Goal: Information Seeking & Learning: Learn about a topic

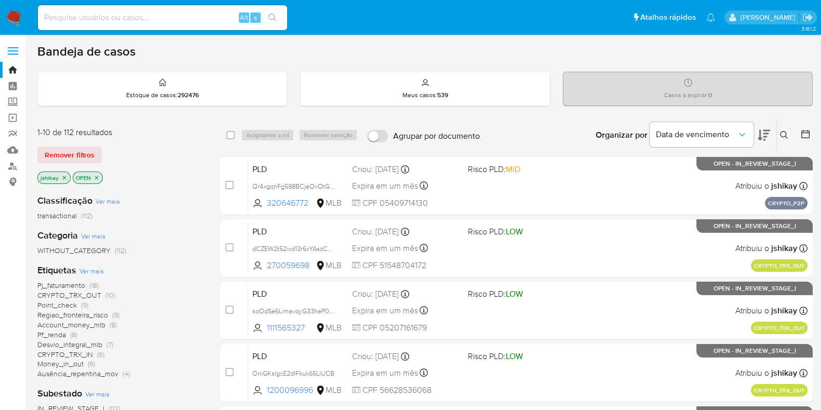
click at [76, 270] on div "Etiquetas Ver mais Pj_faturamento (18) CRYPTO_TRX_OUT (10) Point_check (9) Regi…" at bounding box center [120, 321] width 166 height 115
click at [83, 271] on span "Ver mais" at bounding box center [91, 270] width 24 height 9
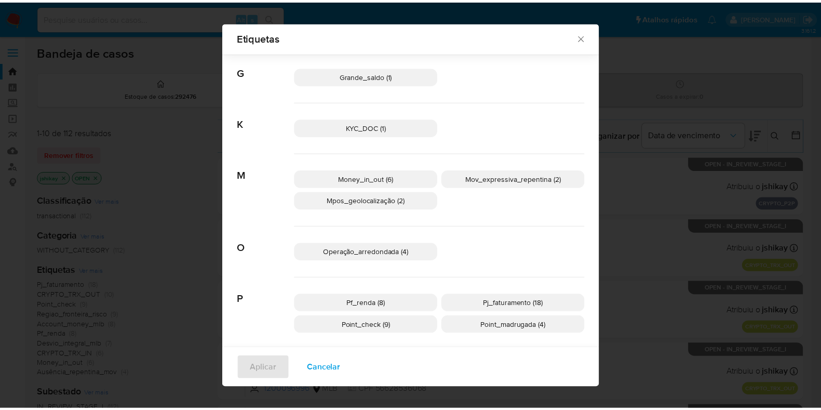
scroll to position [382, 0]
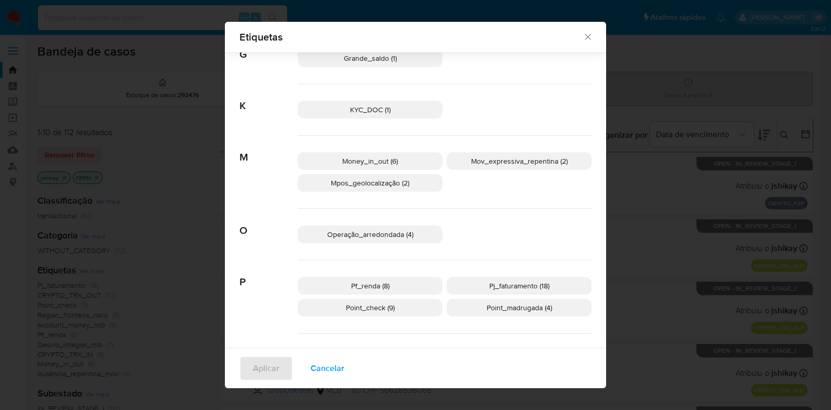
click at [396, 286] on p "Pf_renda (8)" at bounding box center [370, 286] width 145 height 18
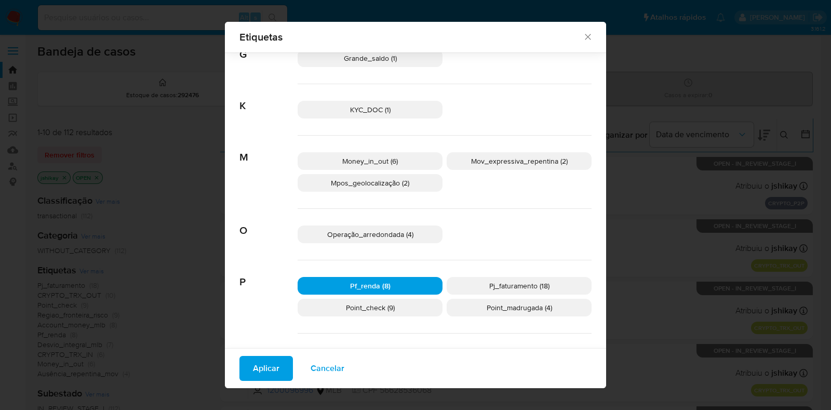
click at [253, 377] on span "Aplicar" at bounding box center [266, 368] width 26 height 23
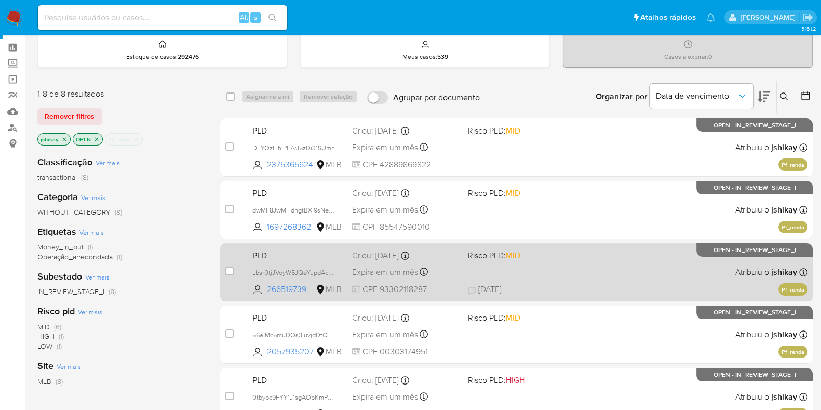
scroll to position [64, 0]
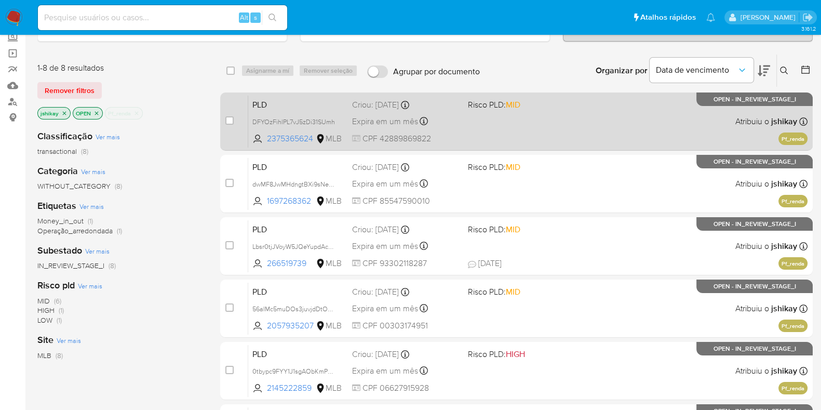
click at [580, 126] on div "PLD DFYOzFihlPL7vJ5zDi31SUmh 2375365624 MLB Risco PLD: MID Criou: 12/09/2025 Cr…" at bounding box center [527, 121] width 559 height 52
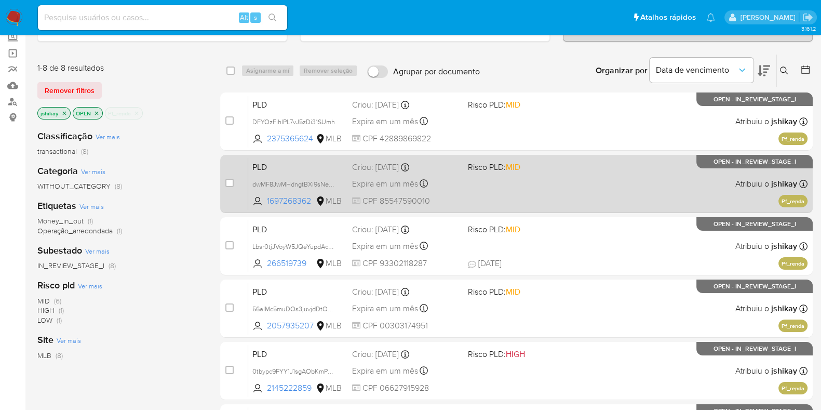
click at [579, 159] on div "PLD dwMF8JwMHdngtBXi9sNegqW7 1697268362 MLB Risco PLD: MID Criou: 12/09/2025 Cr…" at bounding box center [527, 183] width 559 height 52
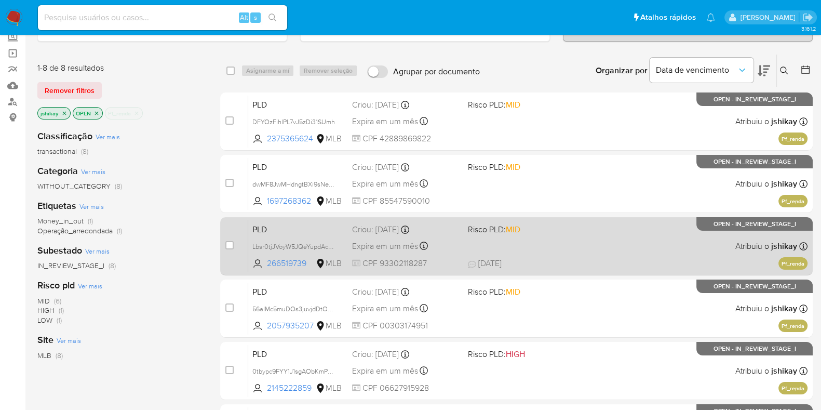
click at [553, 250] on div "PLD Lbsr0tjJVoyW5JQeYupdAcWd 266519739 MLB Risco PLD: MID Criou: 12/09/2025 Cri…" at bounding box center [527, 246] width 559 height 52
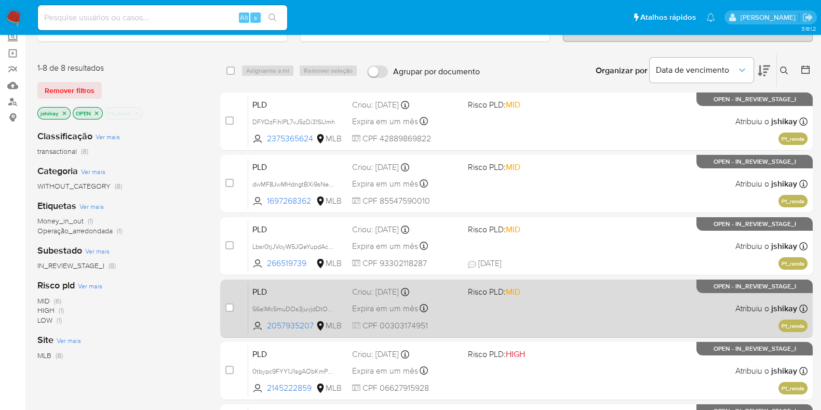
click at [548, 293] on span "Risco PLD: MID" at bounding box center [522, 291] width 108 height 14
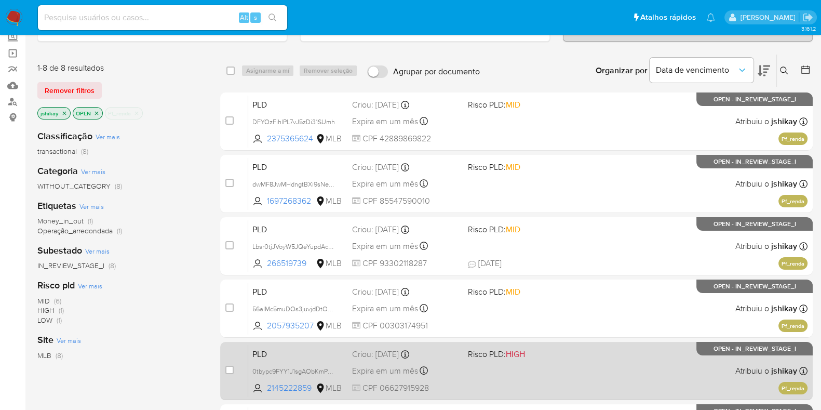
click at [556, 357] on span "Risco PLD: HIGH" at bounding box center [522, 353] width 108 height 14
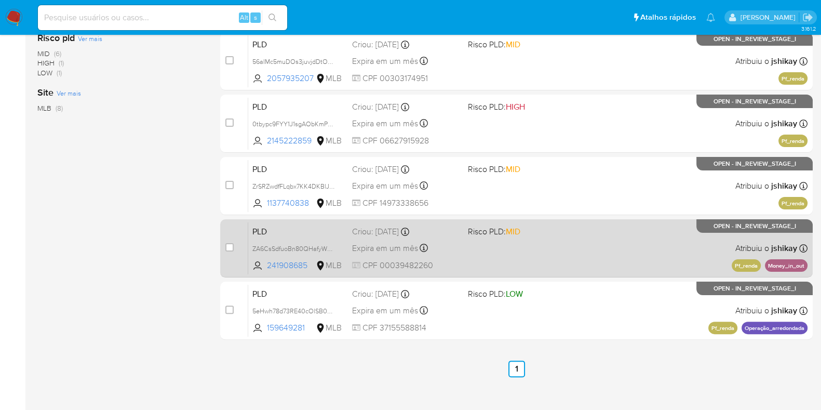
scroll to position [322, 0]
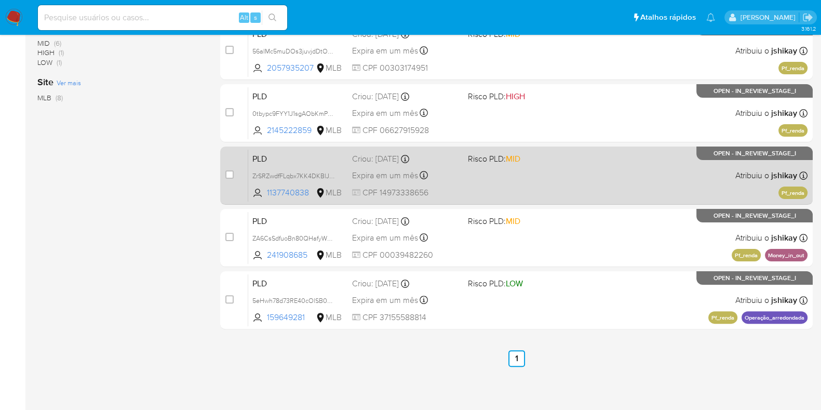
click at [577, 172] on div "PLD ZrSRZwdfFLqbx7KK4DKBlJ0E 1137740838 MLB Risco PLD: MID Criou: 12/09/2025 Cr…" at bounding box center [527, 175] width 559 height 52
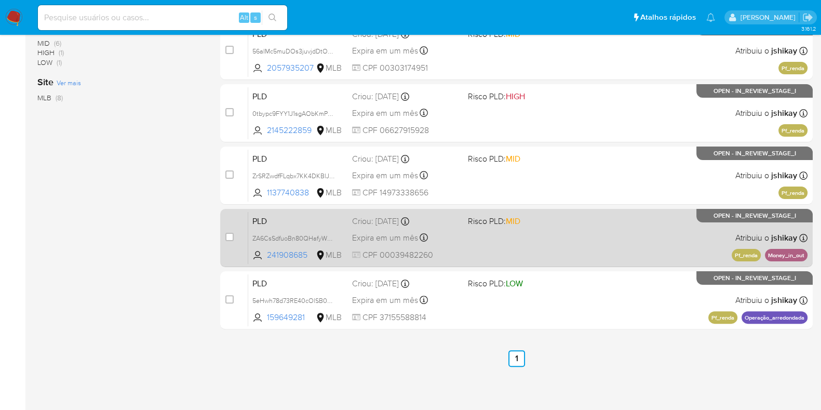
click at [572, 226] on div "PLD ZA6CsSdfuoBn80QHafyWwjXG 241908685 MLB Risco PLD: MID Criou: 12/09/2025 Cri…" at bounding box center [527, 237] width 559 height 52
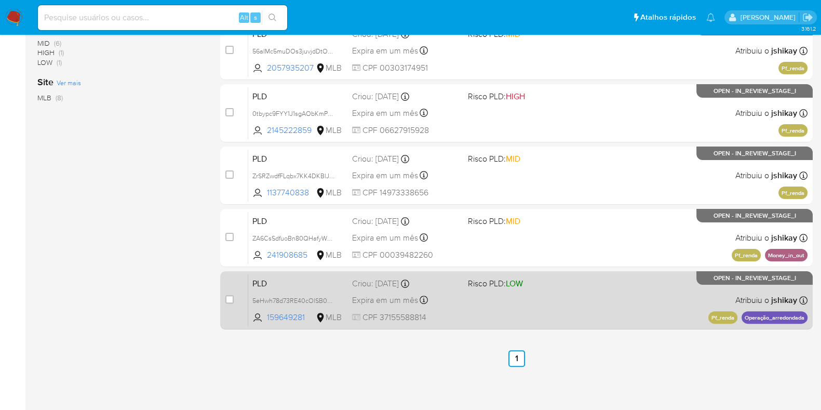
click at [571, 272] on div "case-item-checkbox Incapaz de atribuir o caso PLD 5eHwh78d73RE40cOlSB0qWTb 1596…" at bounding box center [516, 300] width 593 height 58
click at [517, 302] on div "PLD 5eHwh78d73RE40cOlSB0qWTb 159649281 MLB Risco PLD: LOW Criou: 12/09/2025 Cri…" at bounding box center [527, 300] width 559 height 52
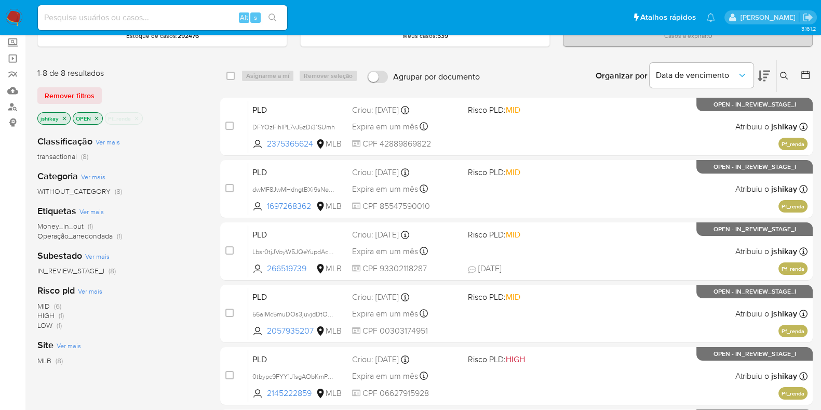
scroll to position [0, 0]
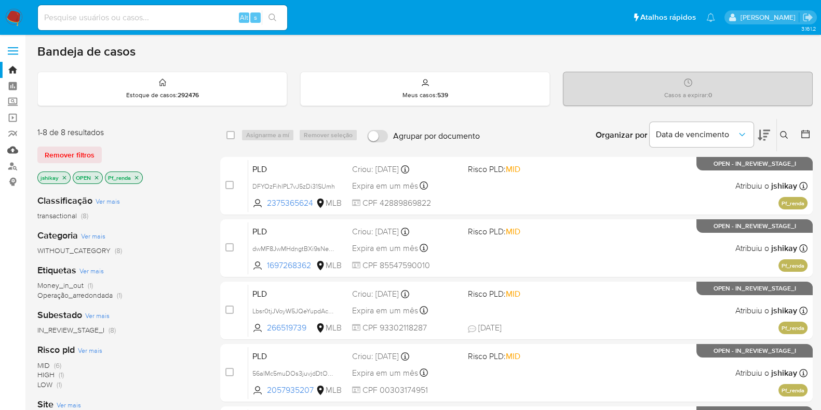
click at [16, 150] on link "Mulan" at bounding box center [62, 150] width 124 height 16
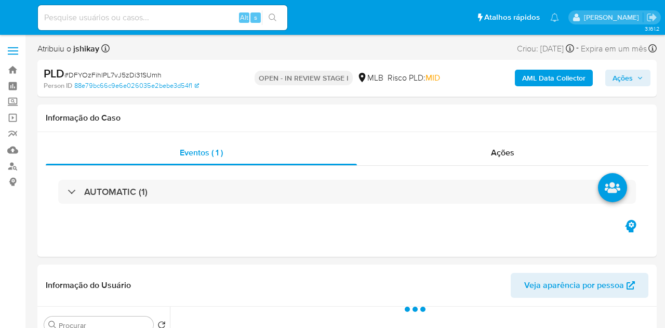
select select "10"
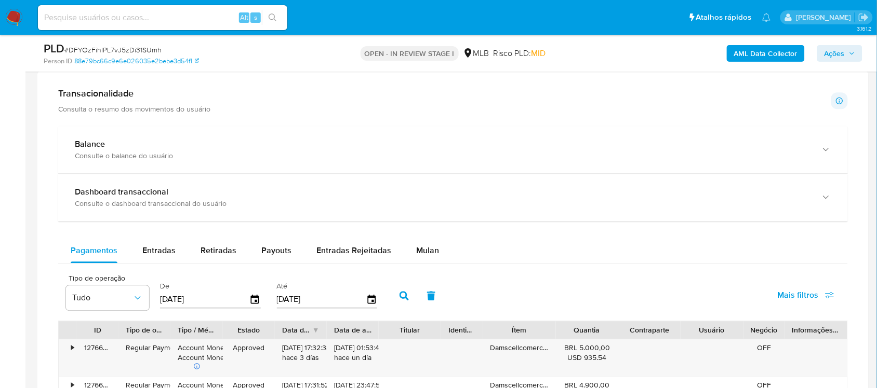
scroll to position [714, 0]
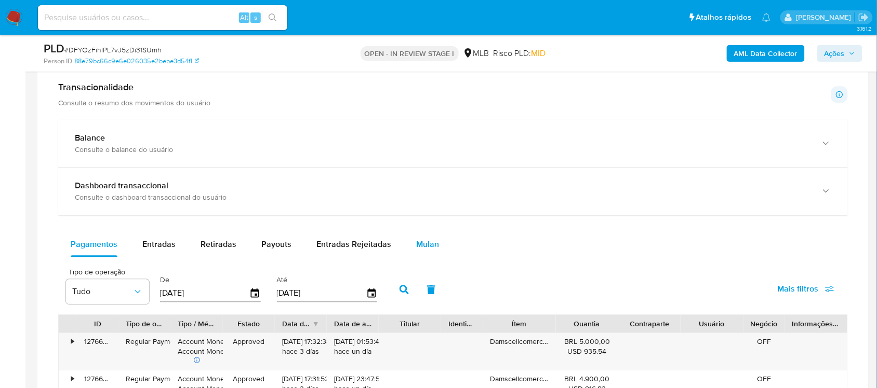
click at [424, 247] on span "Mulan" at bounding box center [427, 244] width 23 height 12
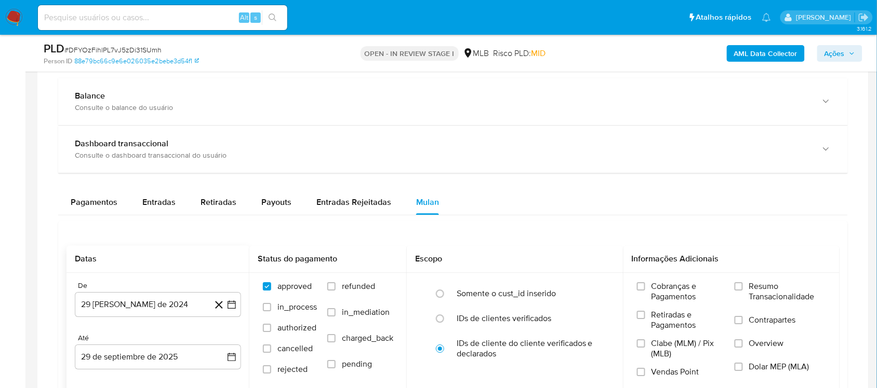
scroll to position [779, 0]
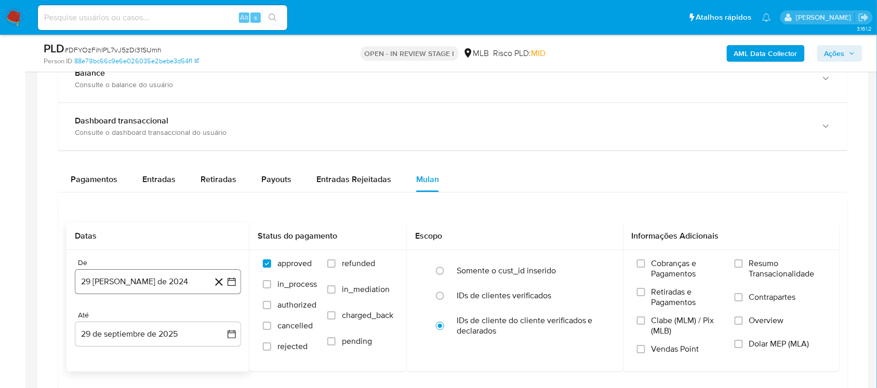
click at [232, 285] on icon "button" at bounding box center [231, 282] width 10 height 10
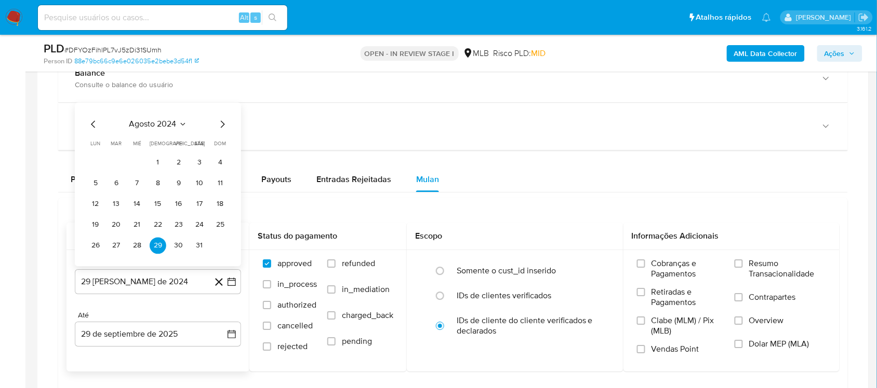
click at [161, 120] on span "agosto 2024" at bounding box center [152, 124] width 47 height 10
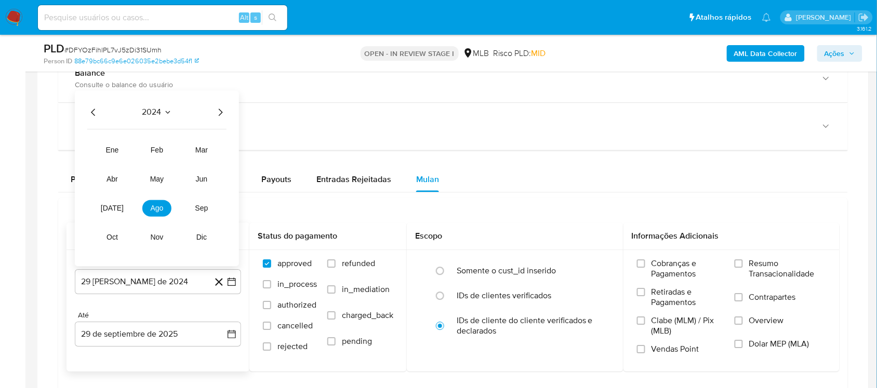
click at [223, 112] on icon "Año siguiente" at bounding box center [220, 112] width 12 height 12
click at [160, 216] on button "ago" at bounding box center [156, 208] width 29 height 17
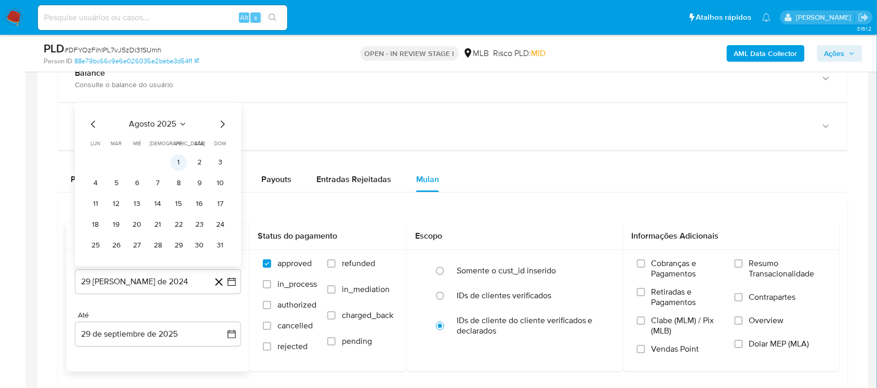
click at [178, 165] on button "1" at bounding box center [178, 162] width 17 height 17
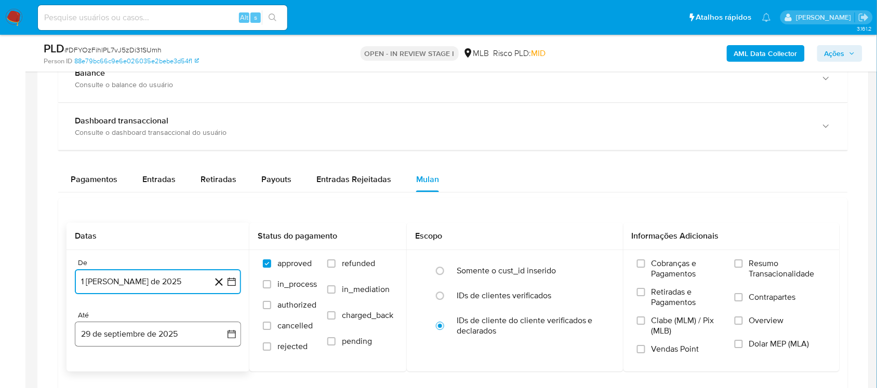
click at [235, 327] on icon "button" at bounding box center [231, 334] width 8 height 8
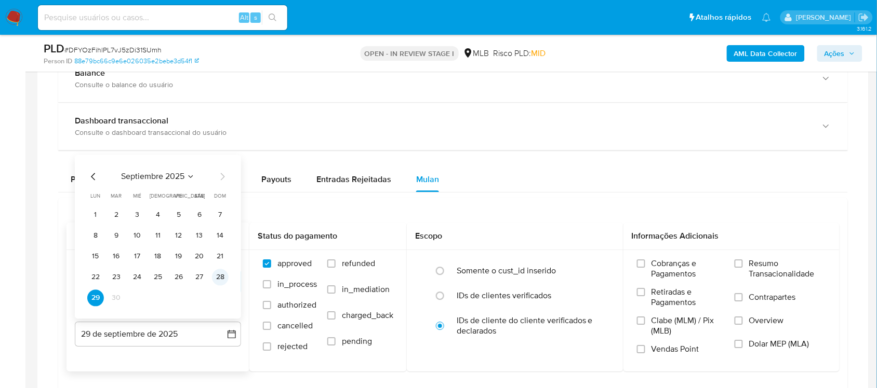
click at [217, 280] on button "28" at bounding box center [220, 277] width 17 height 17
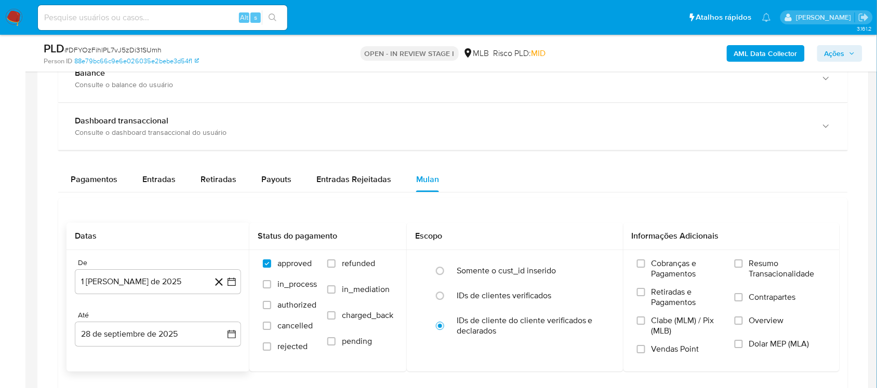
drag, startPoint x: 761, startPoint y: 271, endPoint x: 421, endPoint y: 222, distance: 343.6
click at [664, 270] on span "Resumo Transacionalidade" at bounding box center [787, 269] width 77 height 21
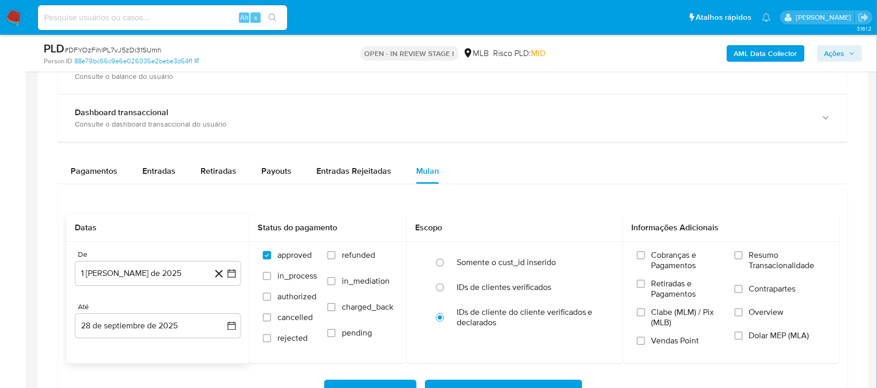
scroll to position [844, 0]
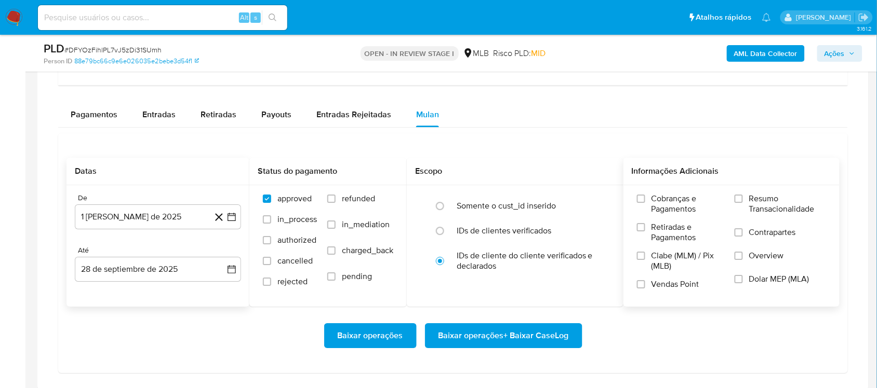
click at [664, 206] on span "Resumo Transacionalidade" at bounding box center [787, 204] width 77 height 21
click at [664, 203] on input "Resumo Transacionalidade" at bounding box center [738, 199] width 8 height 8
click at [542, 327] on span "Baixar operações + Baixar CaseLog" at bounding box center [503, 336] width 130 height 23
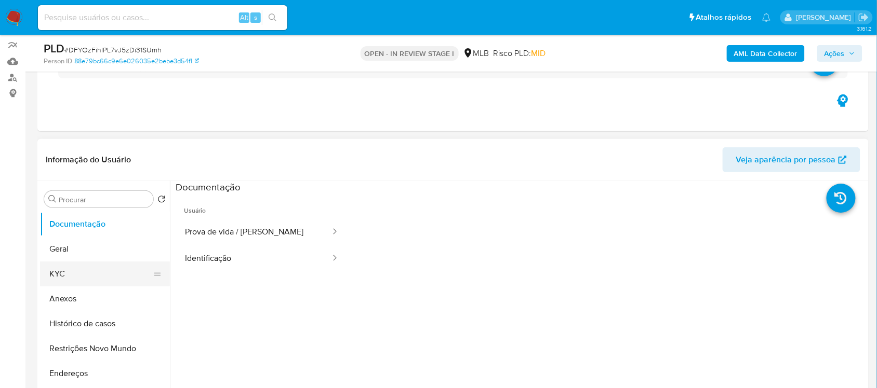
scroll to position [65, 0]
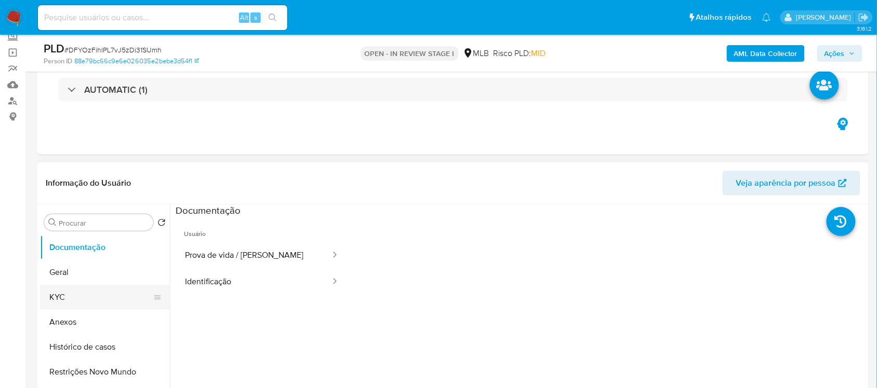
click at [63, 291] on button "KYC" at bounding box center [101, 297] width 122 height 25
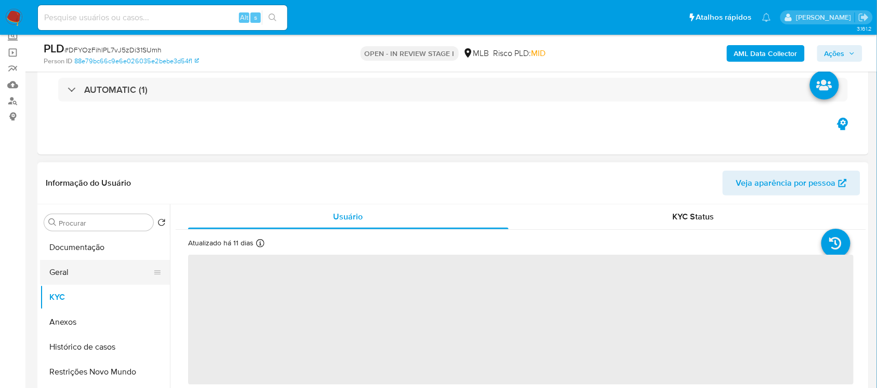
click at [69, 265] on button "Geral" at bounding box center [101, 272] width 122 height 25
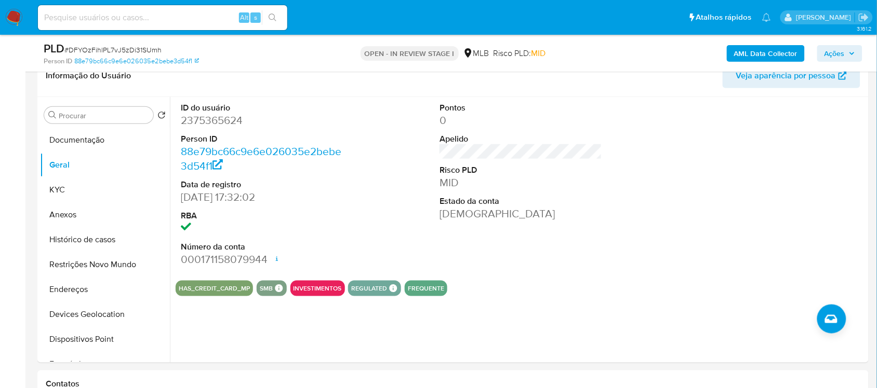
scroll to position [166, 0]
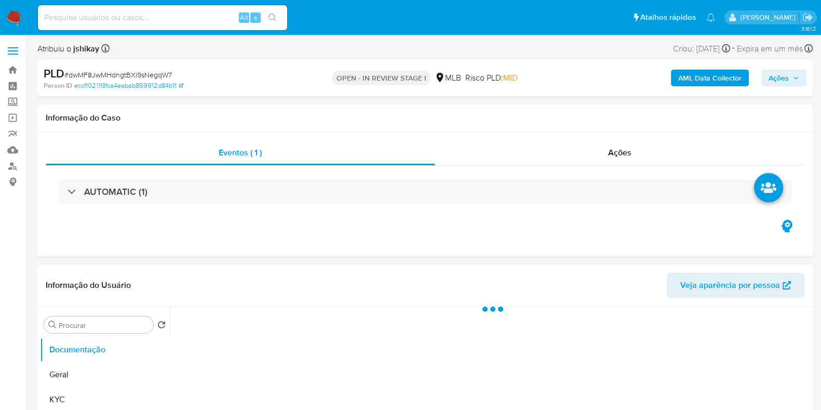
select select "10"
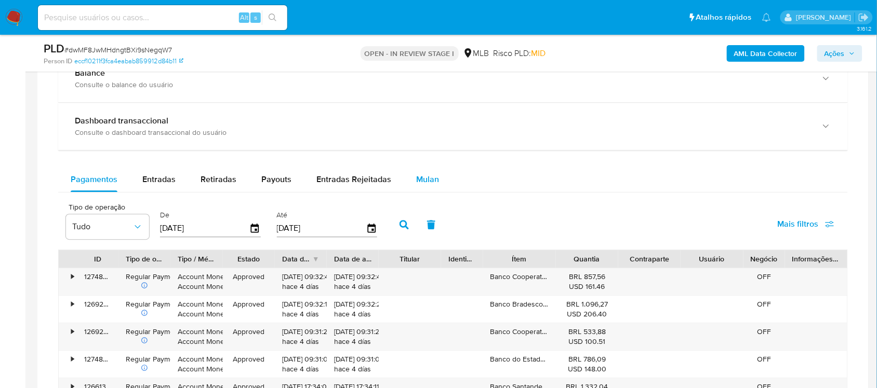
click at [426, 187] on div "Mulan" at bounding box center [427, 179] width 23 height 25
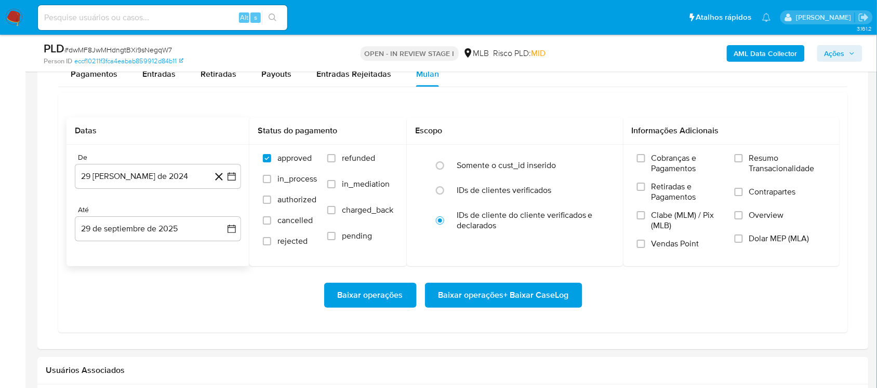
scroll to position [909, 0]
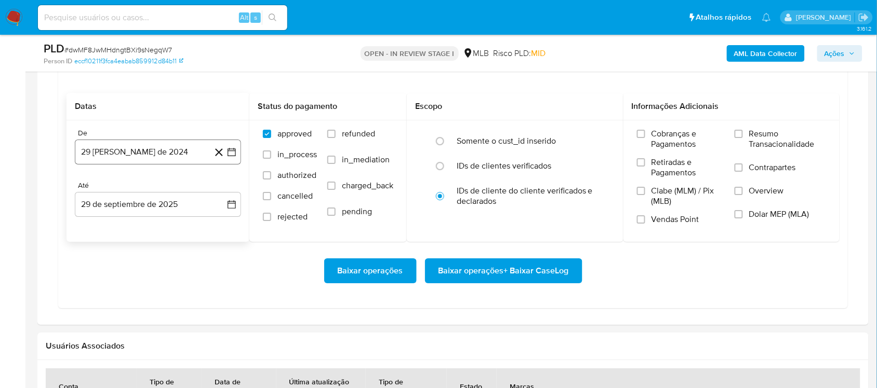
click at [232, 163] on button "29 [PERSON_NAME] de 2024" at bounding box center [158, 152] width 166 height 25
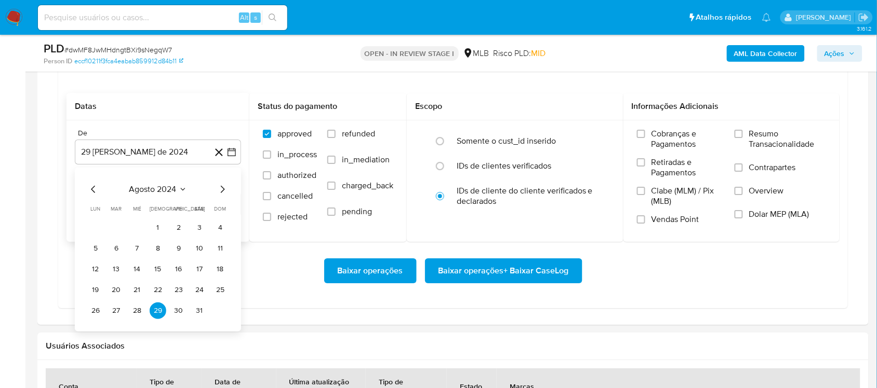
click at [170, 190] on span "agosto 2024" at bounding box center [152, 189] width 47 height 10
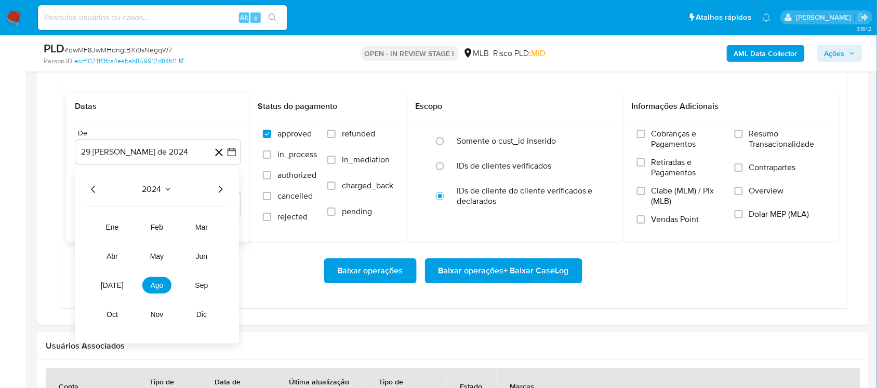
click at [218, 190] on icon "Año siguiente" at bounding box center [220, 189] width 12 height 12
click at [146, 289] on button "ago" at bounding box center [156, 285] width 29 height 17
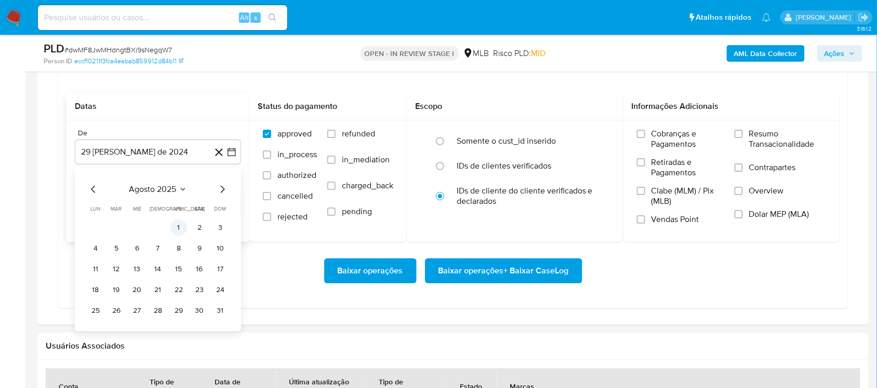
click at [177, 236] on button "1" at bounding box center [178, 228] width 17 height 17
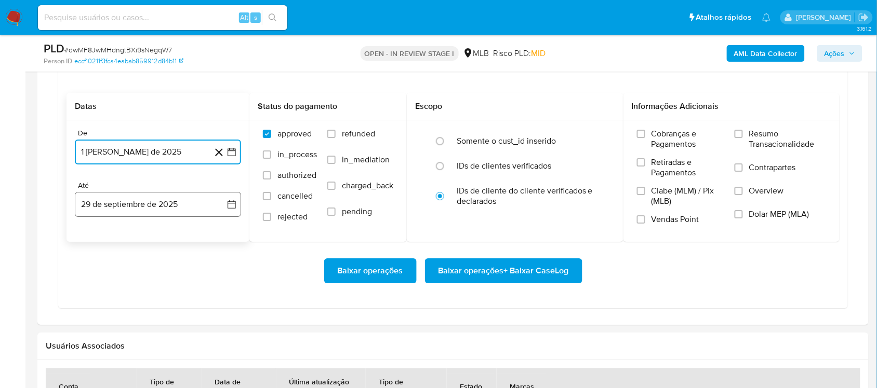
click at [230, 198] on button "29 de septiembre de 2025" at bounding box center [158, 204] width 166 height 25
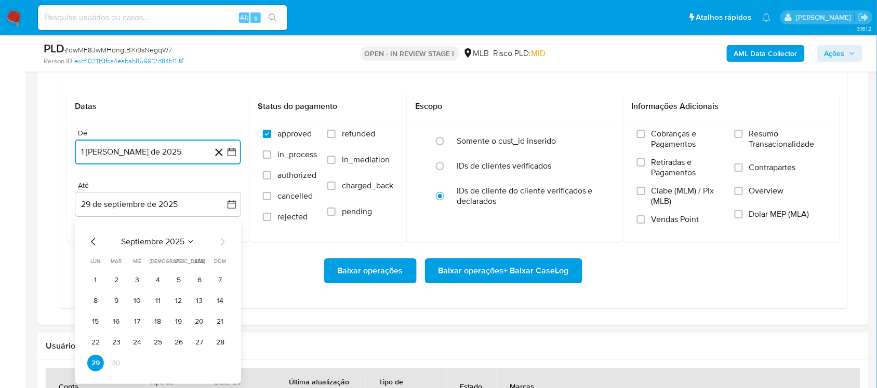
drag, startPoint x: 217, startPoint y: 344, endPoint x: 275, endPoint y: 315, distance: 65.5
click at [217, 327] on button "28" at bounding box center [220, 342] width 17 height 17
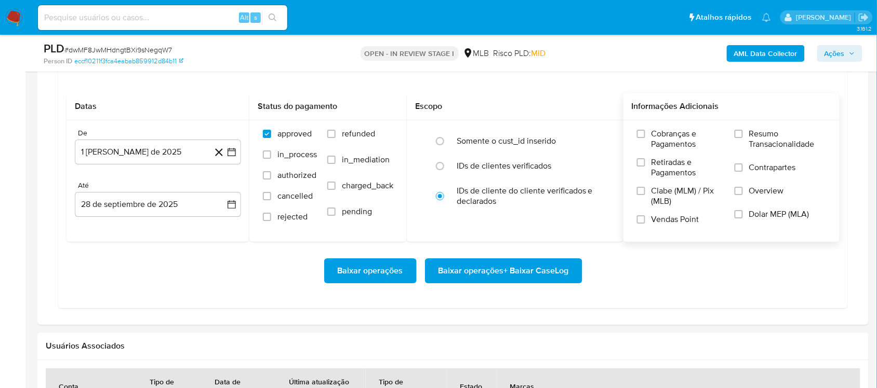
click at [664, 135] on span "Resumo Transacionalidade" at bounding box center [787, 139] width 77 height 21
click at [664, 135] on input "Resumo Transacionalidade" at bounding box center [738, 134] width 8 height 8
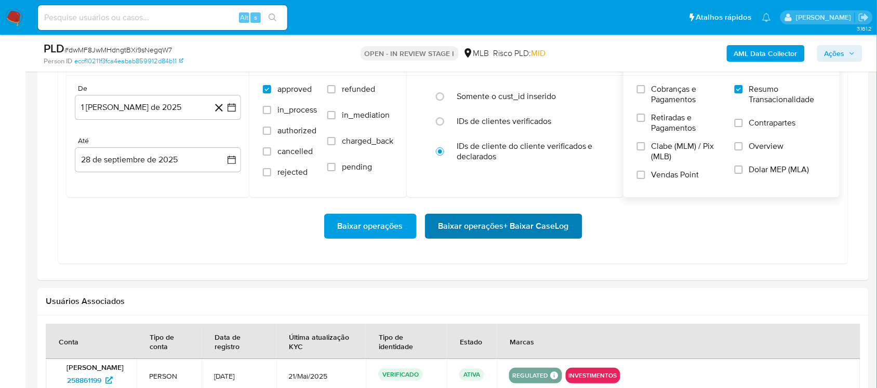
scroll to position [974, 0]
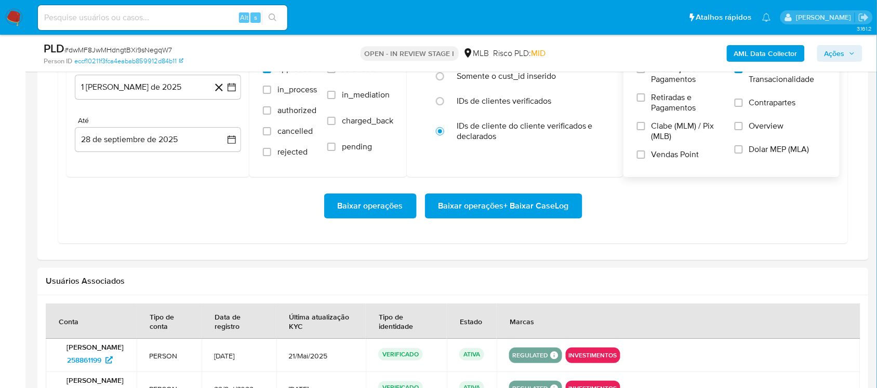
click at [516, 208] on span "Baixar operações + Baixar CaseLog" at bounding box center [503, 206] width 130 height 23
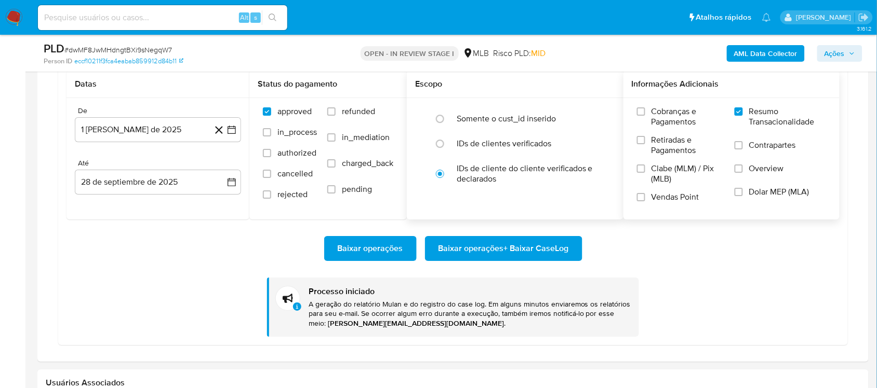
scroll to position [909, 0]
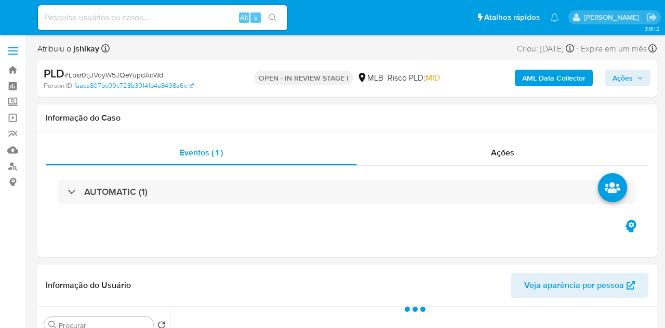
select select "10"
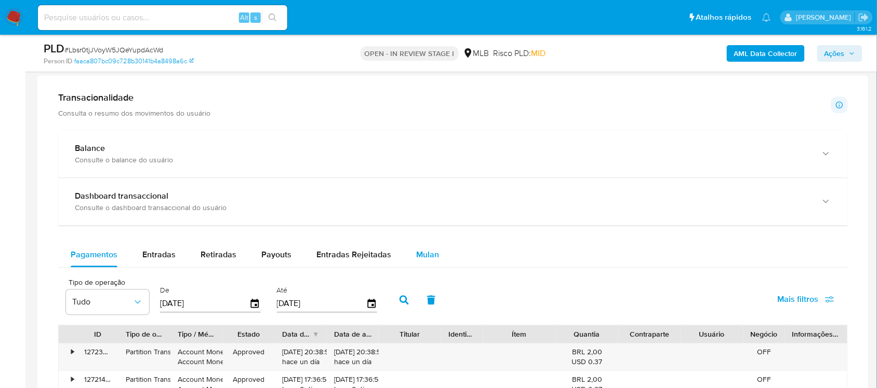
scroll to position [779, 0]
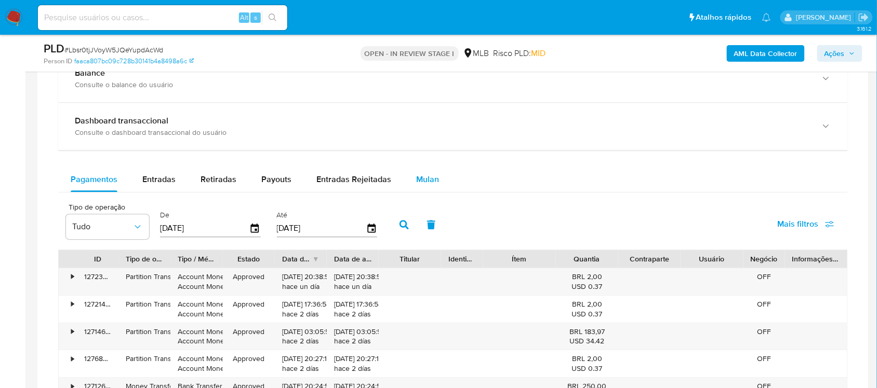
click at [416, 191] on div "Mulan" at bounding box center [427, 179] width 23 height 25
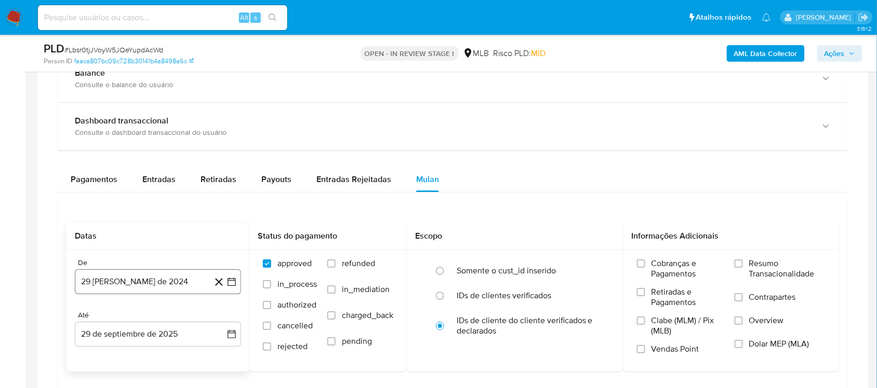
click at [233, 284] on icon "button" at bounding box center [231, 282] width 10 height 10
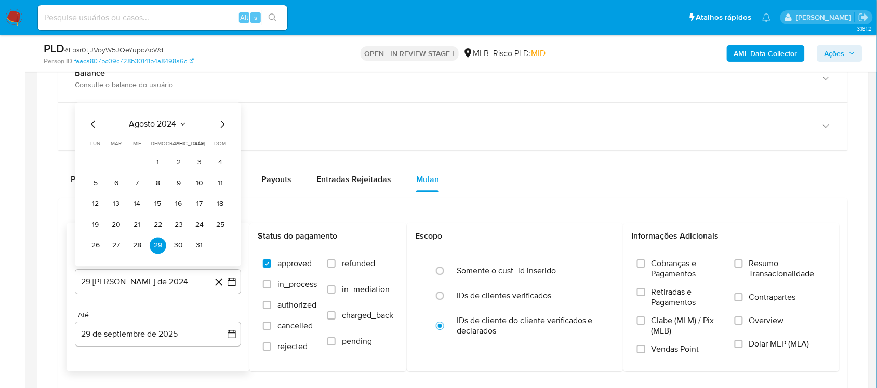
click at [162, 123] on span "agosto 2024" at bounding box center [152, 124] width 47 height 10
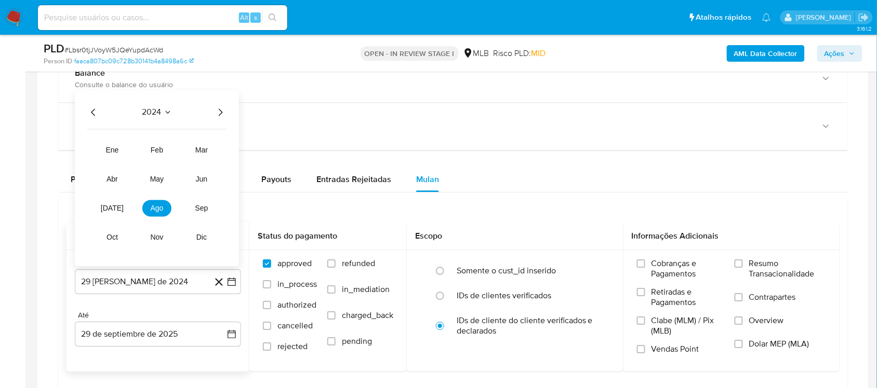
click at [220, 115] on icon "Año siguiente" at bounding box center [220, 112] width 12 height 12
click at [156, 207] on span "ago" at bounding box center [157, 208] width 13 height 8
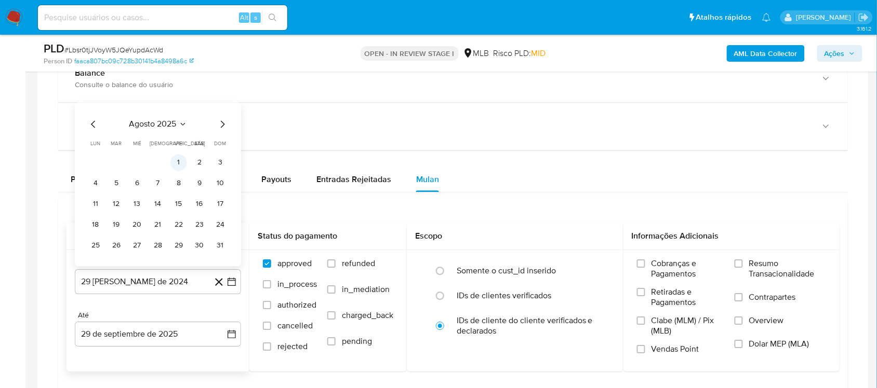
click at [182, 169] on button "1" at bounding box center [178, 162] width 17 height 17
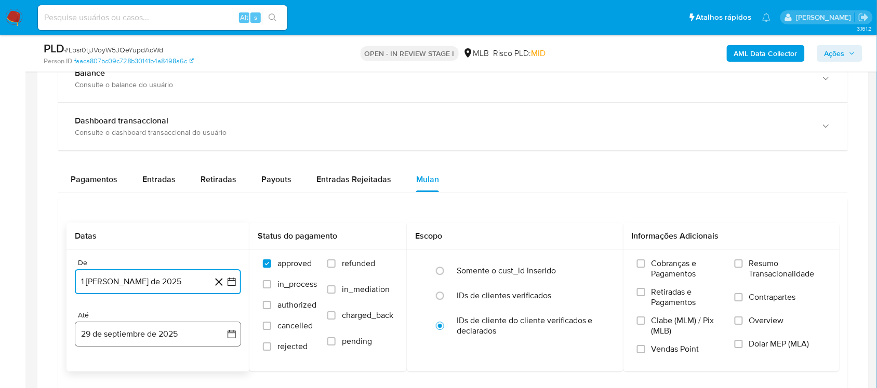
click at [232, 327] on button "29 de septiembre de 2025" at bounding box center [158, 334] width 166 height 25
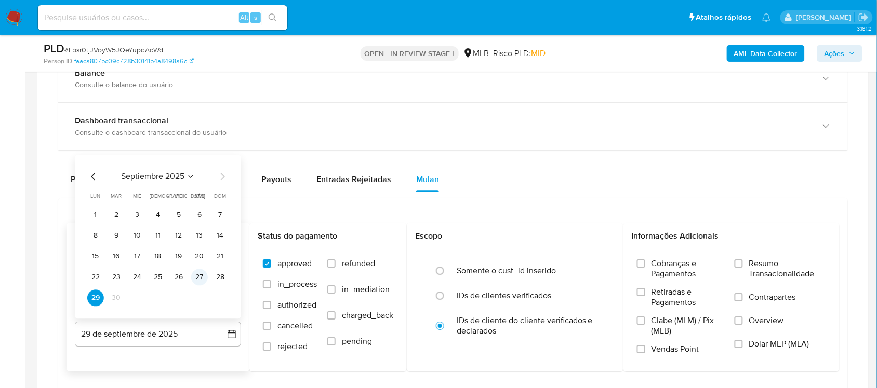
drag, startPoint x: 196, startPoint y: 282, endPoint x: 384, endPoint y: 281, distance: 188.5
click at [196, 282] on button "27" at bounding box center [199, 277] width 17 height 17
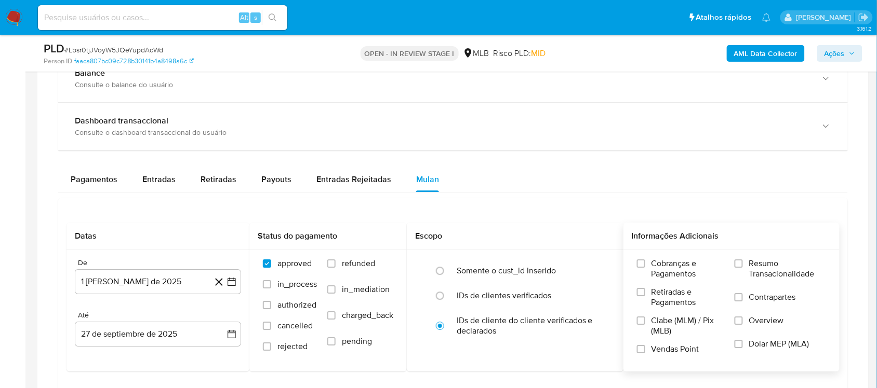
click at [664, 269] on span "Resumo Transacionalidade" at bounding box center [787, 269] width 77 height 21
click at [664, 268] on input "Resumo Transacionalidade" at bounding box center [738, 264] width 8 height 8
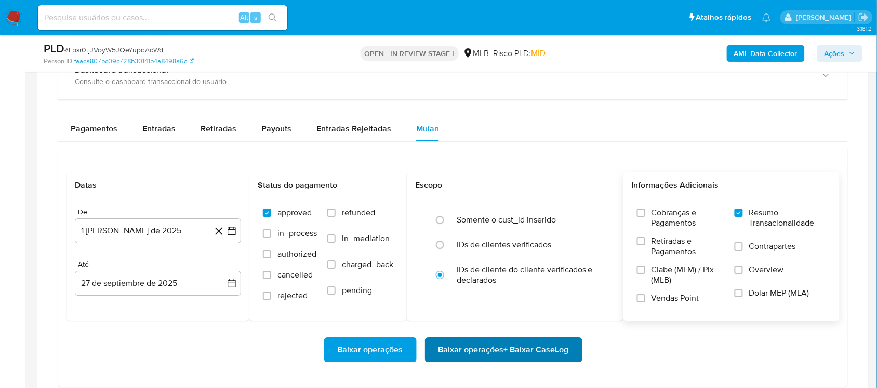
scroll to position [909, 0]
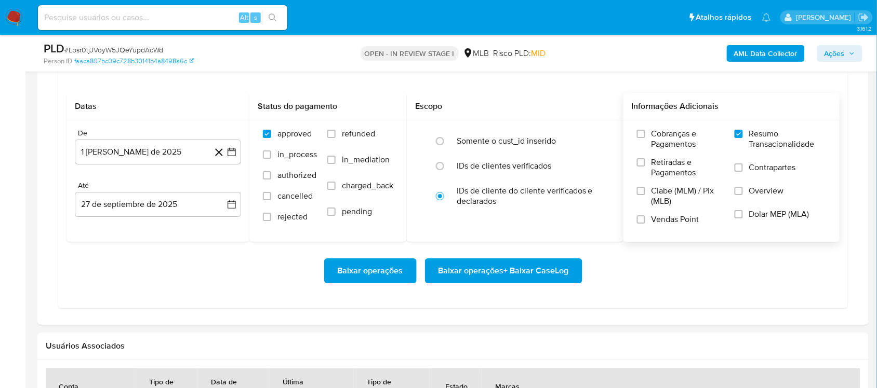
click at [477, 283] on span "Baixar operações + Baixar CaseLog" at bounding box center [503, 271] width 130 height 23
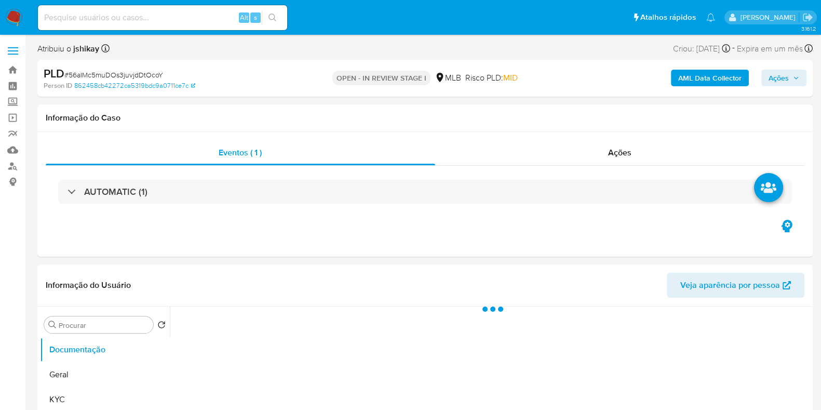
select select "10"
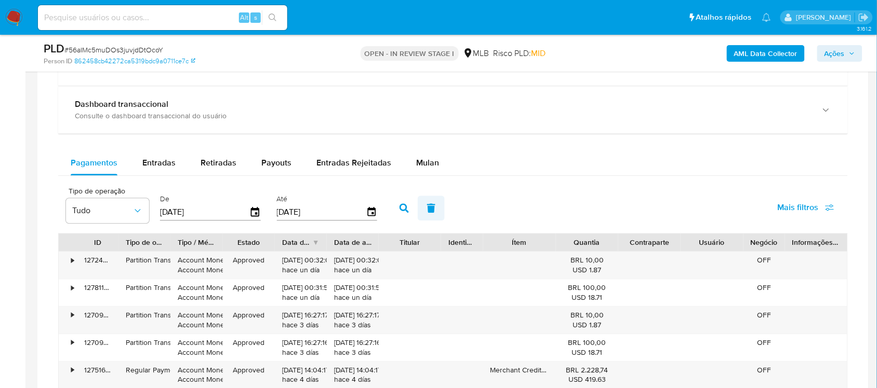
scroll to position [779, 0]
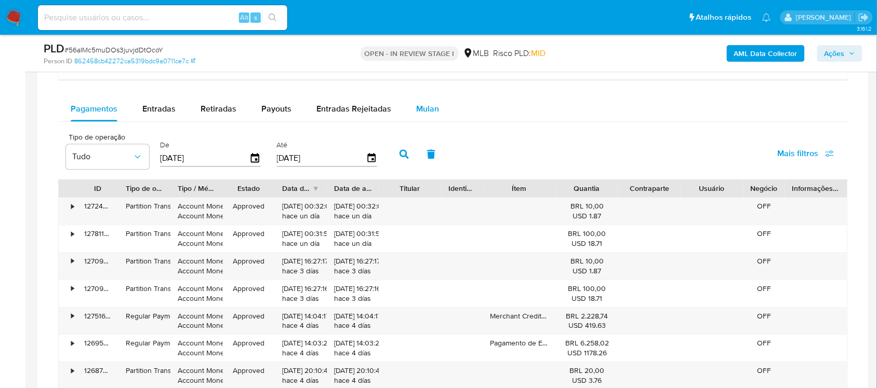
click at [419, 113] on span "Mulan" at bounding box center [427, 109] width 23 height 12
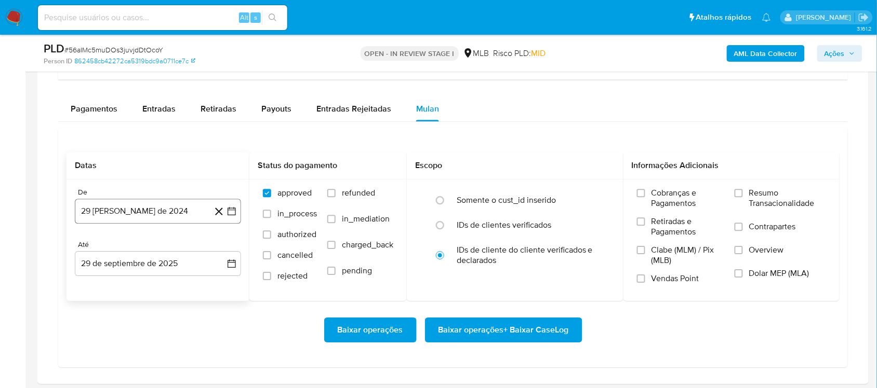
click at [230, 218] on button "29 [PERSON_NAME] de 2024" at bounding box center [158, 211] width 166 height 25
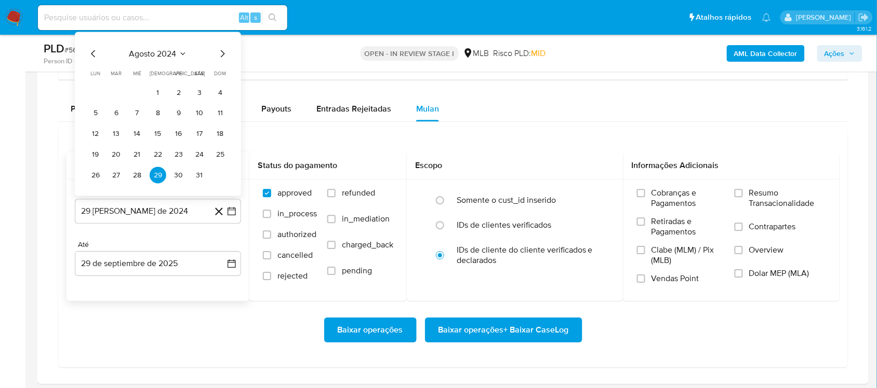
click at [149, 56] on span "agosto 2024" at bounding box center [152, 54] width 47 height 10
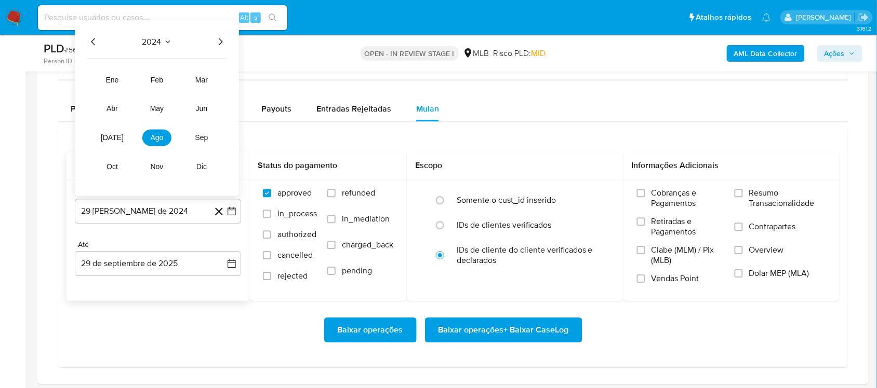
click at [224, 43] on icon "Año siguiente" at bounding box center [220, 42] width 12 height 12
click at [166, 142] on button "ago" at bounding box center [156, 138] width 29 height 17
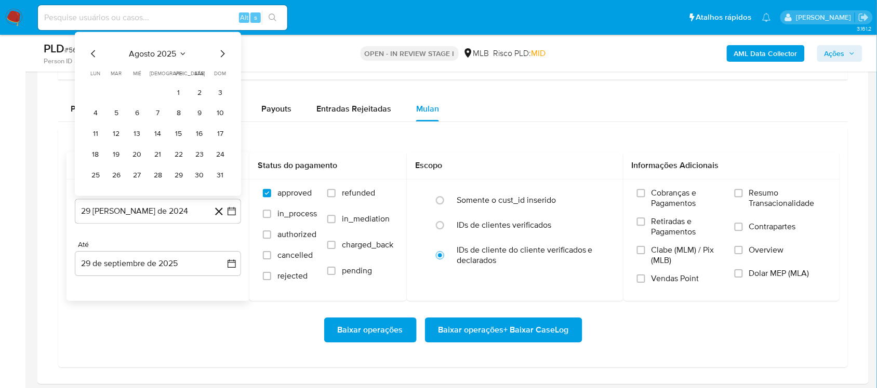
drag, startPoint x: 181, startPoint y: 98, endPoint x: 235, endPoint y: 242, distance: 154.3
click at [181, 99] on button "1" at bounding box center [178, 92] width 17 height 17
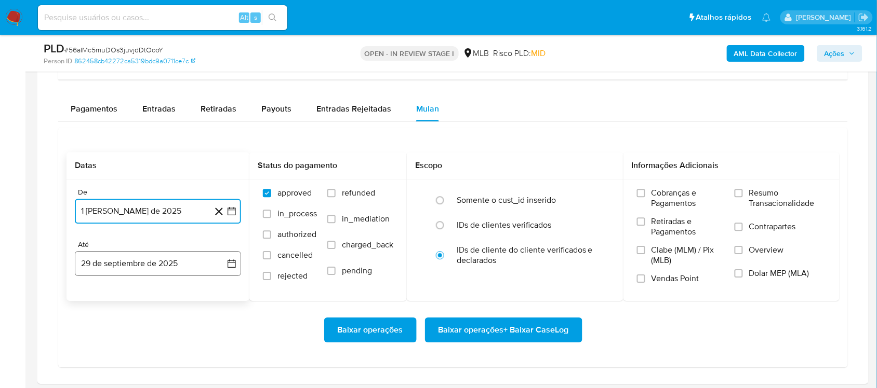
click at [227, 273] on button "29 de septiembre de 2025" at bounding box center [158, 263] width 166 height 25
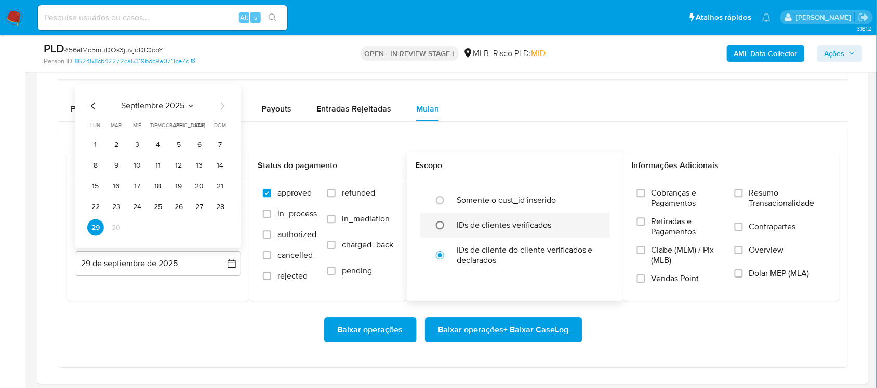
drag, startPoint x: 203, startPoint y: 209, endPoint x: 439, endPoint y: 223, distance: 236.8
click at [202, 209] on button "27" at bounding box center [199, 207] width 17 height 17
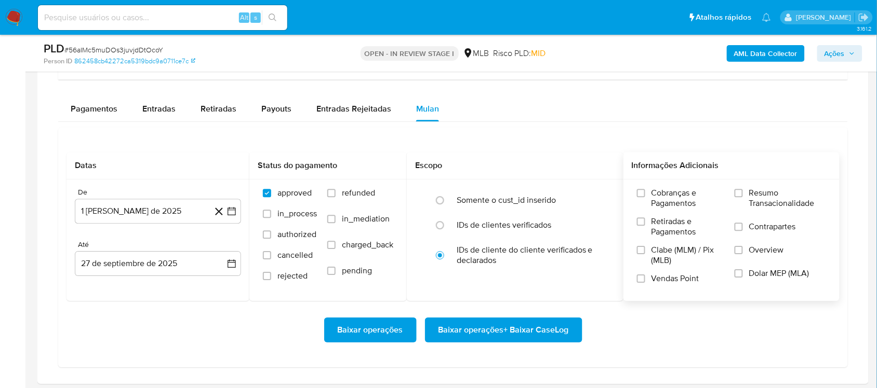
click at [656, 203] on span "Resumo Transacionalidade" at bounding box center [787, 198] width 77 height 21
click at [656, 197] on input "Resumo Transacionalidade" at bounding box center [738, 193] width 8 height 8
click at [468, 326] on span "Baixar operações + Baixar CaseLog" at bounding box center [503, 330] width 130 height 23
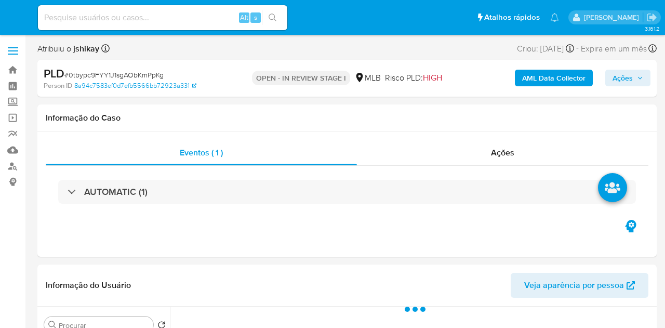
select select "10"
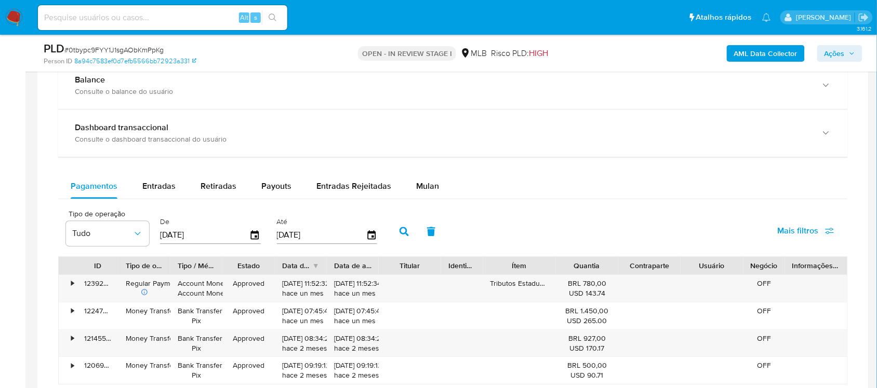
scroll to position [779, 0]
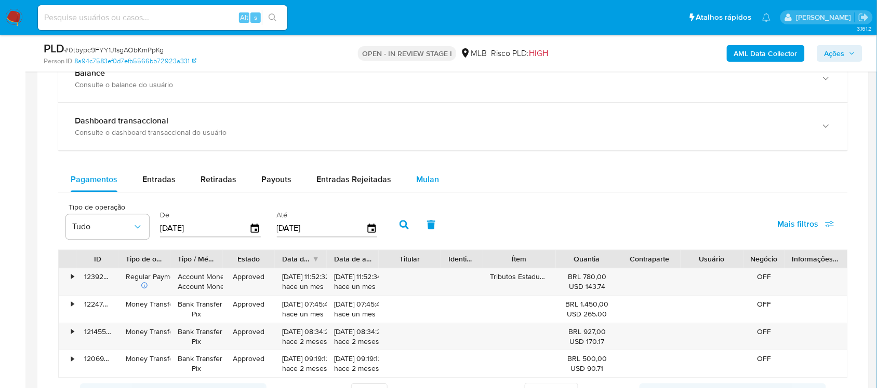
click at [431, 175] on span "Mulan" at bounding box center [427, 179] width 23 height 12
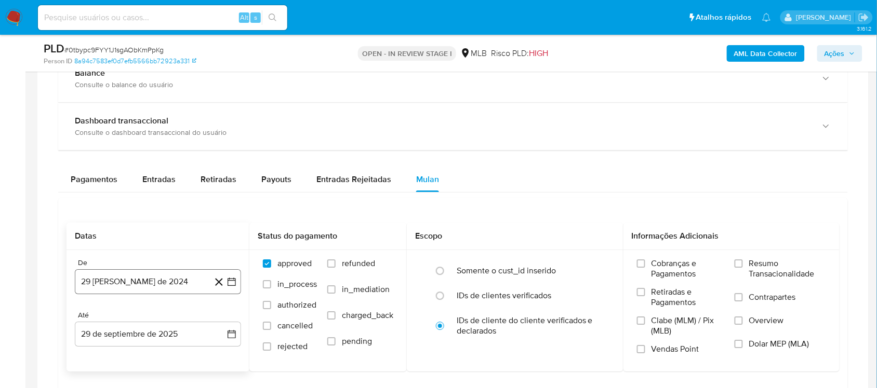
click at [233, 281] on icon "button" at bounding box center [231, 282] width 10 height 10
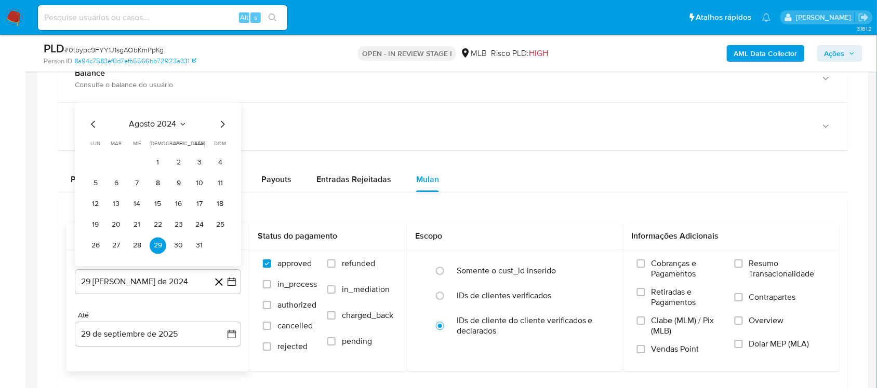
click at [169, 120] on span "agosto 2024" at bounding box center [152, 124] width 47 height 10
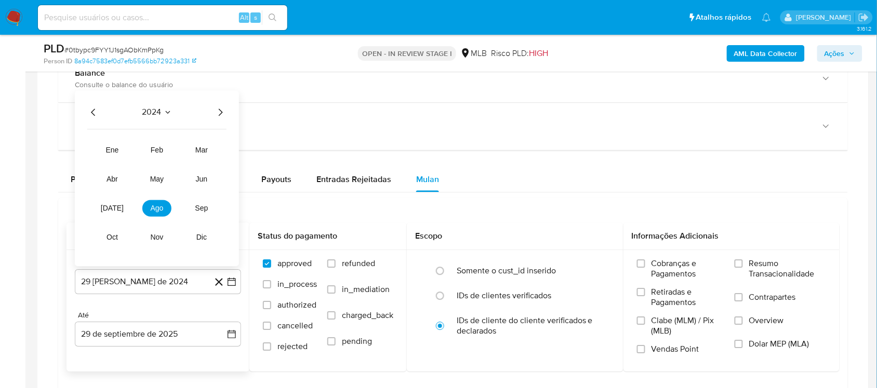
click at [221, 116] on icon "Año siguiente" at bounding box center [220, 112] width 12 height 12
click at [164, 217] on button "ago" at bounding box center [156, 208] width 29 height 17
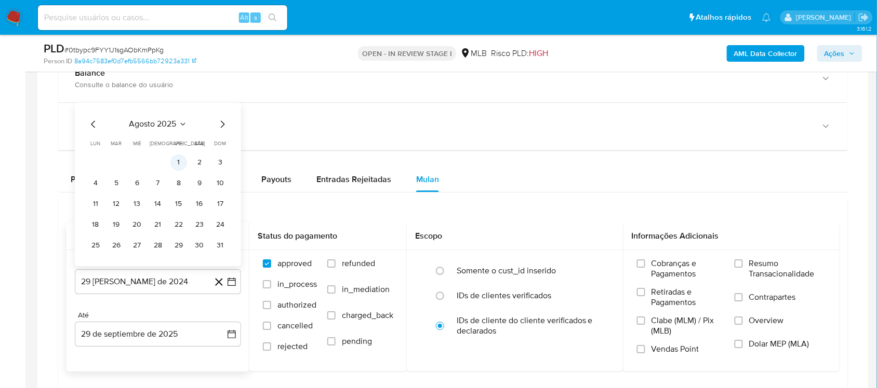
click at [176, 169] on button "1" at bounding box center [178, 162] width 17 height 17
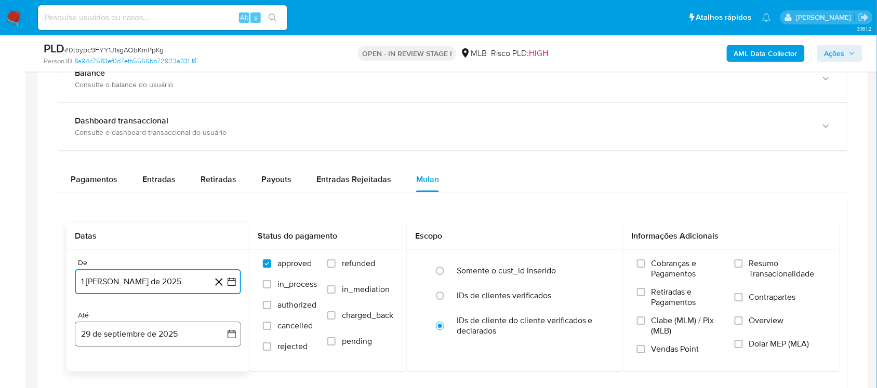
click at [235, 327] on button "29 de septiembre de 2025" at bounding box center [158, 334] width 166 height 25
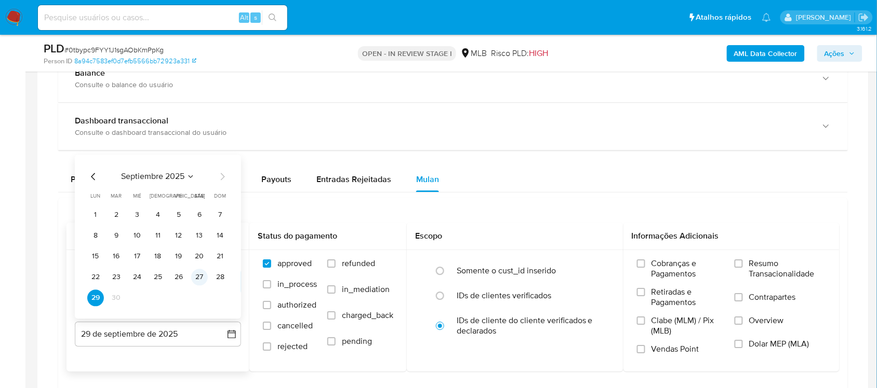
click at [200, 280] on button "27" at bounding box center [199, 277] width 17 height 17
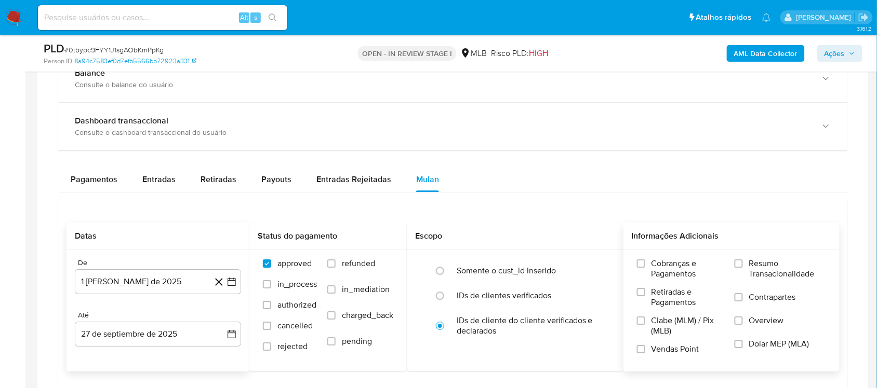
click at [664, 266] on span "Resumo Transacionalidade" at bounding box center [787, 269] width 77 height 21
click at [664, 266] on input "Resumo Transacionalidade" at bounding box center [738, 264] width 8 height 8
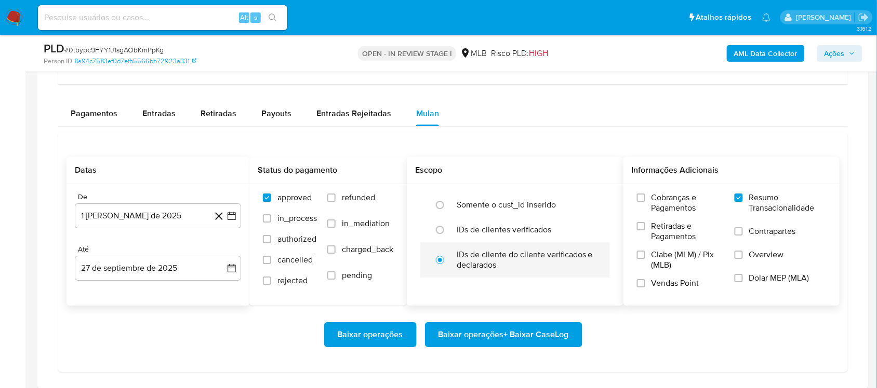
scroll to position [909, 0]
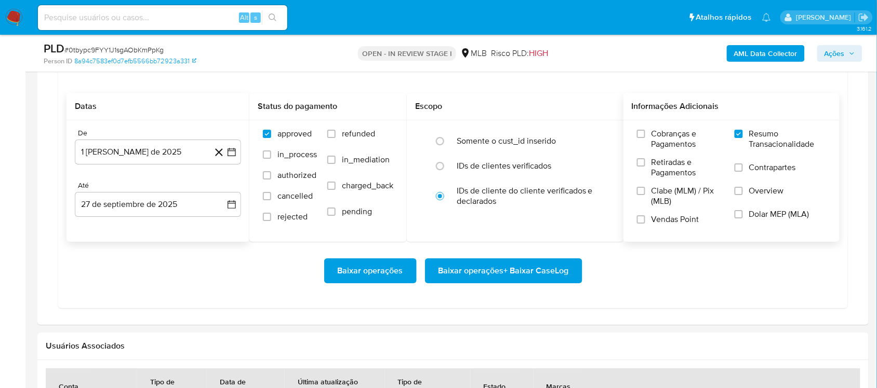
click at [465, 263] on span "Baixar operações + Baixar CaseLog" at bounding box center [503, 271] width 130 height 23
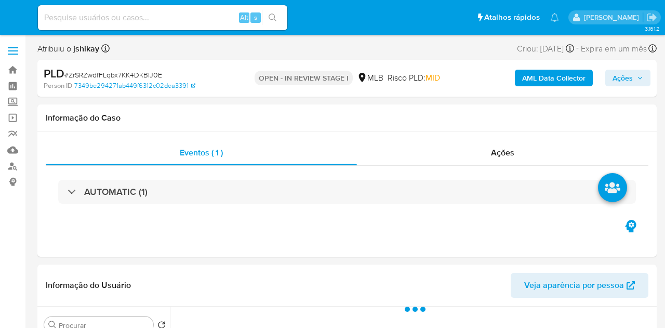
select select "10"
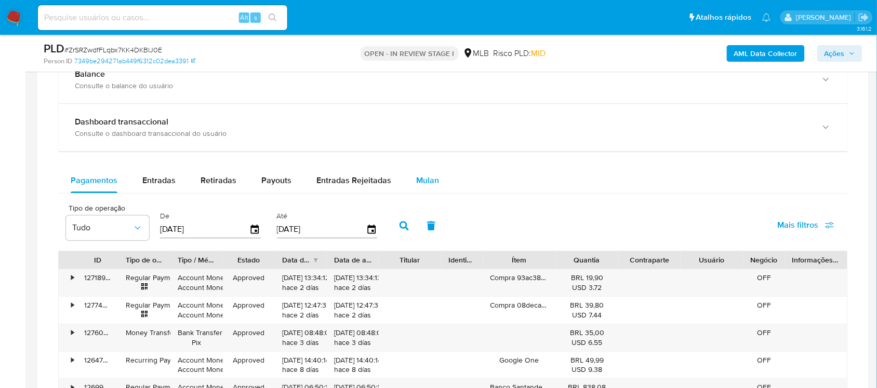
scroll to position [779, 0]
click at [427, 164] on div "Balance Consulte o balance do usuário Dashboard transaccional Consulte o dashbo…" at bounding box center [452, 313] width 789 height 516
click at [428, 174] on span "Mulan" at bounding box center [427, 179] width 23 height 12
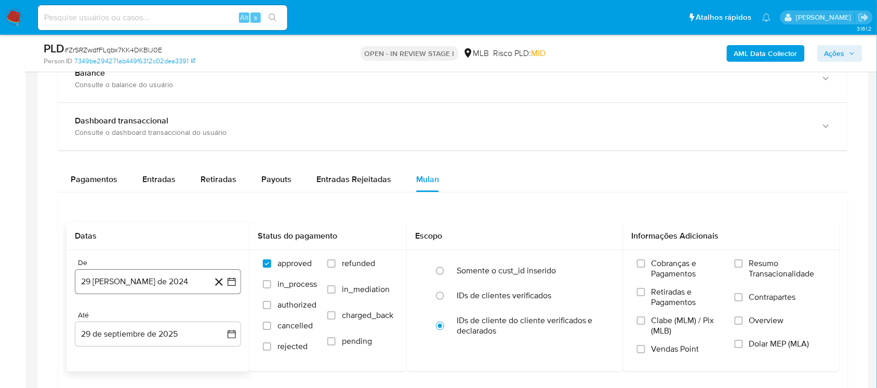
click at [234, 287] on icon "button" at bounding box center [231, 282] width 10 height 10
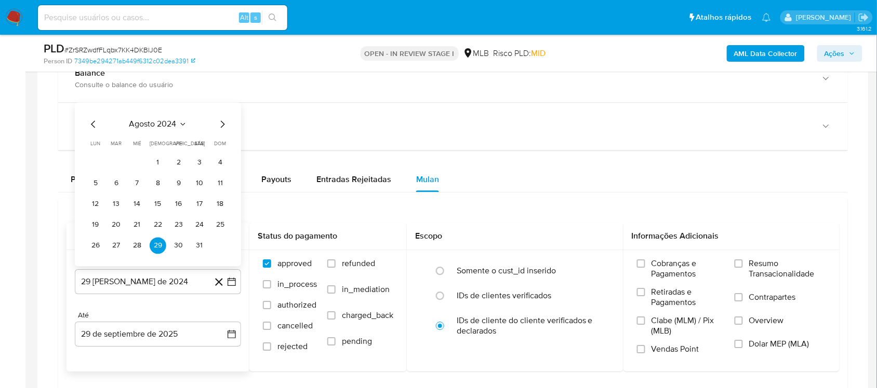
click at [157, 129] on span "agosto 2024" at bounding box center [152, 124] width 47 height 10
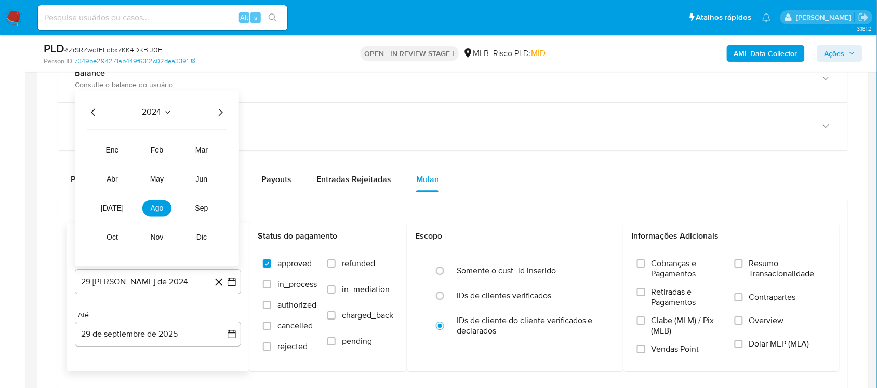
click at [221, 114] on icon "Año siguiente" at bounding box center [221, 112] width 4 height 7
click at [164, 209] on button "ago" at bounding box center [156, 208] width 29 height 17
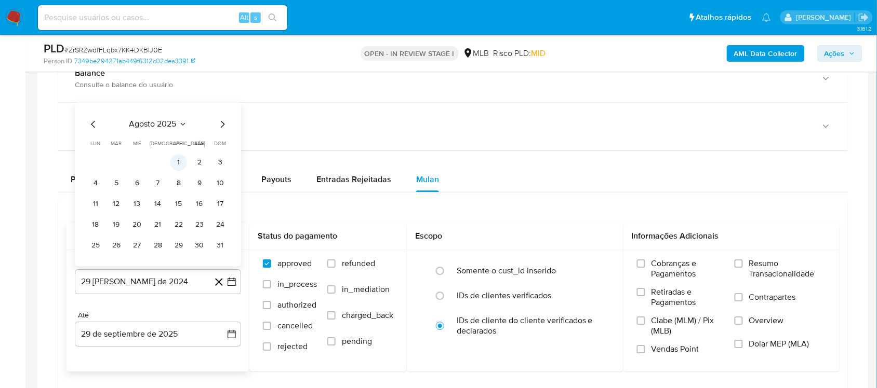
click at [177, 159] on button "1" at bounding box center [178, 162] width 17 height 17
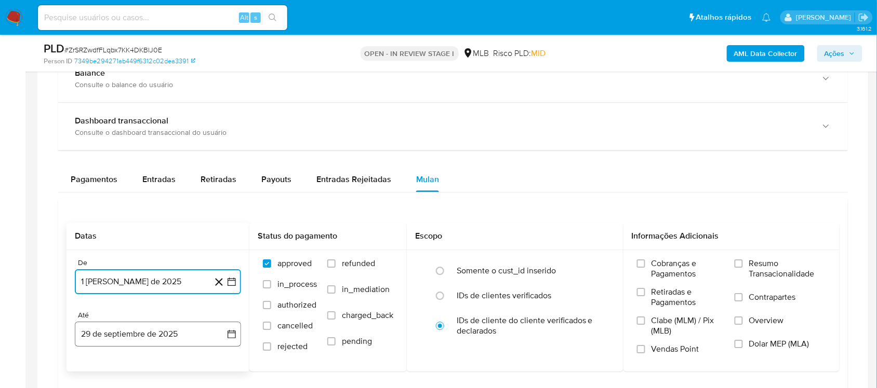
click at [231, 327] on icon "button" at bounding box center [231, 334] width 10 height 10
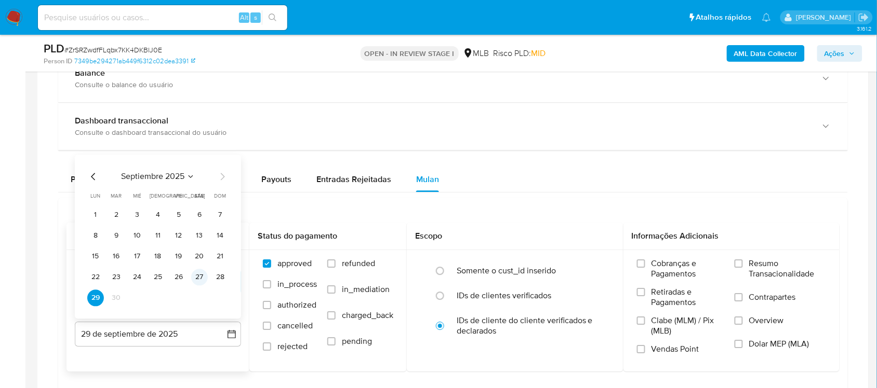
click at [203, 279] on button "27" at bounding box center [199, 277] width 17 height 17
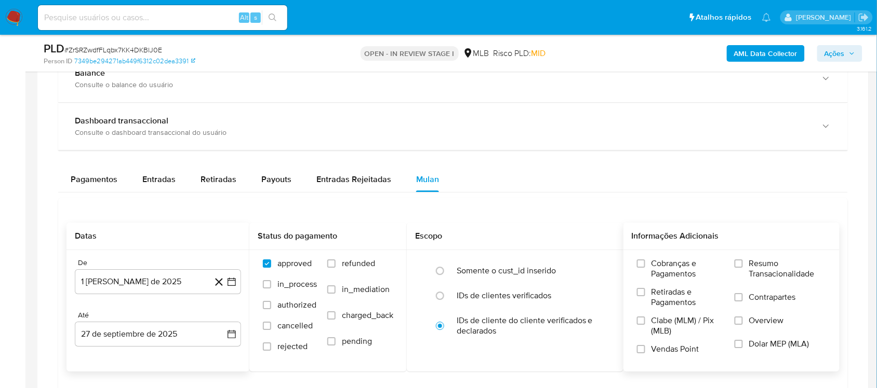
click at [664, 271] on span "Resumo Transacionalidade" at bounding box center [787, 269] width 77 height 21
click at [664, 268] on input "Resumo Transacionalidade" at bounding box center [738, 264] width 8 height 8
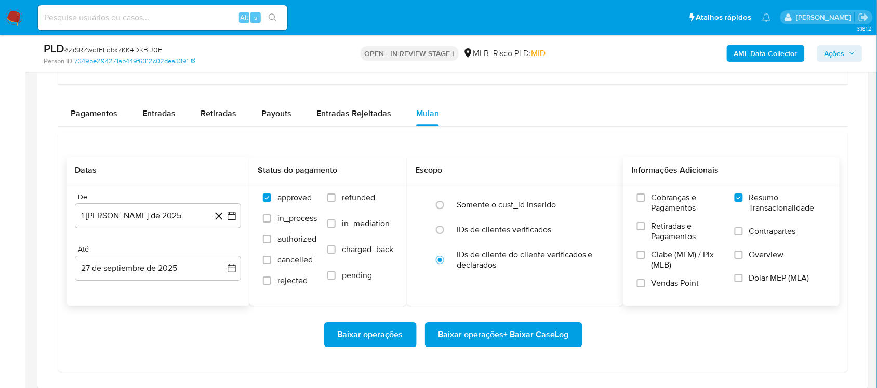
scroll to position [909, 0]
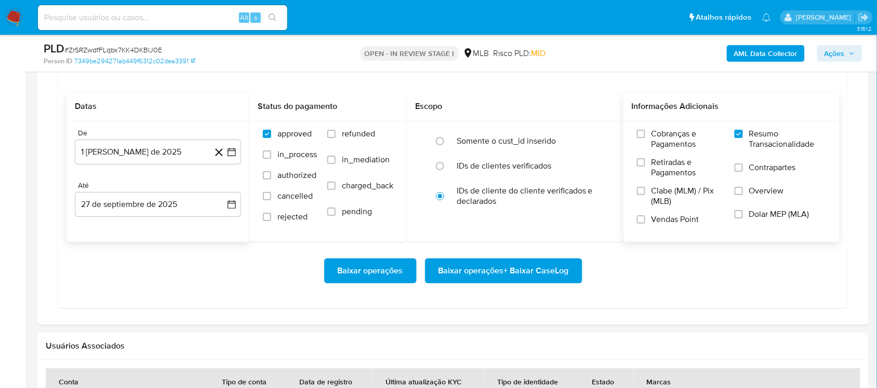
click at [450, 291] on div "Baixar operações Baixar operações + Baixar CaseLog" at bounding box center [452, 271] width 773 height 58
click at [460, 271] on span "Baixar operações + Baixar CaseLog" at bounding box center [503, 271] width 130 height 23
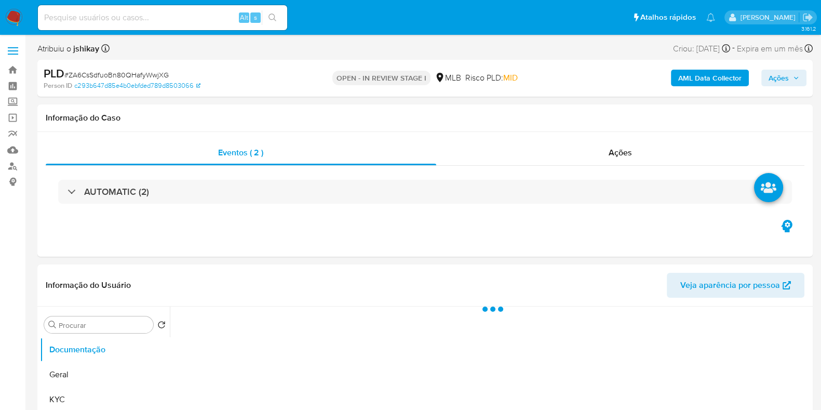
select select "10"
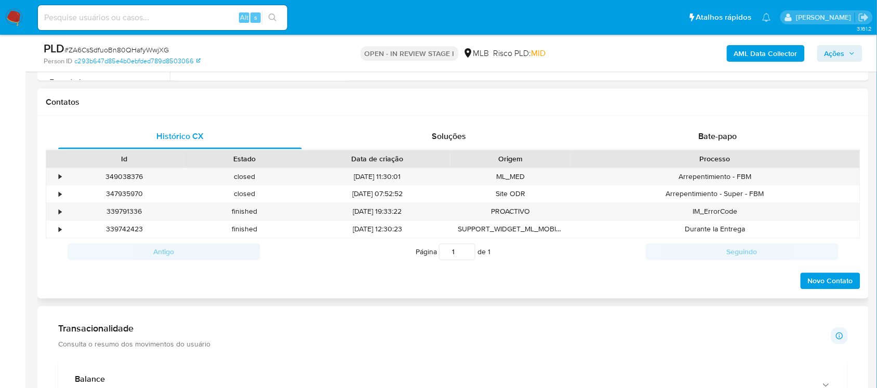
scroll to position [779, 0]
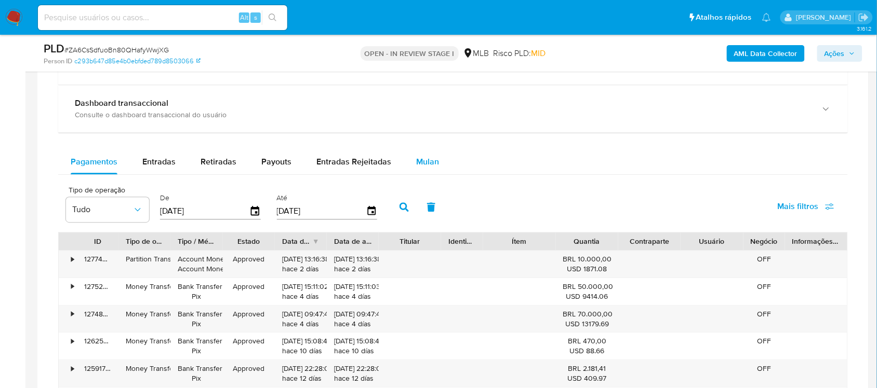
click at [436, 157] on button "Mulan" at bounding box center [428, 162] width 48 height 25
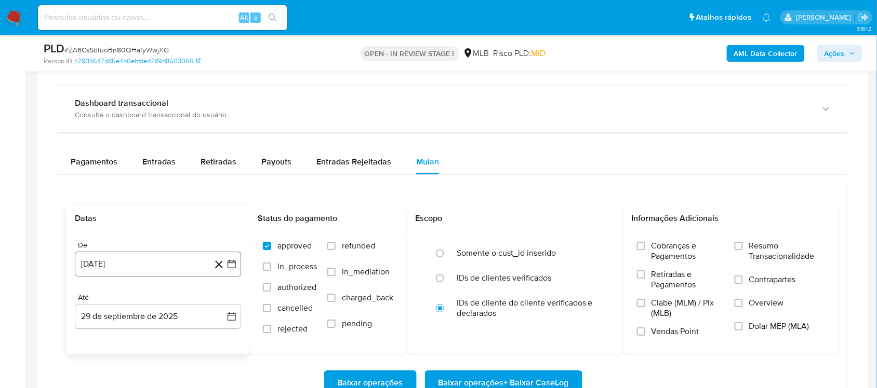
click at [231, 271] on button "[DATE]" at bounding box center [158, 264] width 166 height 25
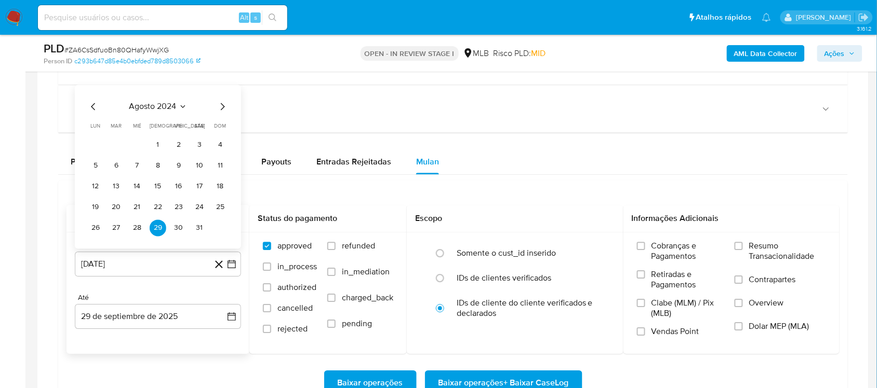
click at [153, 110] on span "agosto 2024" at bounding box center [152, 106] width 47 height 10
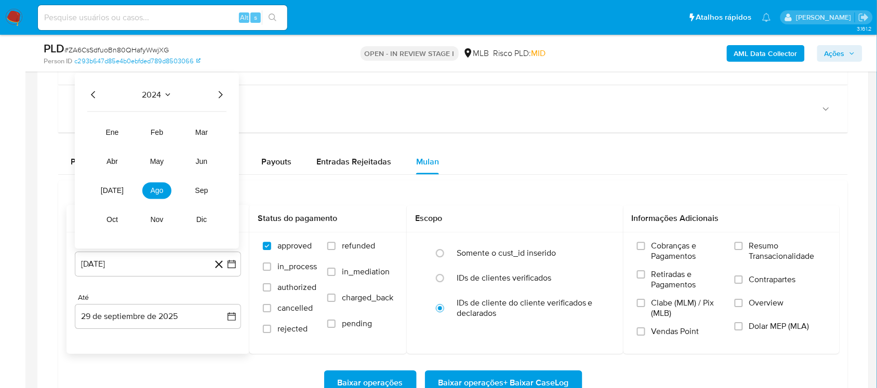
click at [222, 95] on icon "Año siguiente" at bounding box center [220, 94] width 12 height 12
click at [165, 187] on button "ago" at bounding box center [156, 190] width 29 height 17
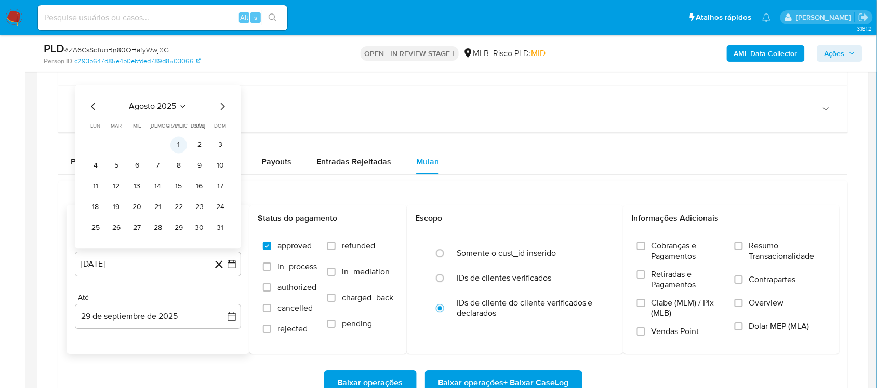
click at [178, 147] on button "1" at bounding box center [178, 145] width 17 height 17
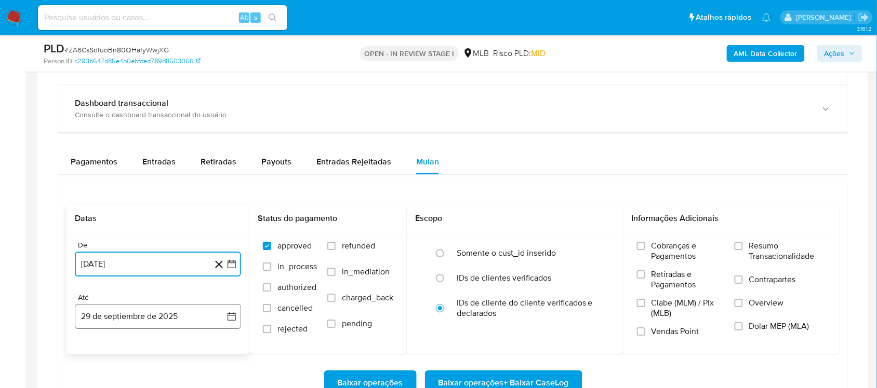
click at [239, 323] on button "29 de septiembre de 2025" at bounding box center [158, 316] width 166 height 25
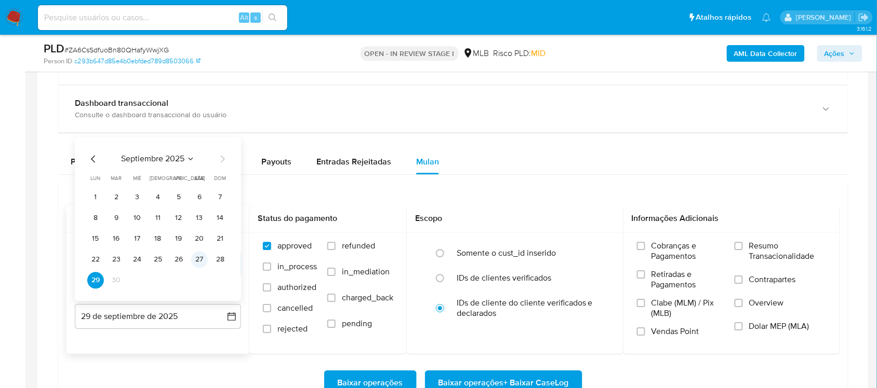
click at [202, 259] on button "27" at bounding box center [199, 259] width 17 height 17
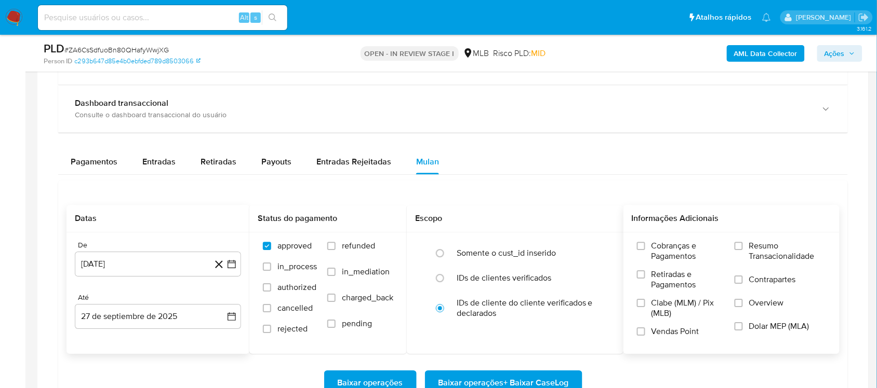
click at [664, 260] on span "Resumo Transacionalidade" at bounding box center [787, 251] width 77 height 21
click at [664, 250] on input "Resumo Transacionalidade" at bounding box center [738, 246] width 8 height 8
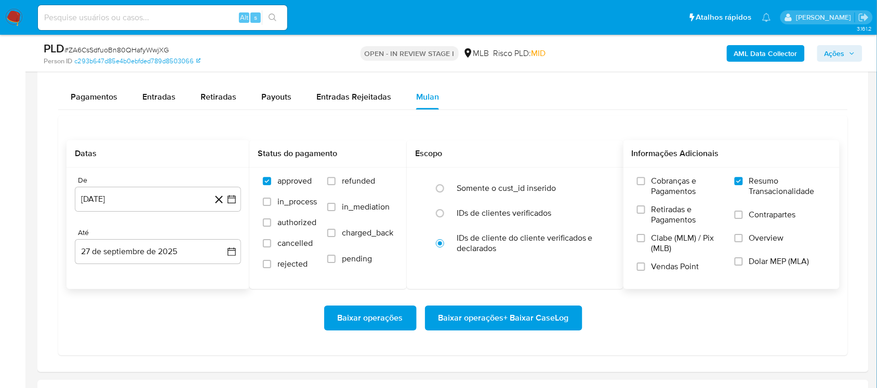
click at [497, 313] on span "Baixar operações + Baixar CaseLog" at bounding box center [503, 318] width 130 height 23
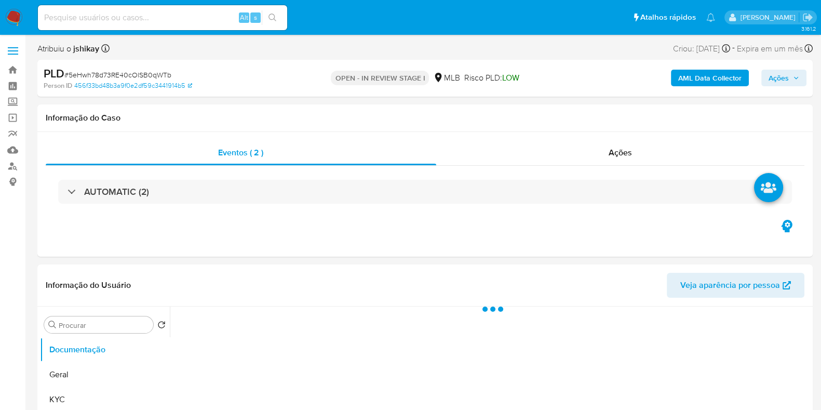
select select "10"
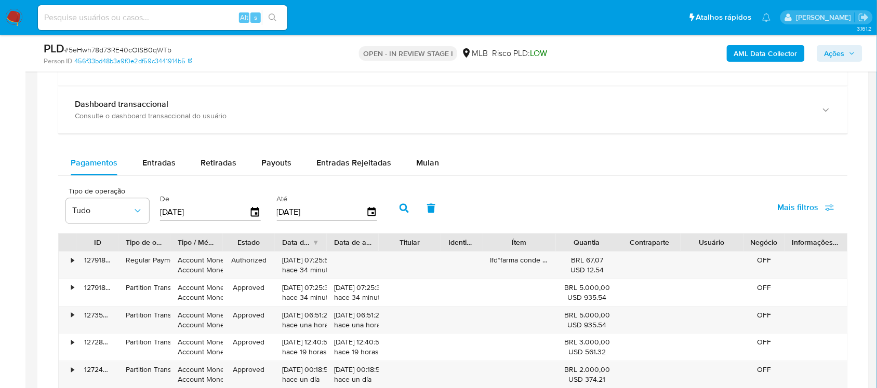
scroll to position [779, 0]
click at [432, 156] on div "Mulan" at bounding box center [427, 162] width 23 height 25
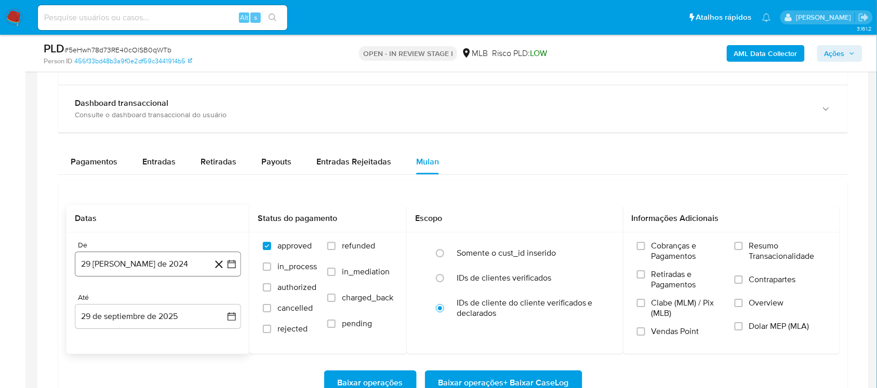
click at [230, 272] on button "29 [PERSON_NAME] de 2024" at bounding box center [158, 264] width 166 height 25
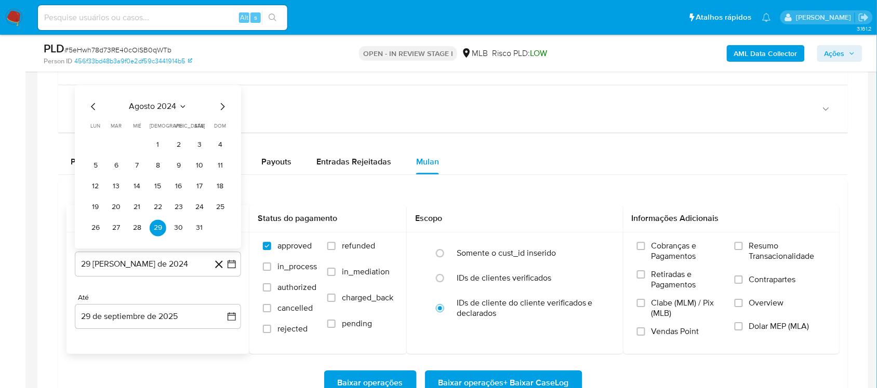
click at [167, 108] on span "agosto 2024" at bounding box center [152, 106] width 47 height 10
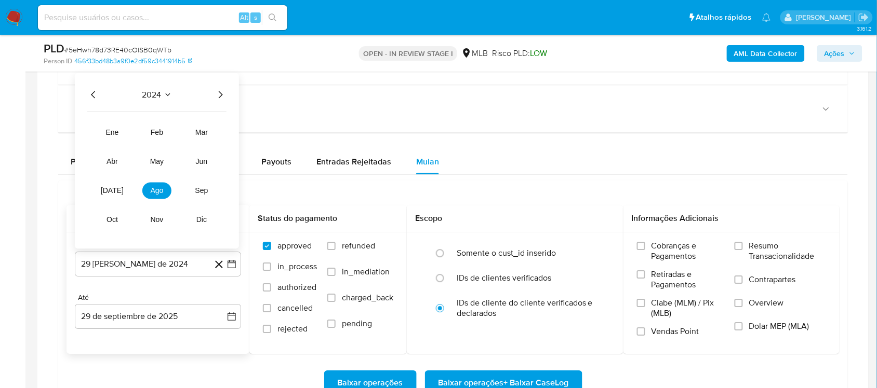
click at [219, 97] on icon "Año siguiente" at bounding box center [220, 94] width 12 height 12
click at [156, 194] on span "ago" at bounding box center [157, 190] width 13 height 8
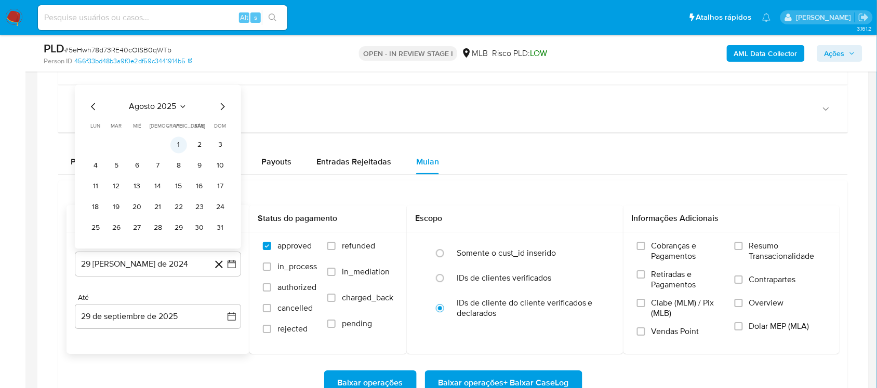
click at [185, 146] on button "1" at bounding box center [178, 145] width 17 height 17
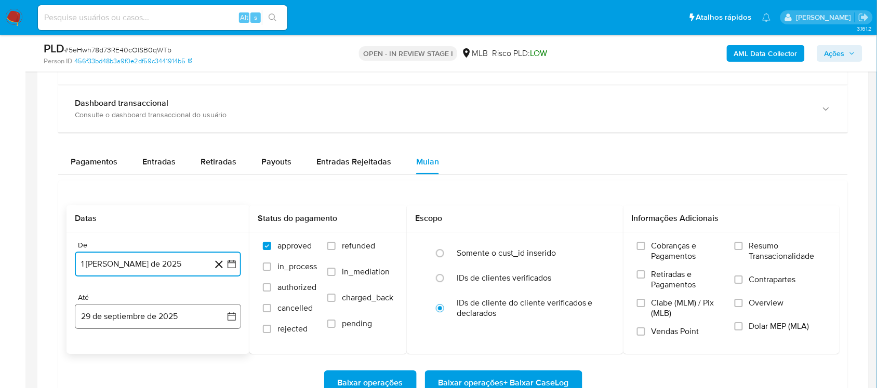
click at [231, 328] on button "29 de septiembre de 2025" at bounding box center [158, 316] width 166 height 25
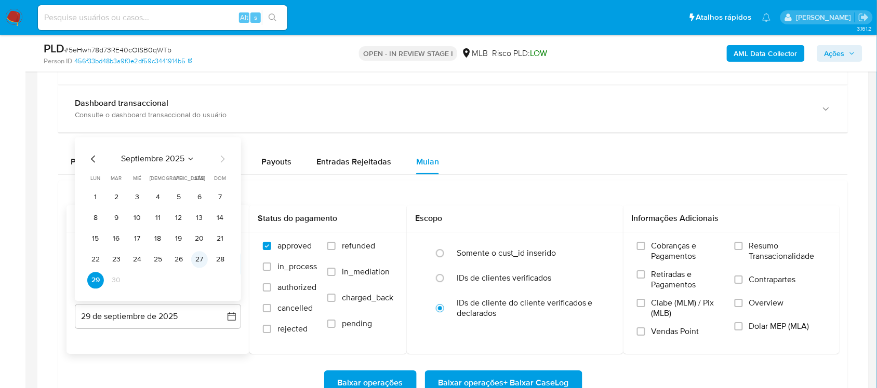
click at [198, 262] on button "27" at bounding box center [199, 259] width 17 height 17
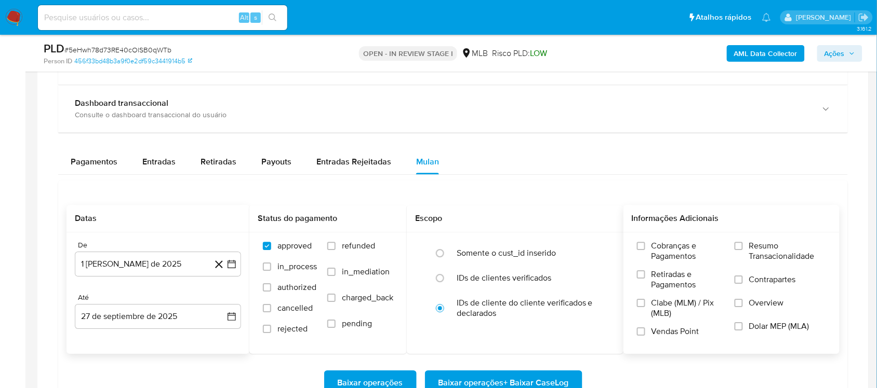
click at [759, 252] on span "Resumo Transacionalidade" at bounding box center [787, 251] width 77 height 21
click at [743, 250] on input "Resumo Transacionalidade" at bounding box center [738, 246] width 8 height 8
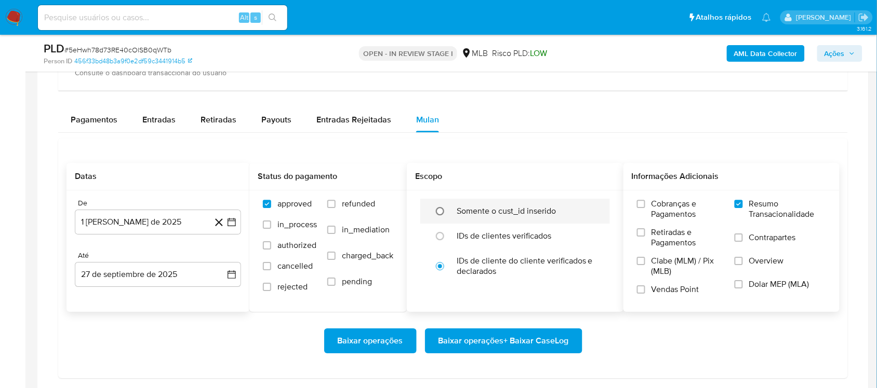
scroll to position [844, 0]
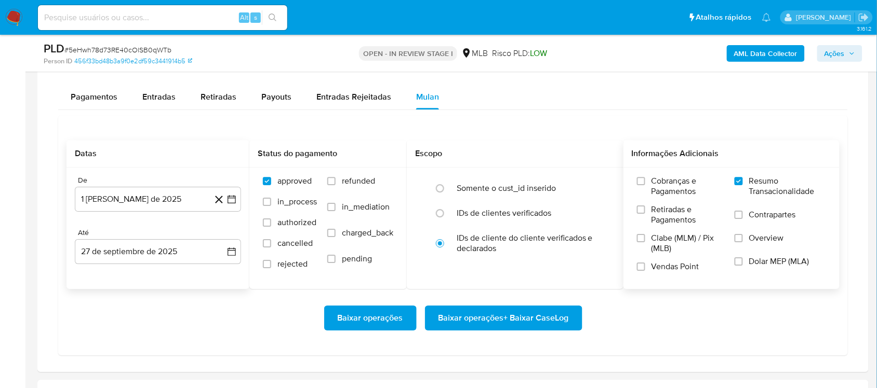
click at [458, 313] on span "Baixar operações + Baixar CaseLog" at bounding box center [503, 318] width 130 height 23
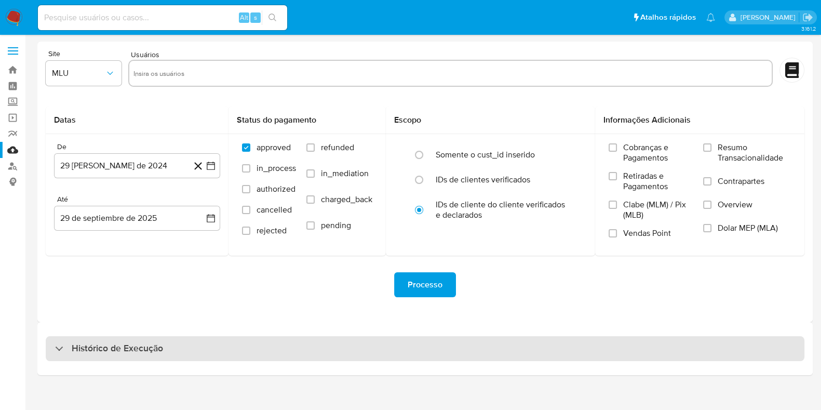
drag, startPoint x: 259, startPoint y: 365, endPoint x: 263, endPoint y: 359, distance: 7.0
click at [260, 365] on div "Histórico de Execução" at bounding box center [424, 348] width 775 height 53
click at [275, 342] on div "Histórico de Execução" at bounding box center [425, 348] width 759 height 25
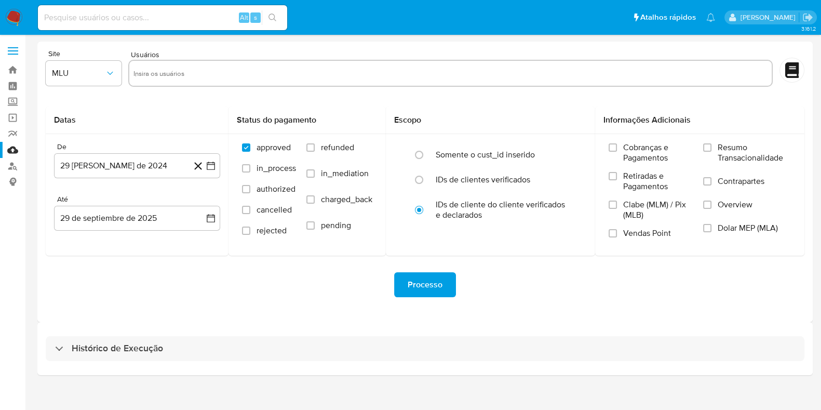
select select "10"
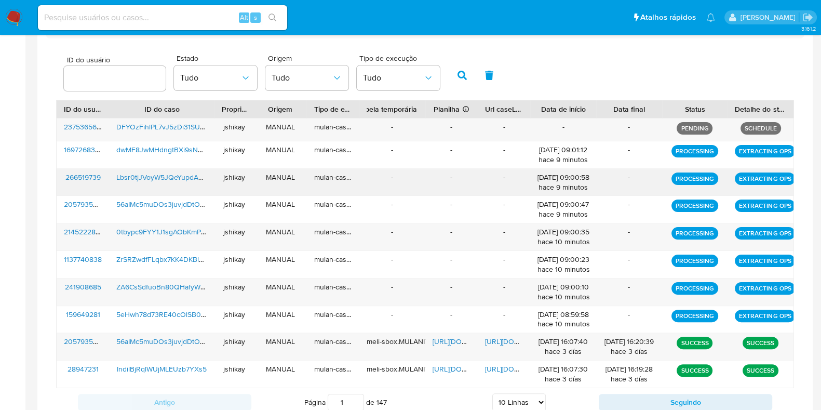
scroll to position [325, 0]
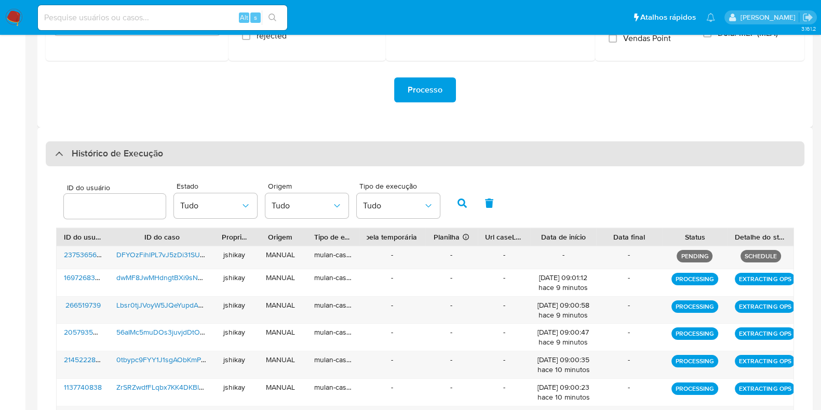
click at [96, 142] on div "Histórico de Execução" at bounding box center [425, 153] width 759 height 25
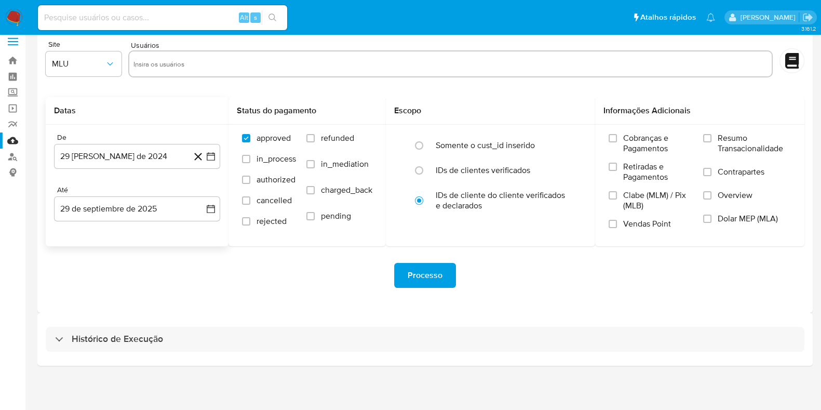
scroll to position [9, 0]
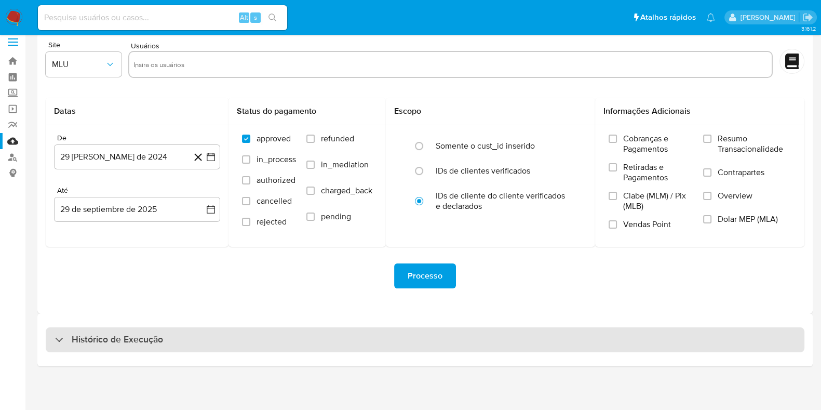
drag, startPoint x: 110, startPoint y: 355, endPoint x: 107, endPoint y: 345, distance: 9.9
click at [108, 354] on div "Histórico de Execução" at bounding box center [424, 339] width 775 height 53
click at [109, 345] on h3 "Histórico de Execução" at bounding box center [117, 339] width 91 height 12
select select "10"
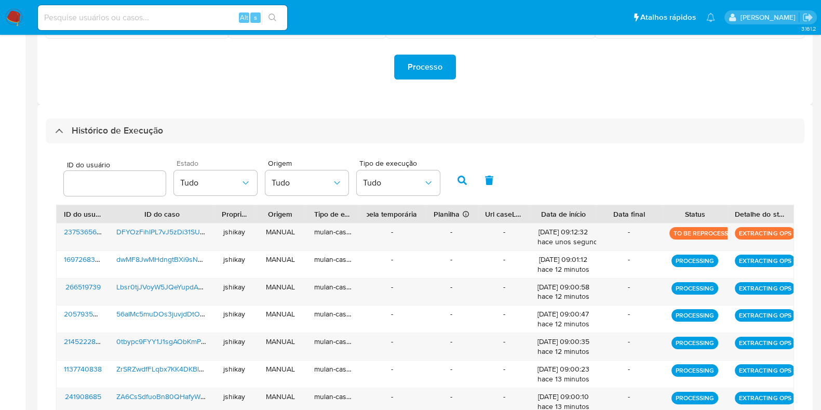
scroll to position [74, 0]
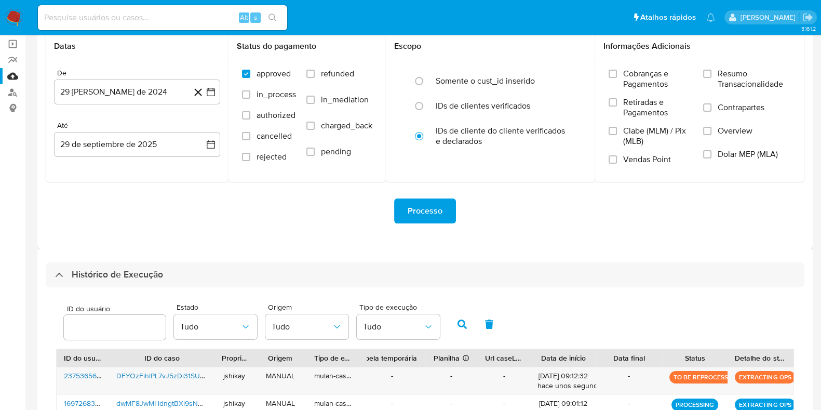
click at [14, 20] on img at bounding box center [14, 18] width 18 height 18
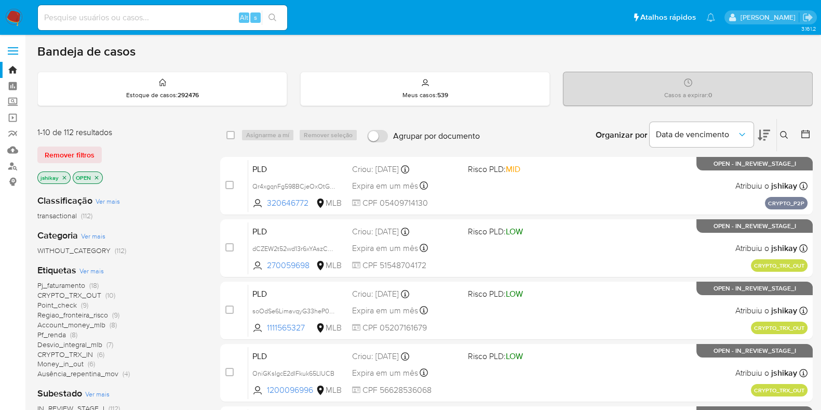
click at [91, 270] on span "Ver mais" at bounding box center [91, 270] width 24 height 9
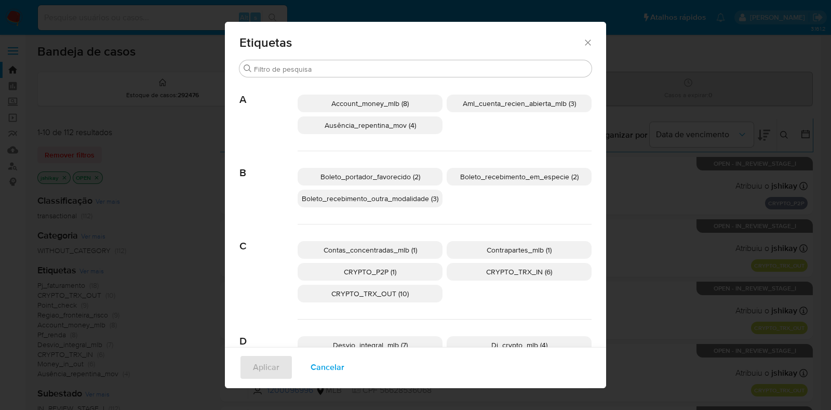
click at [115, 127] on div "Etiquetas Buscar A Account_money_mlb (8) Aml_cuenta_recien_abierta_mlb (3) Ausê…" at bounding box center [415, 205] width 831 height 410
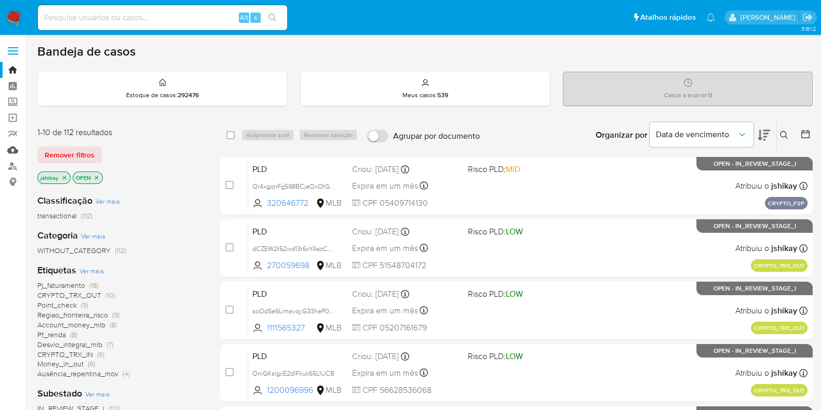
click at [8, 149] on link "Mulan" at bounding box center [62, 150] width 124 height 16
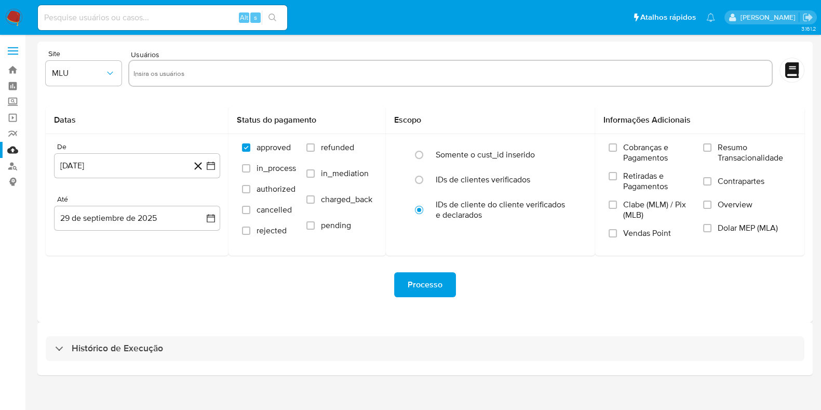
click at [328, 334] on div "Histórico de Execução" at bounding box center [424, 348] width 775 height 53
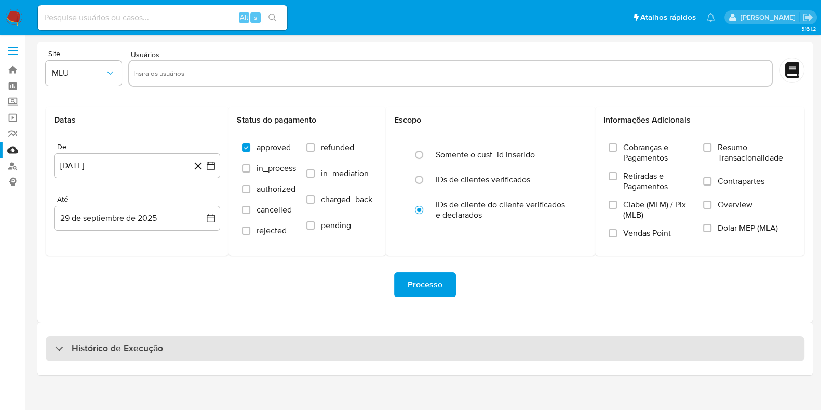
click at [325, 338] on div "Histórico de Execução" at bounding box center [425, 348] width 759 height 25
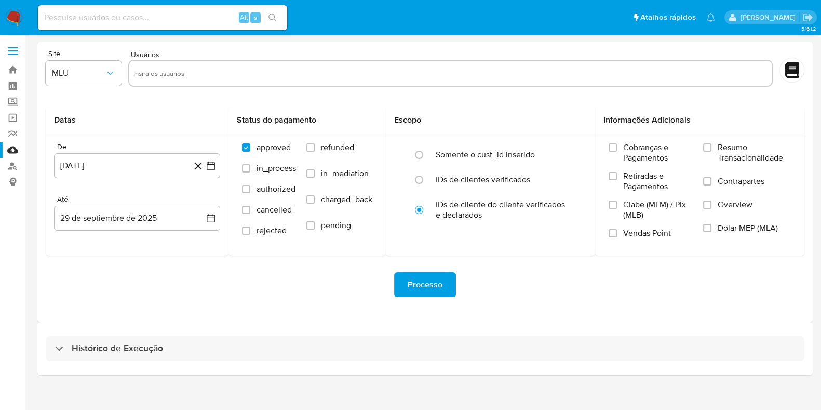
select select "10"
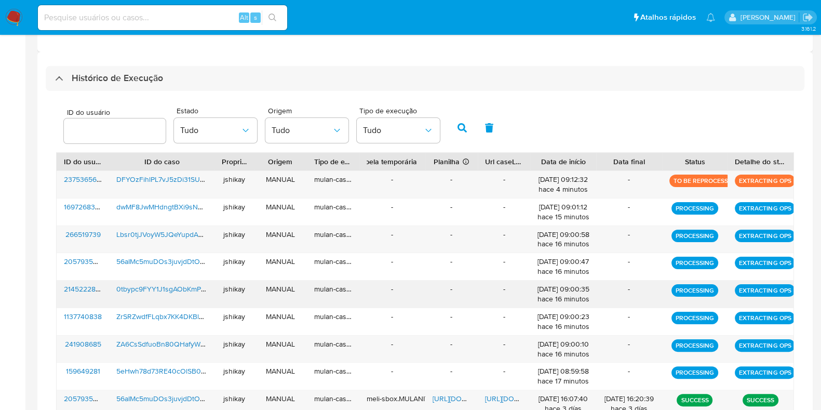
scroll to position [335, 0]
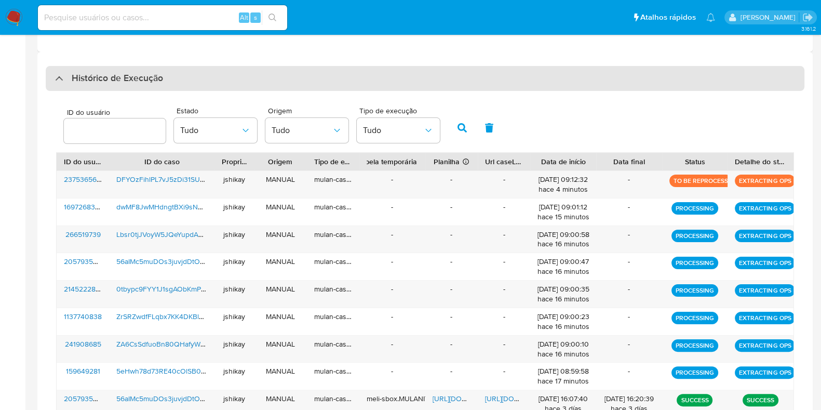
click at [103, 85] on div "Histórico de Execução" at bounding box center [425, 78] width 759 height 25
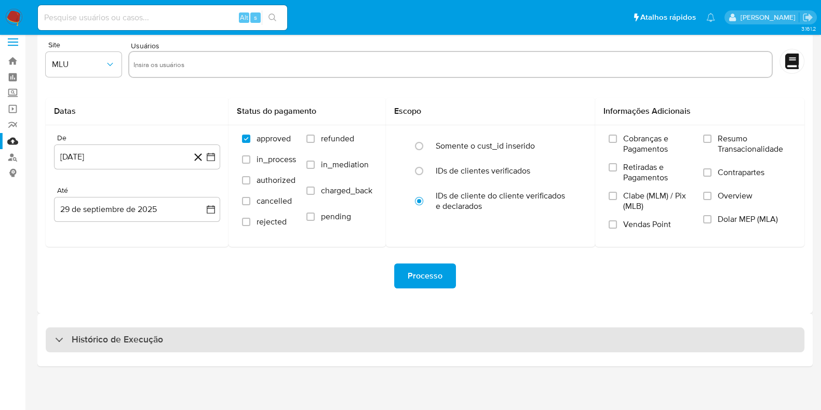
click at [103, 340] on h3 "Histórico de Execução" at bounding box center [117, 339] width 91 height 12
select select "10"
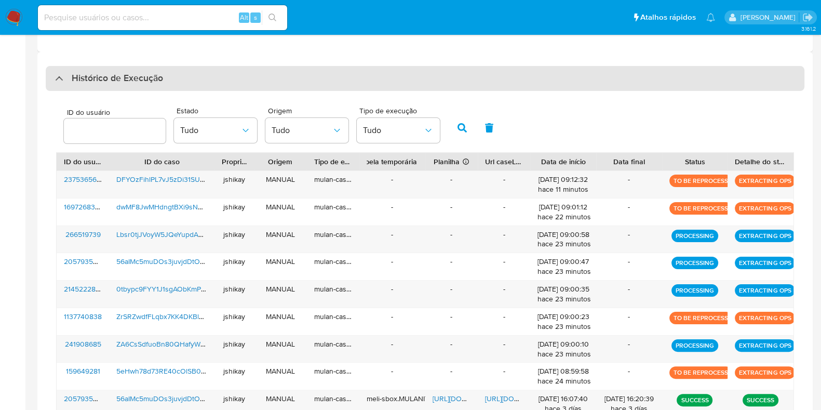
drag, startPoint x: 147, startPoint y: 58, endPoint x: 136, endPoint y: 72, distance: 17.4
click at [146, 58] on div "Histórico de Execução ID do usuário Estado Tudo Origem Tudo Tipo de execução Tu…" at bounding box center [424, 275] width 775 height 446
click at [136, 72] on h3 "Histórico de Execução" at bounding box center [117, 78] width 91 height 12
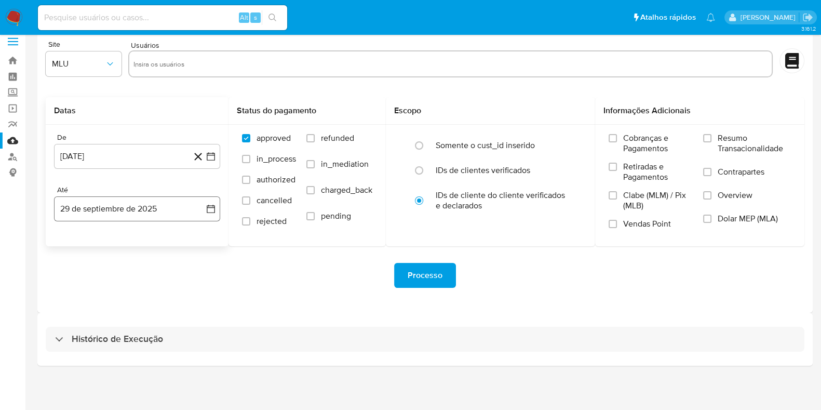
scroll to position [9, 0]
click at [135, 356] on div "Histórico de Execução" at bounding box center [424, 339] width 775 height 53
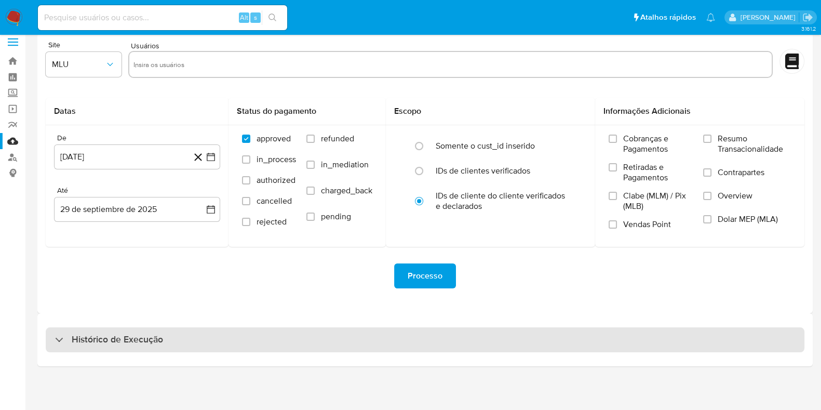
click at [134, 337] on h3 "Histórico de Execução" at bounding box center [117, 339] width 91 height 12
select select "10"
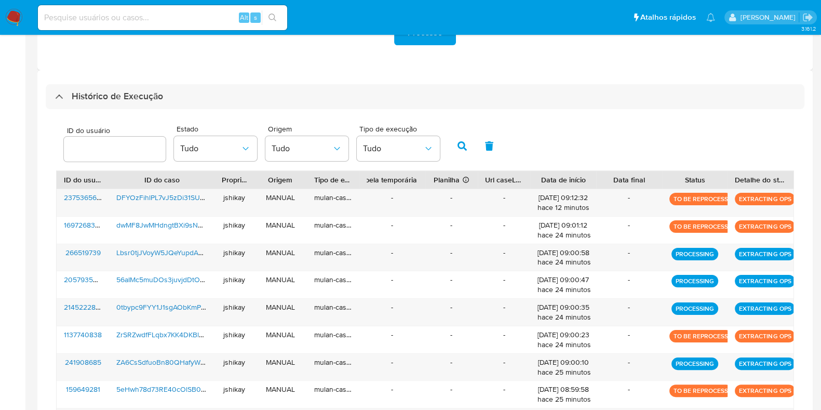
scroll to position [333, 0]
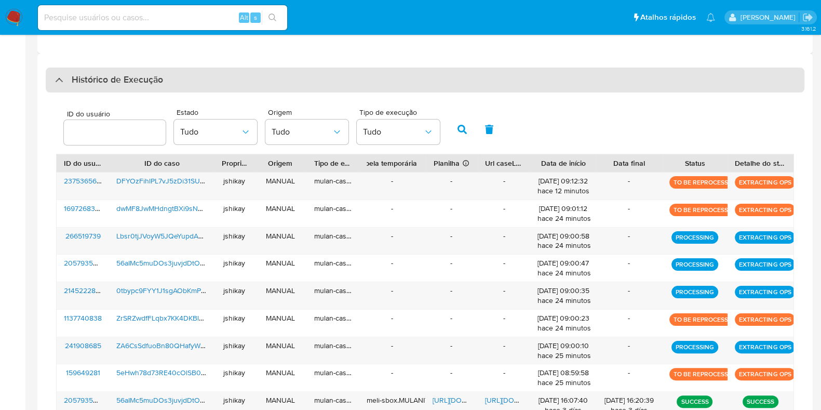
click at [107, 76] on h3 "Histórico de Execução" at bounding box center [117, 80] width 91 height 12
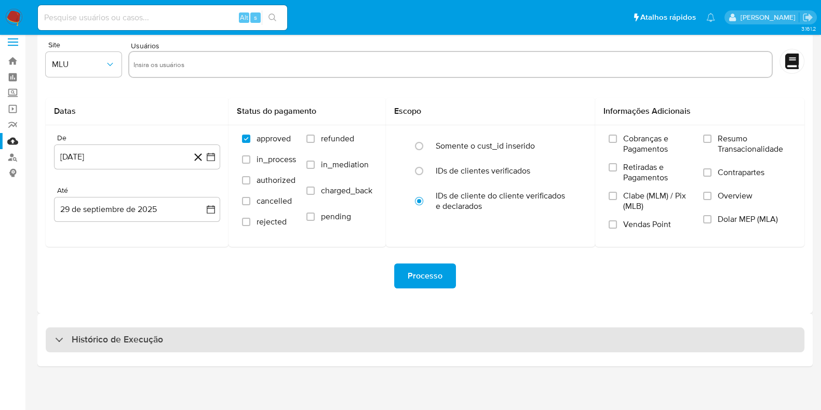
click at [75, 351] on div "Histórico de Execução" at bounding box center [425, 339] width 759 height 25
select select "10"
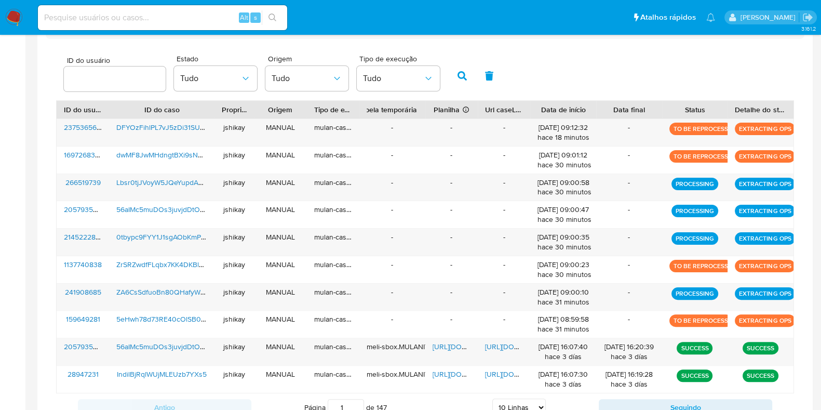
scroll to position [301, 0]
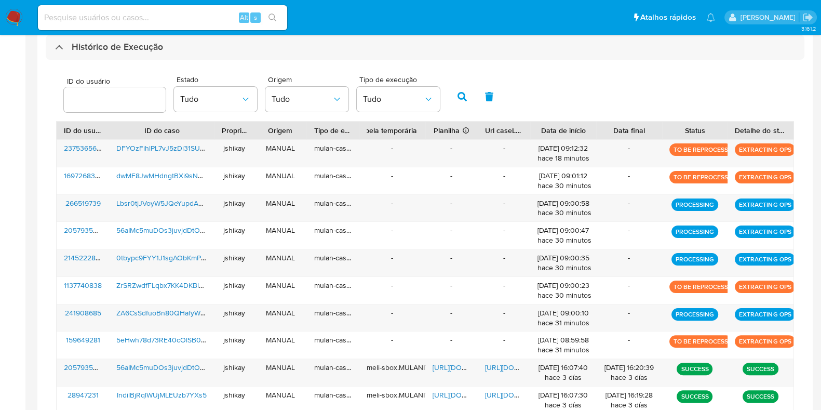
click at [234, 273] on div "jshikay" at bounding box center [234, 262] width 39 height 27
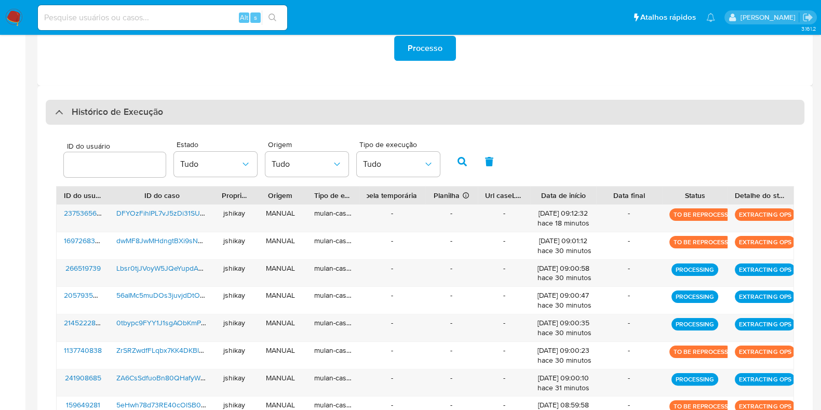
click at [98, 112] on h3 "Histórico de Execução" at bounding box center [117, 112] width 91 height 12
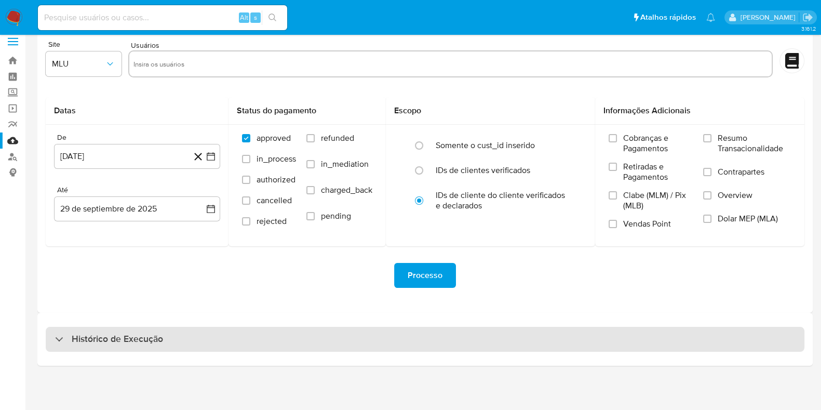
scroll to position [9, 0]
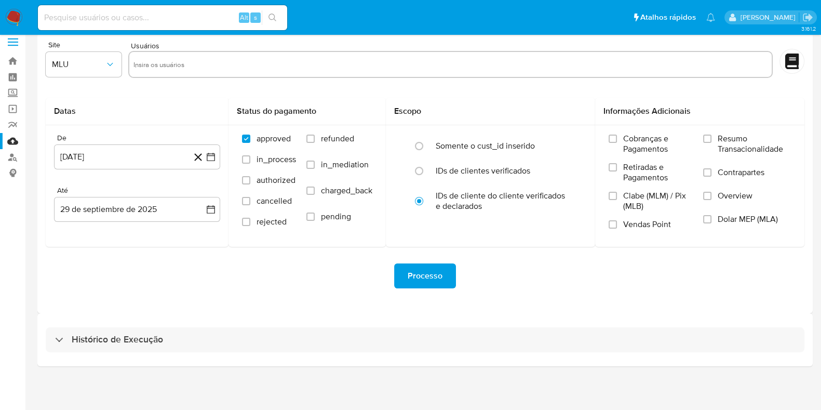
click at [106, 355] on div "Histórico de Execução" at bounding box center [424, 339] width 775 height 53
click at [105, 354] on div "Histórico de Execução" at bounding box center [424, 339] width 775 height 53
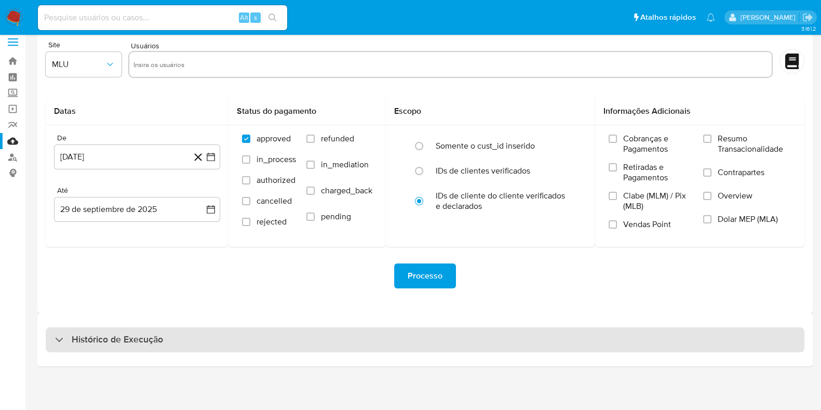
click at [106, 346] on div "Histórico de Execução" at bounding box center [425, 339] width 759 height 25
select select "10"
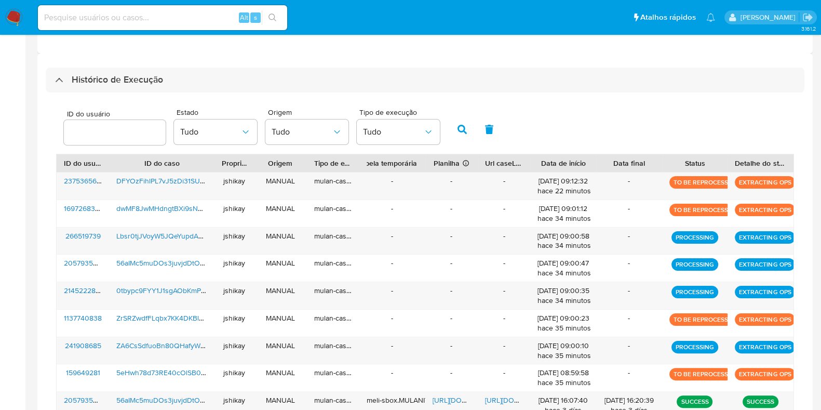
scroll to position [333, 0]
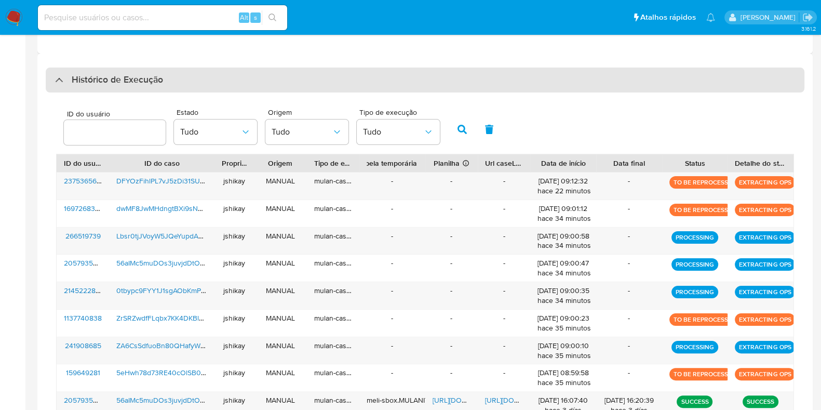
click at [92, 84] on h3 "Histórico de Execução" at bounding box center [117, 80] width 91 height 12
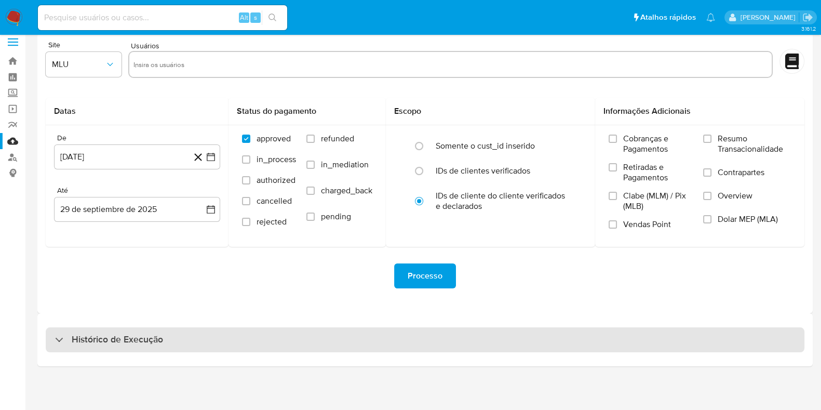
click at [91, 346] on div "Histórico de Execução" at bounding box center [425, 339] width 759 height 25
select select "10"
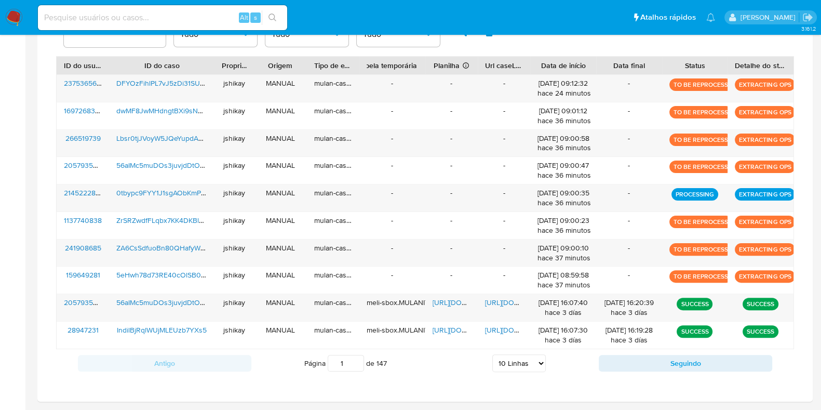
scroll to position [301, 0]
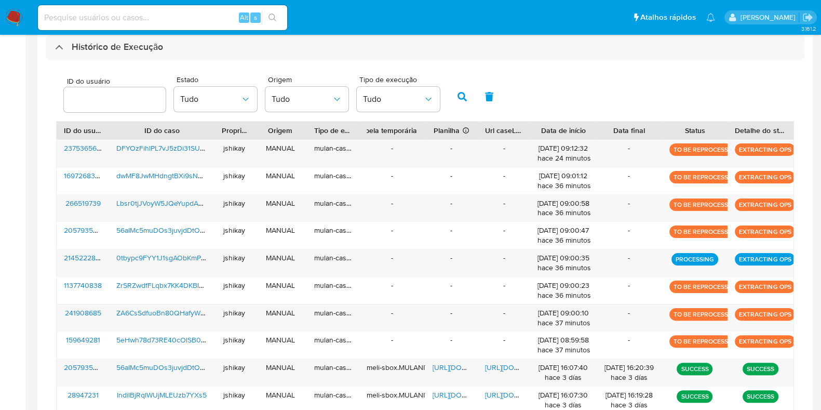
click at [127, 61] on div "ID do usuário Estado Tudo Origem Tudo Tipo de execução Tudo ID do usuário ID do…" at bounding box center [425, 256] width 759 height 393
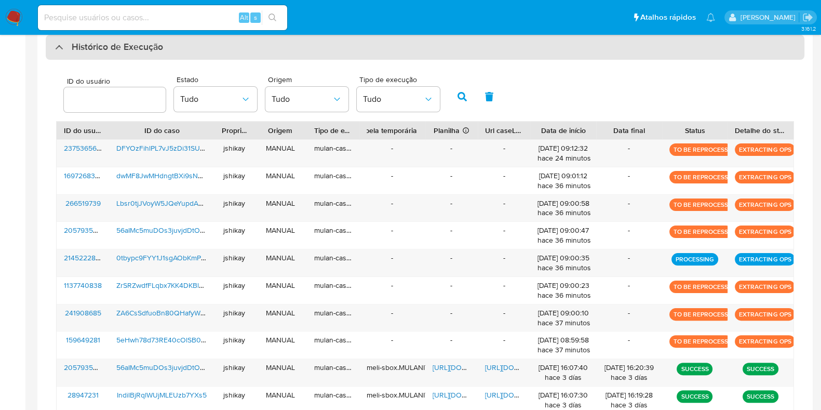
click at [128, 47] on h3 "Histórico de Execução" at bounding box center [117, 47] width 91 height 12
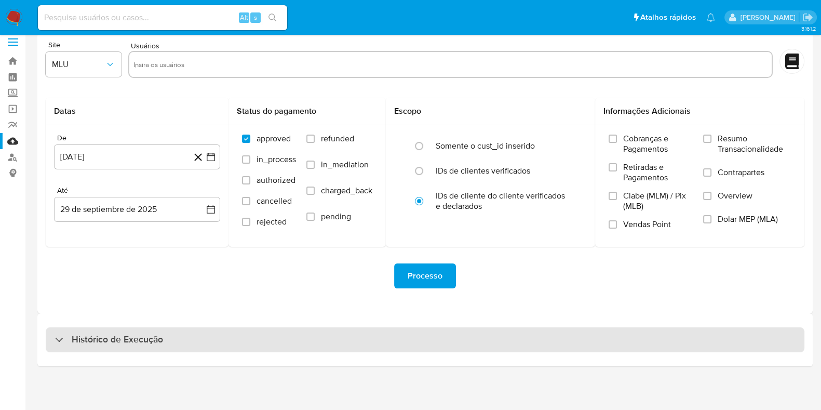
click at [125, 343] on h3 "Histórico de Execução" at bounding box center [117, 339] width 91 height 12
select select "10"
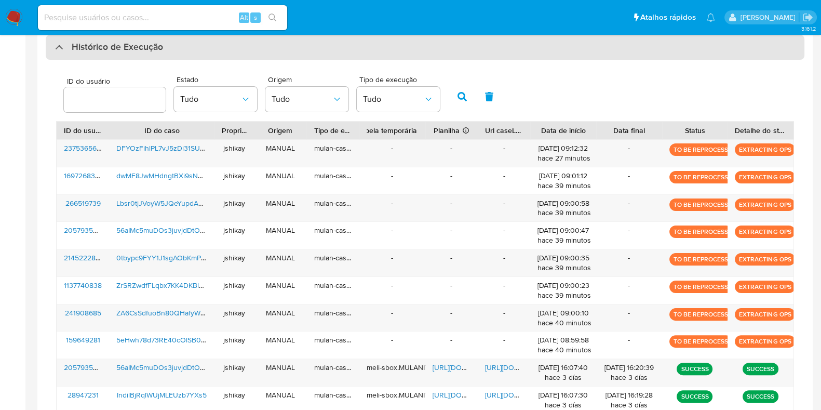
click at [96, 50] on h3 "Histórico de Execução" at bounding box center [117, 47] width 91 height 12
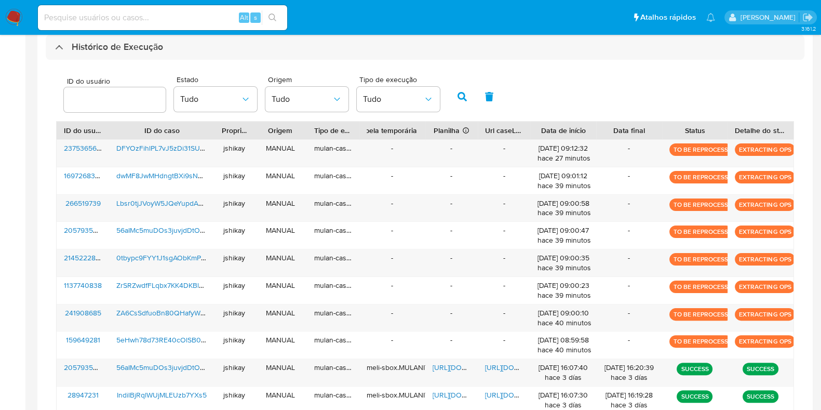
scroll to position [9, 0]
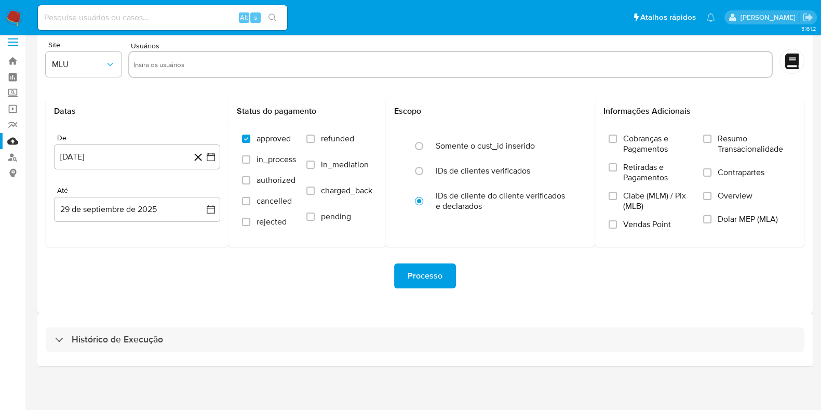
click at [86, 326] on div "Histórico de Execução" at bounding box center [424, 339] width 775 height 53
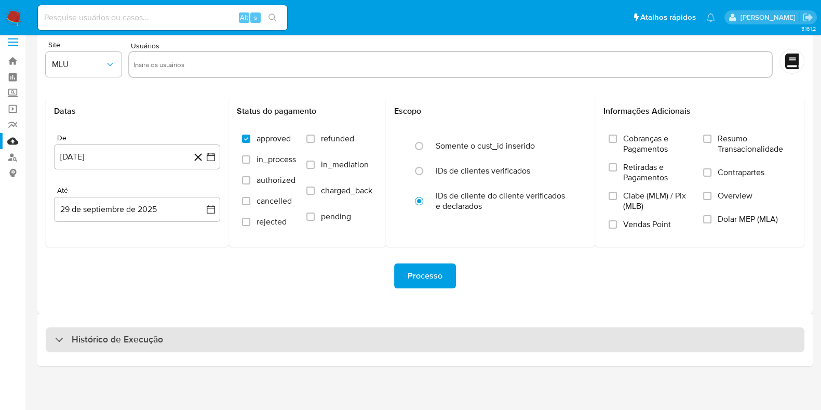
click at [86, 333] on h3 "Histórico de Execução" at bounding box center [117, 339] width 91 height 12
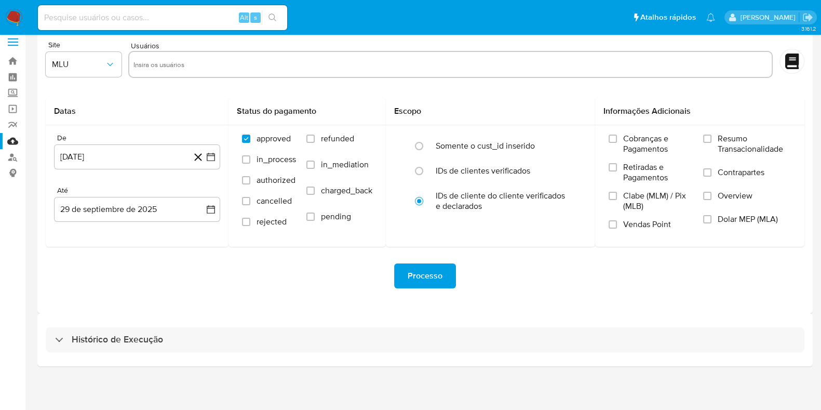
select select "10"
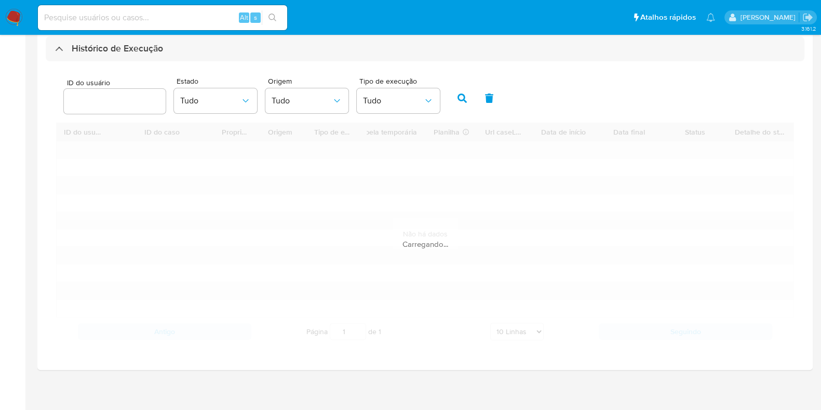
scroll to position [301, 0]
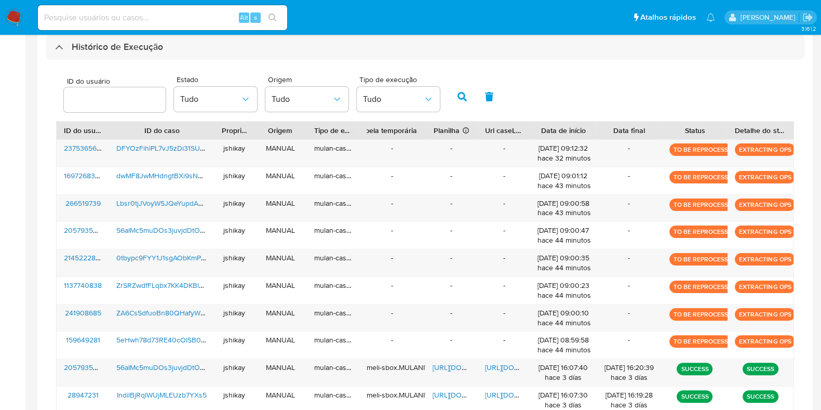
click at [101, 61] on div "ID do usuário Estado Tudo Origem Tudo Tipo de execução Tudo ID do usuário ID do…" at bounding box center [425, 256] width 759 height 393
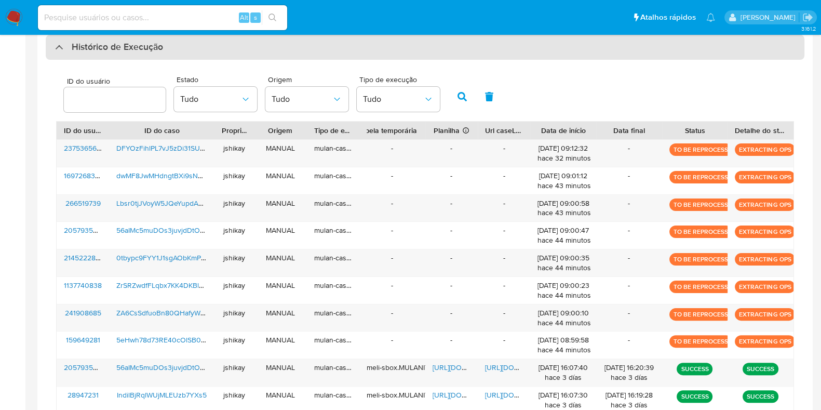
click at [98, 44] on h3 "Histórico de Execução" at bounding box center [117, 47] width 91 height 12
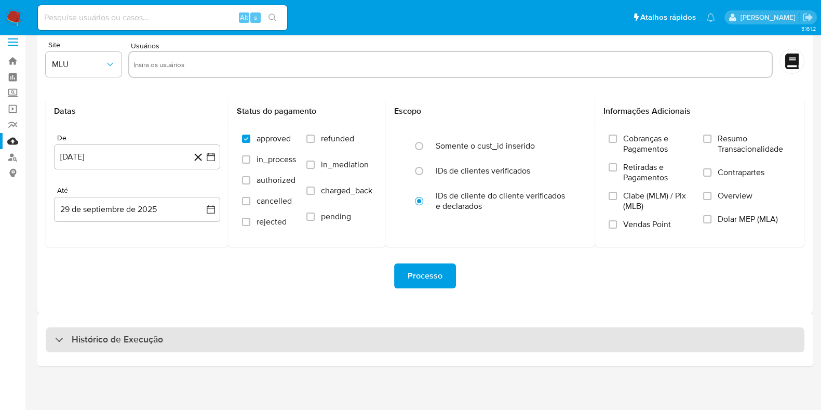
click at [108, 347] on div "Histórico de Execução" at bounding box center [425, 339] width 759 height 25
select select "10"
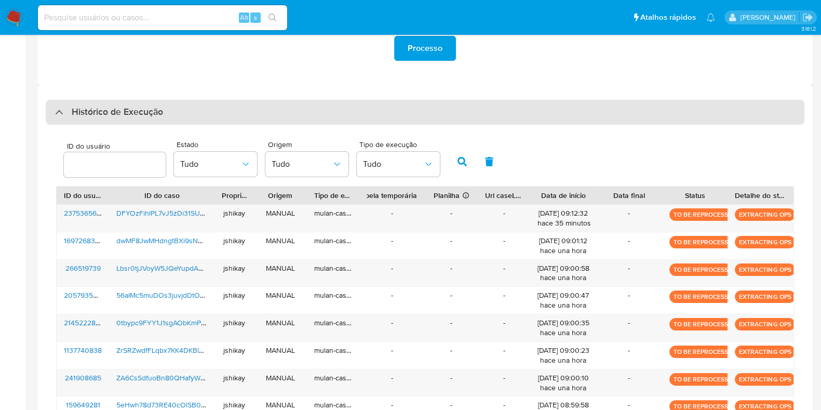
click at [134, 108] on h3 "Histórico de Execução" at bounding box center [117, 112] width 91 height 12
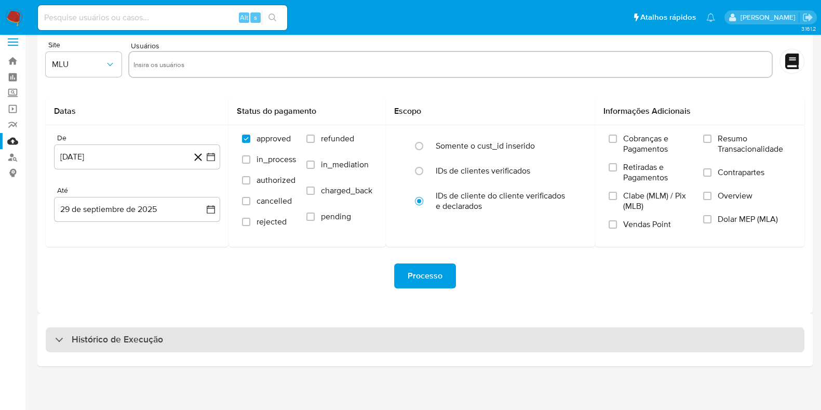
click at [106, 351] on div "Histórico de Execução" at bounding box center [425, 339] width 759 height 25
select select "10"
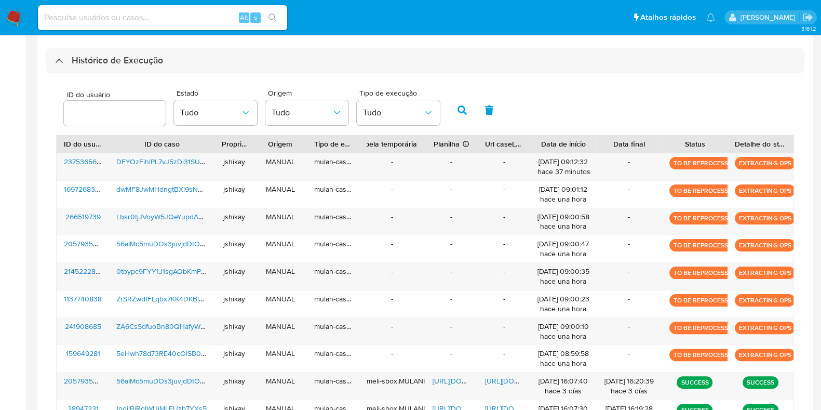
scroll to position [366, 0]
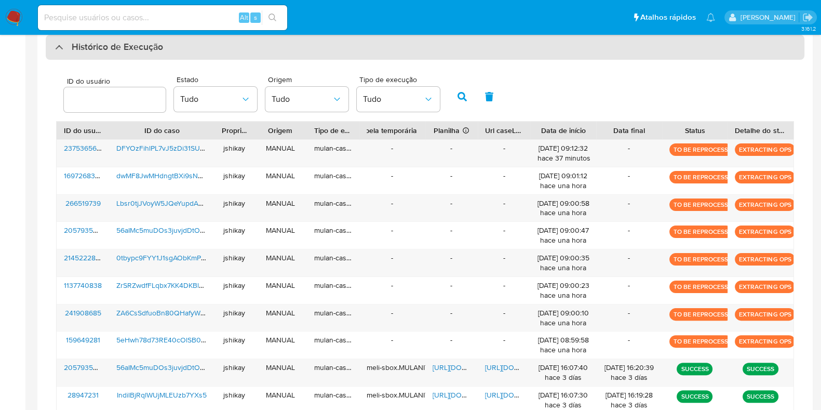
click at [81, 42] on h3 "Histórico de Execução" at bounding box center [117, 47] width 91 height 12
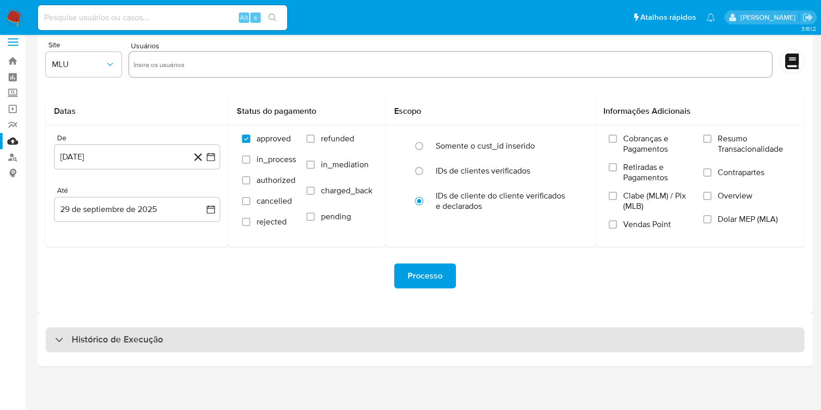
click at [83, 342] on h3 "Histórico de Execução" at bounding box center [117, 339] width 91 height 12
select select "10"
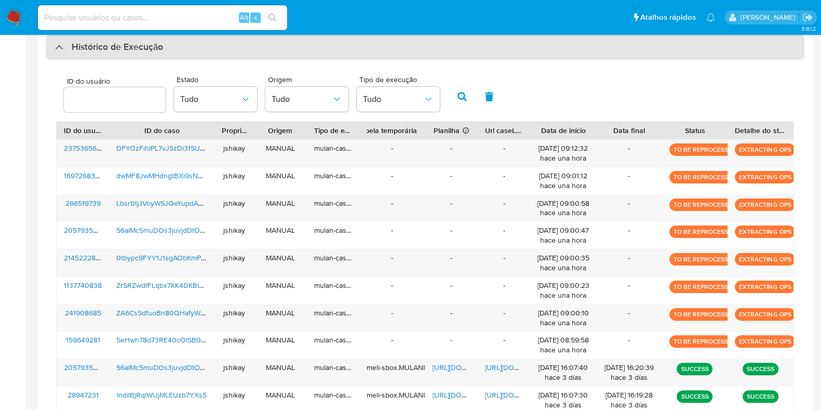
click at [148, 48] on h3 "Histórico de Execução" at bounding box center [117, 47] width 91 height 12
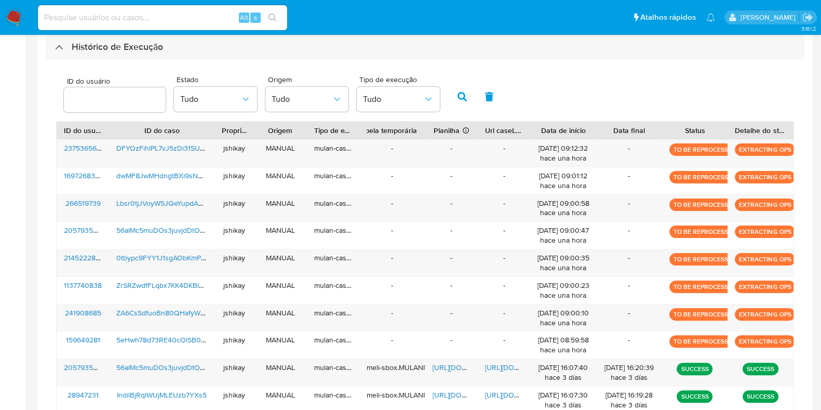
scroll to position [9, 0]
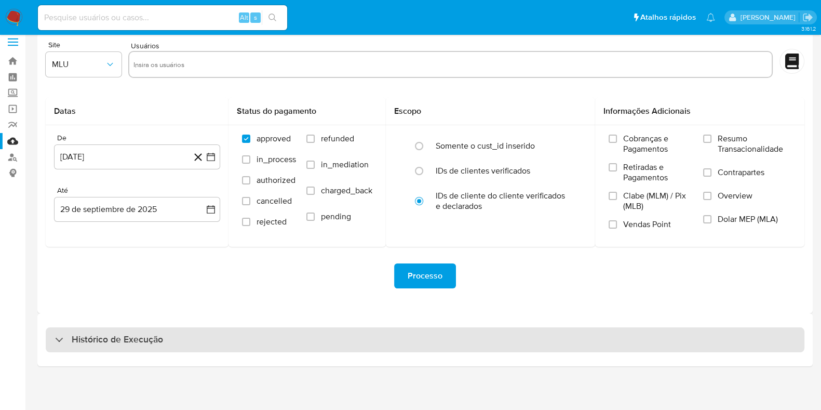
click at [106, 333] on h3 "Histórico de Execução" at bounding box center [117, 339] width 91 height 12
select select "10"
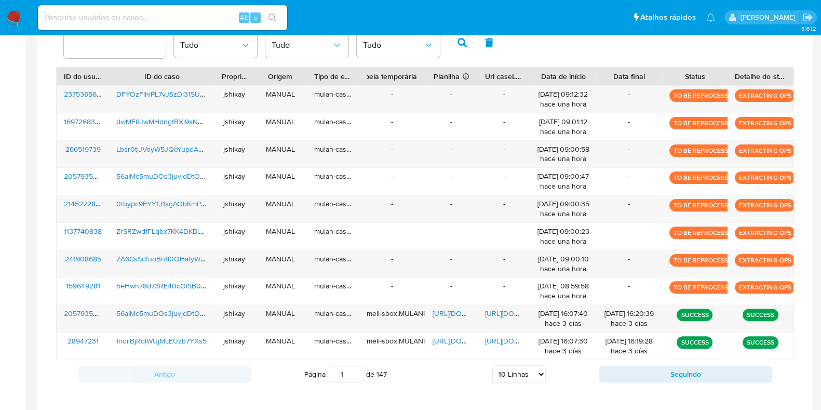
scroll to position [270, 0]
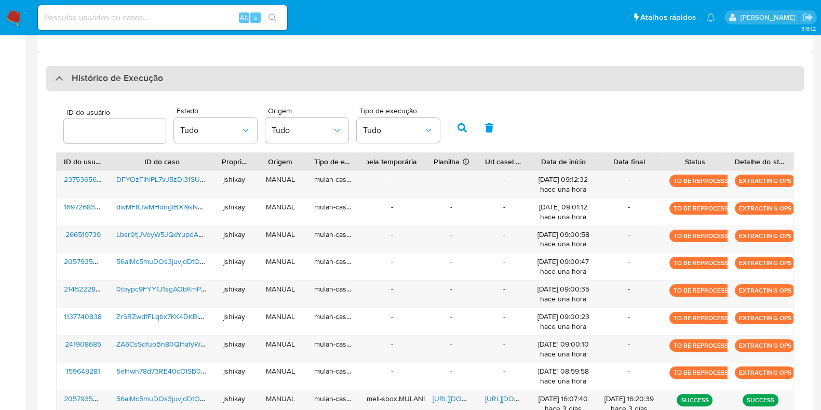
click at [91, 72] on h3 "Histórico de Execução" at bounding box center [117, 78] width 91 height 12
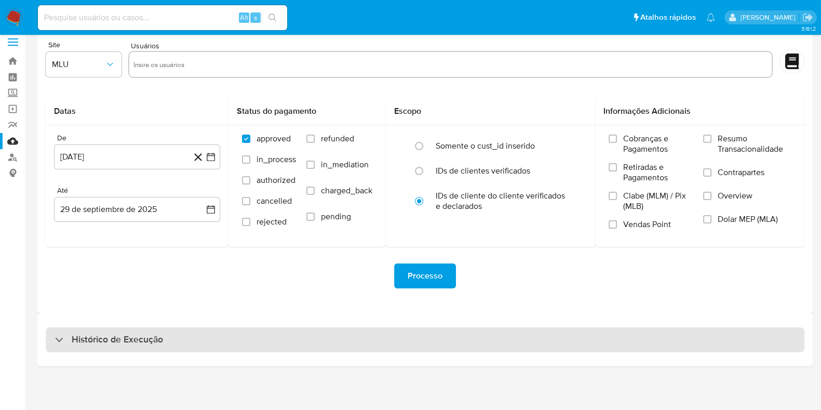
click at [104, 342] on h3 "Histórico de Execução" at bounding box center [117, 339] width 91 height 12
select select "10"
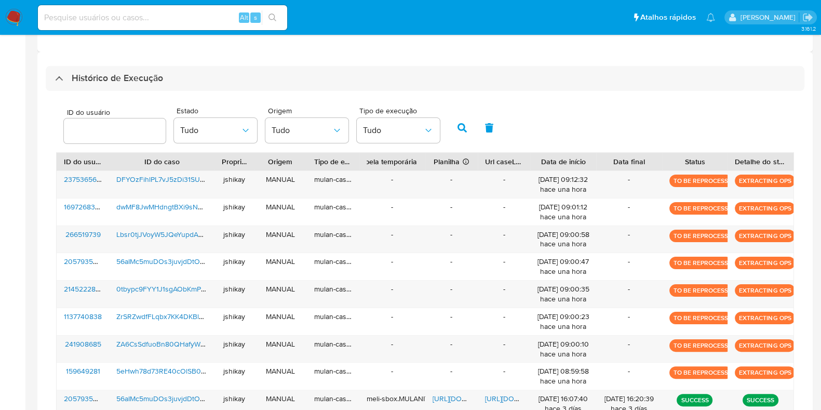
scroll to position [335, 0]
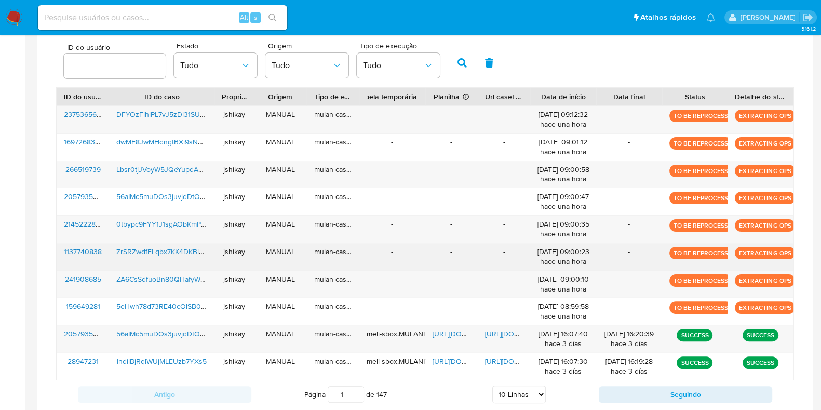
click at [316, 263] on div "mulan-caselog" at bounding box center [332, 256] width 52 height 27
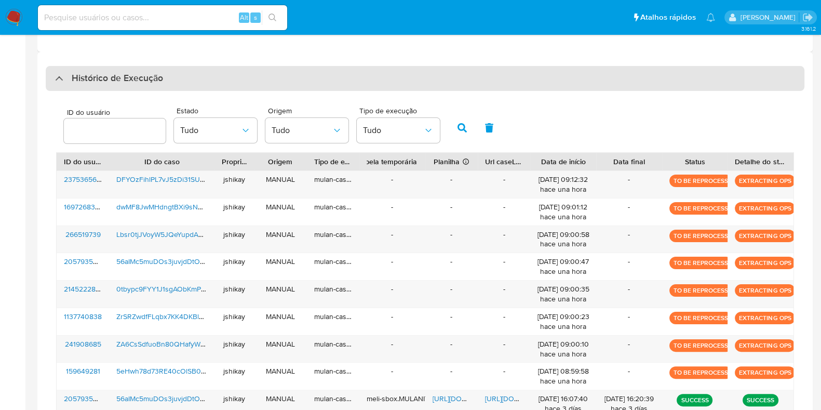
click at [90, 70] on div "Histórico de Execução" at bounding box center [425, 78] width 759 height 25
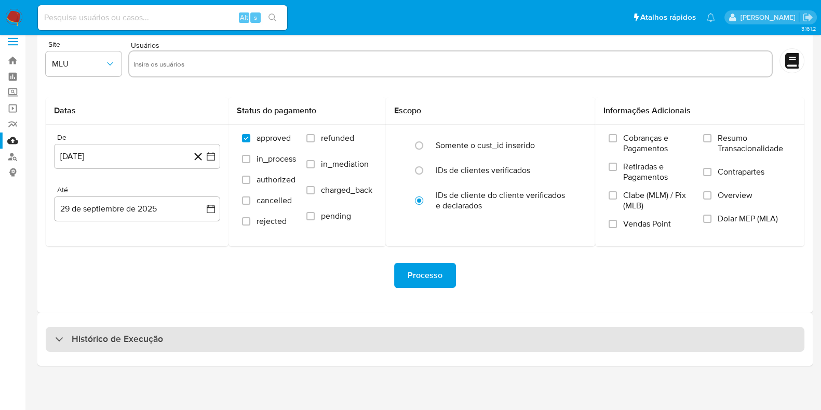
scroll to position [9, 0]
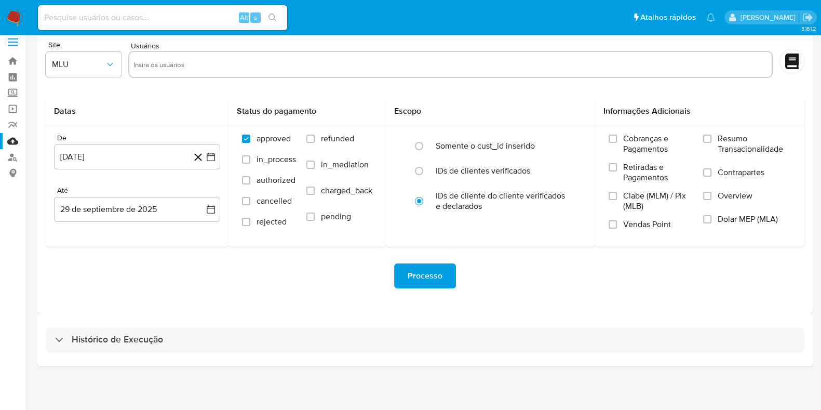
click at [72, 326] on div "Histórico de Execução" at bounding box center [424, 339] width 775 height 53
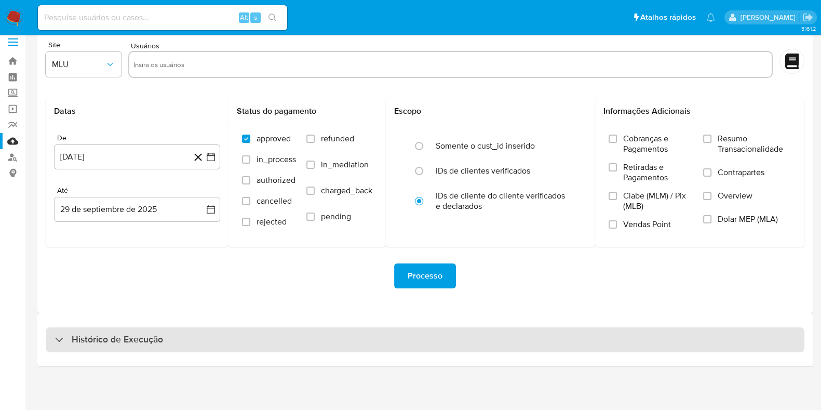
click at [71, 333] on div "Histórico de Execução" at bounding box center [109, 339] width 108 height 12
select select "10"
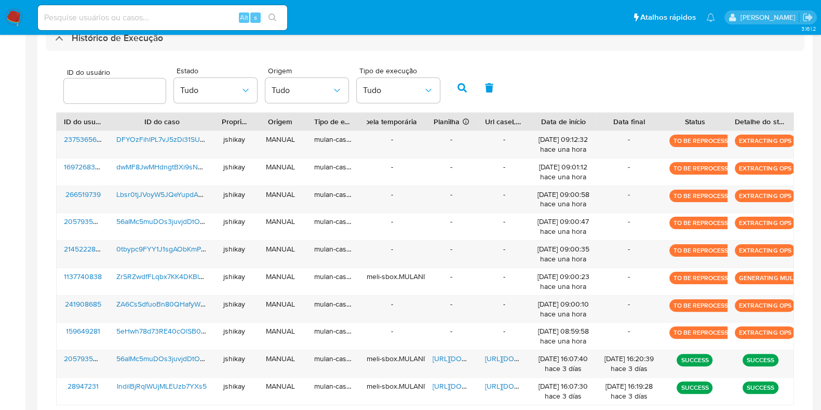
scroll to position [333, 0]
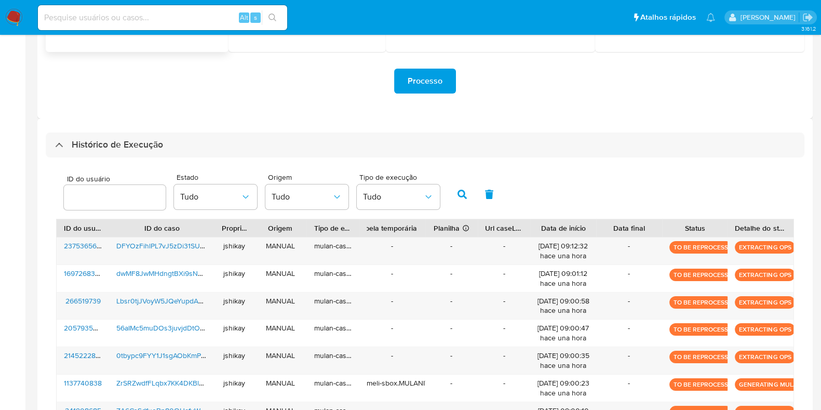
drag, startPoint x: 112, startPoint y: 139, endPoint x: 139, endPoint y: 178, distance: 47.3
click at [112, 140] on h3 "Histórico de Execução" at bounding box center [117, 145] width 91 height 12
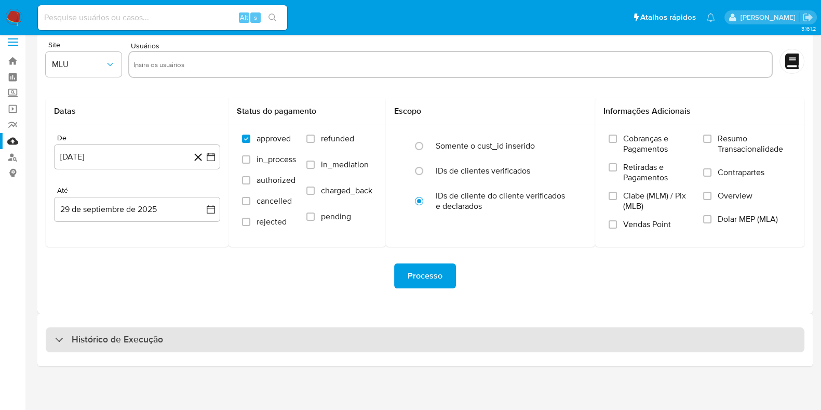
click at [101, 336] on h3 "Histórico de Execução" at bounding box center [117, 339] width 91 height 12
select select "10"
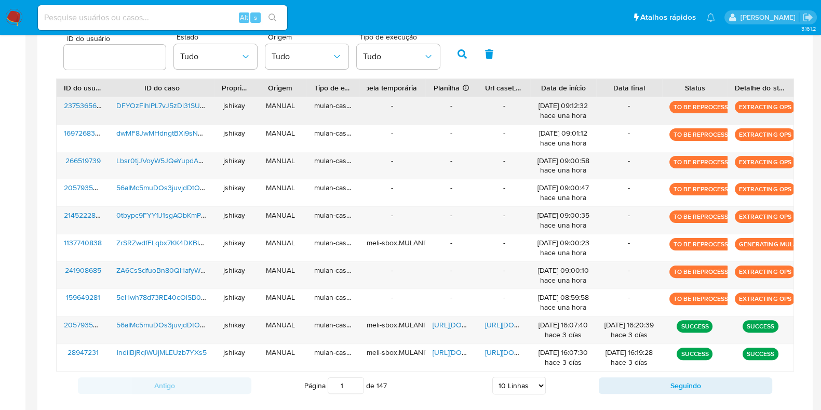
scroll to position [269, 0]
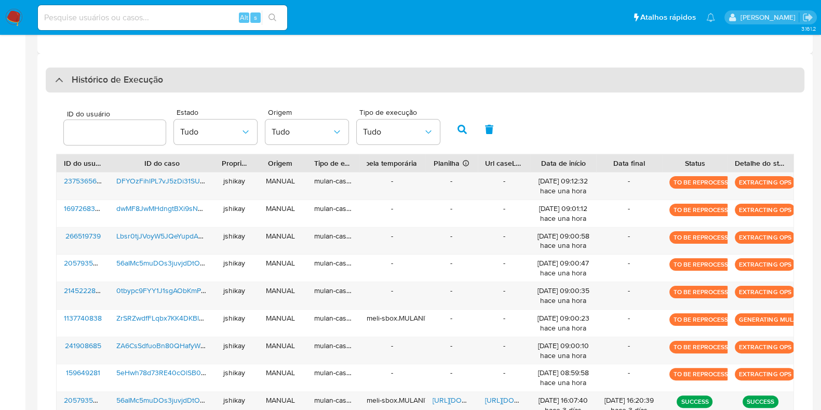
click at [114, 74] on h3 "Histórico de Execução" at bounding box center [117, 80] width 91 height 12
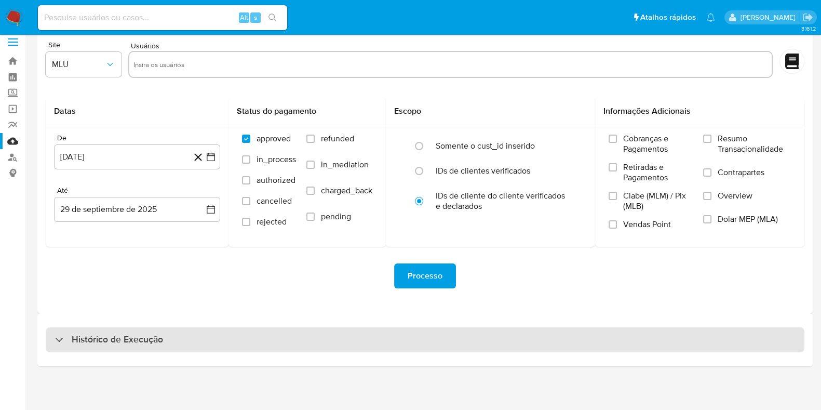
click at [119, 340] on h3 "Histórico de Execução" at bounding box center [117, 339] width 91 height 12
select select "10"
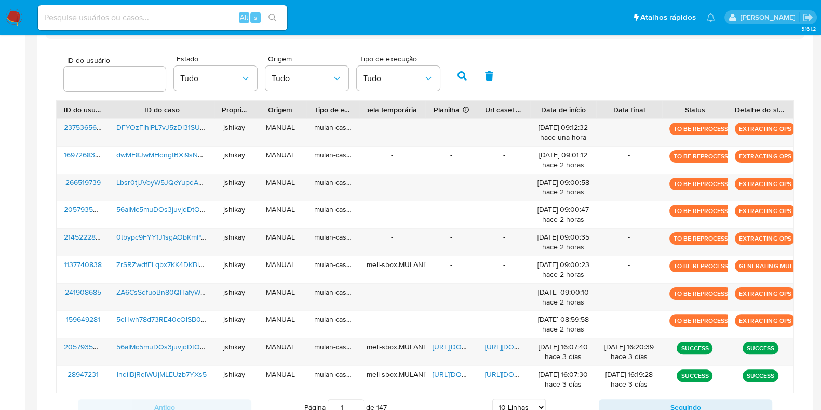
scroll to position [301, 0]
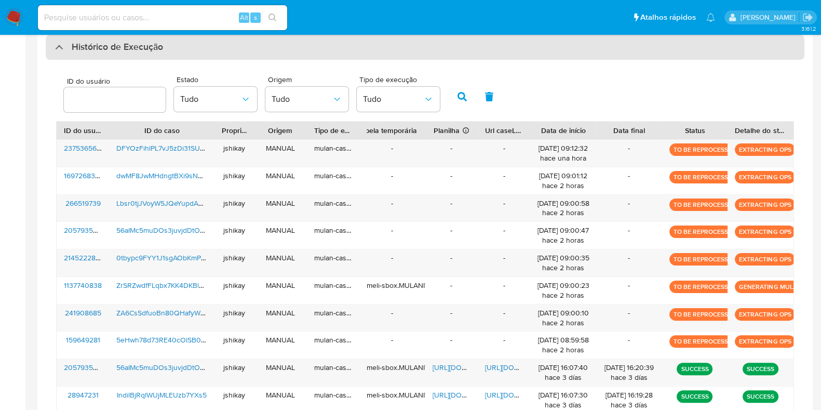
click at [107, 41] on h3 "Histórico de Execução" at bounding box center [117, 47] width 91 height 12
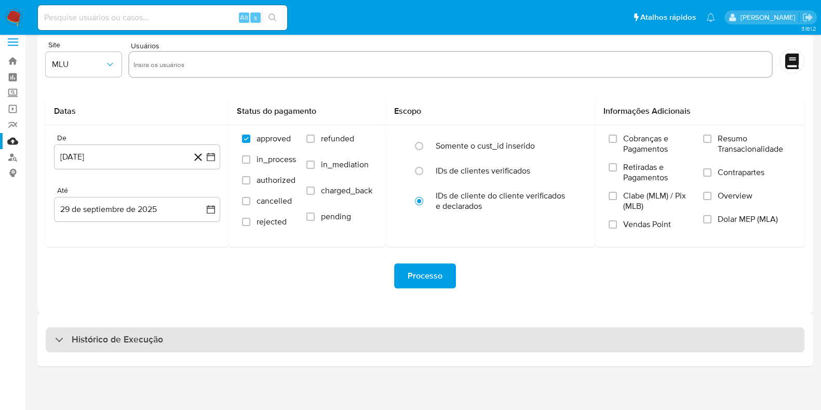
click at [107, 41] on span "Site" at bounding box center [86, 44] width 76 height 7
click at [81, 329] on div "Histórico de Execução" at bounding box center [425, 339] width 759 height 25
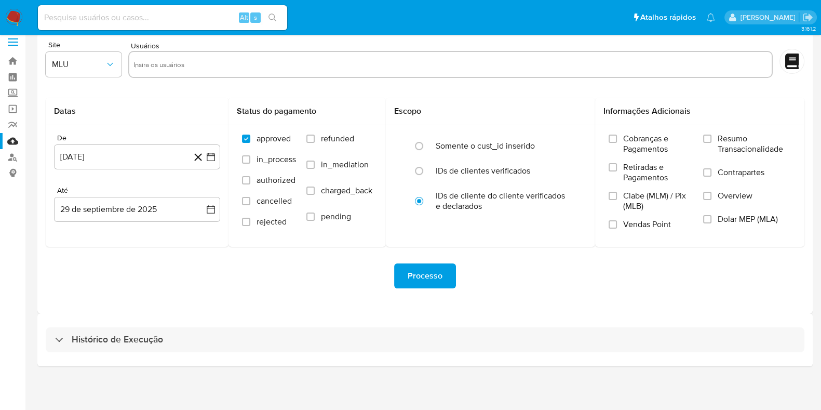
select select "10"
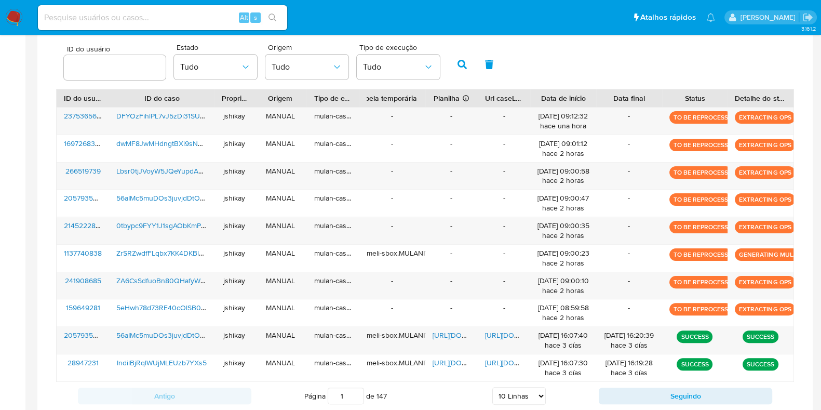
scroll to position [269, 0]
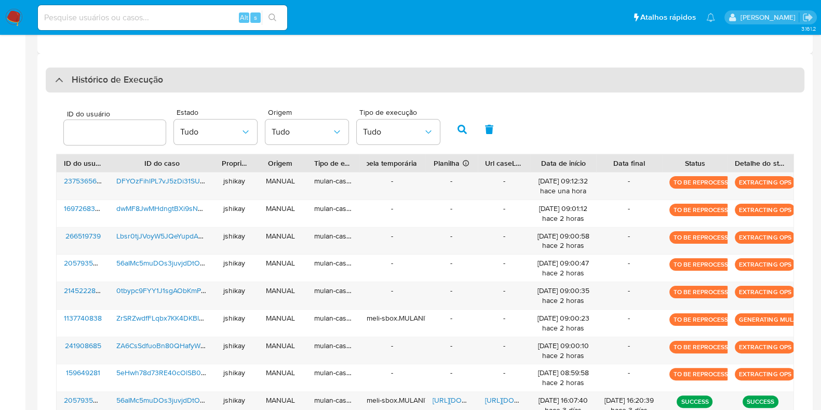
click at [119, 86] on h3 "Histórico de Execução" at bounding box center [117, 80] width 91 height 12
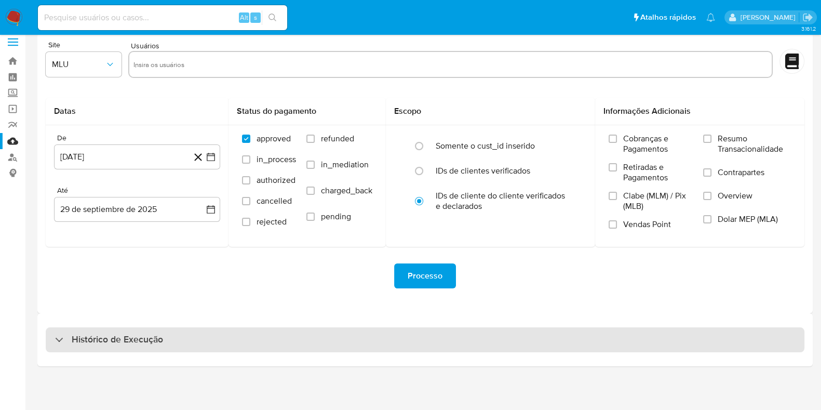
click at [96, 331] on div "Histórico de Execução" at bounding box center [425, 339] width 759 height 25
select select "10"
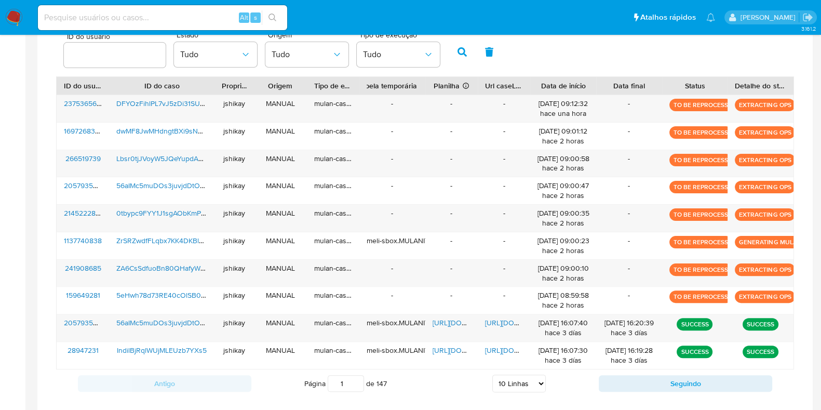
scroll to position [366, 0]
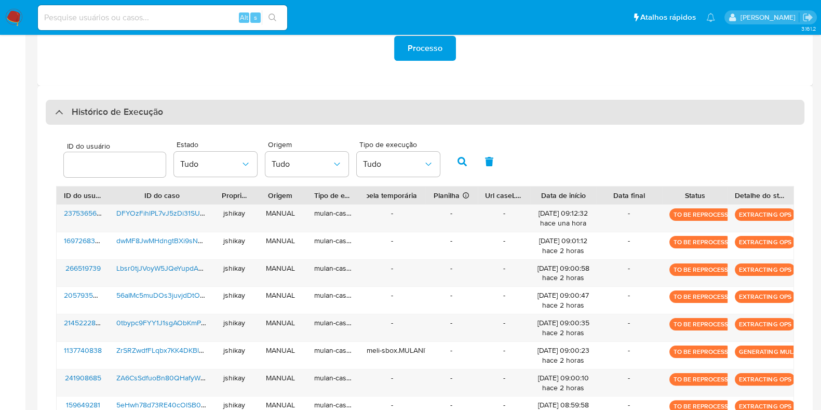
click at [93, 123] on div "Histórico de Execução" at bounding box center [425, 112] width 759 height 25
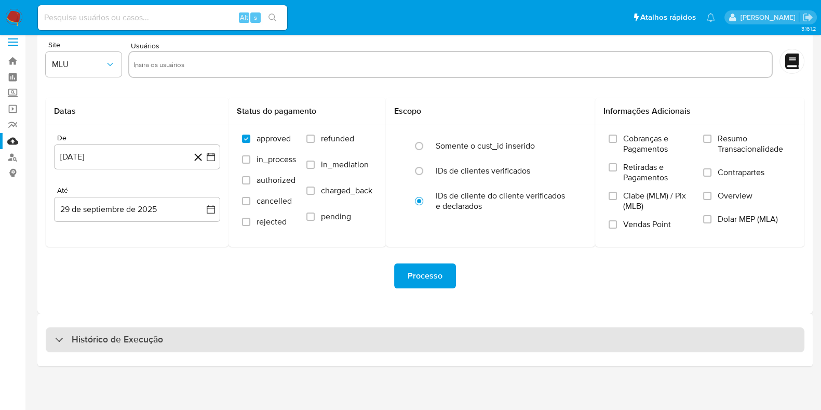
click at [96, 333] on h3 "Histórico de Execução" at bounding box center [117, 339] width 91 height 12
select select "10"
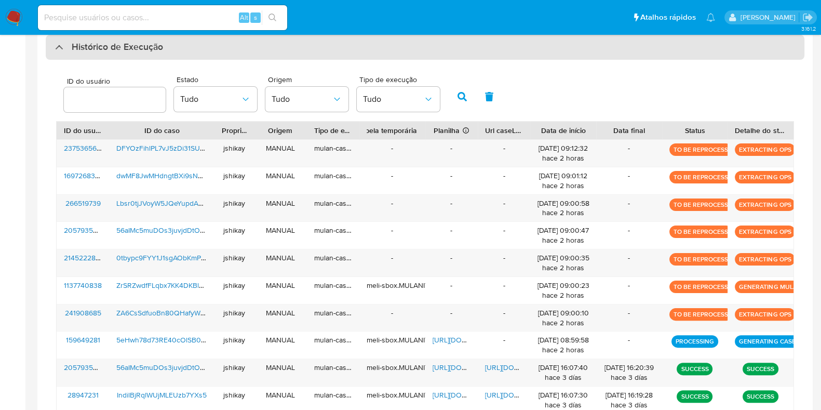
click at [90, 47] on h3 "Histórico de Execução" at bounding box center [117, 47] width 91 height 12
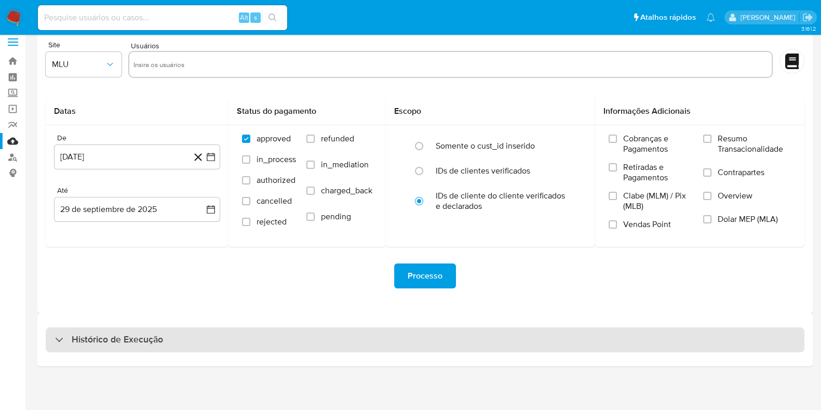
click at [104, 334] on h3 "Histórico de Execução" at bounding box center [117, 339] width 91 height 12
select select "10"
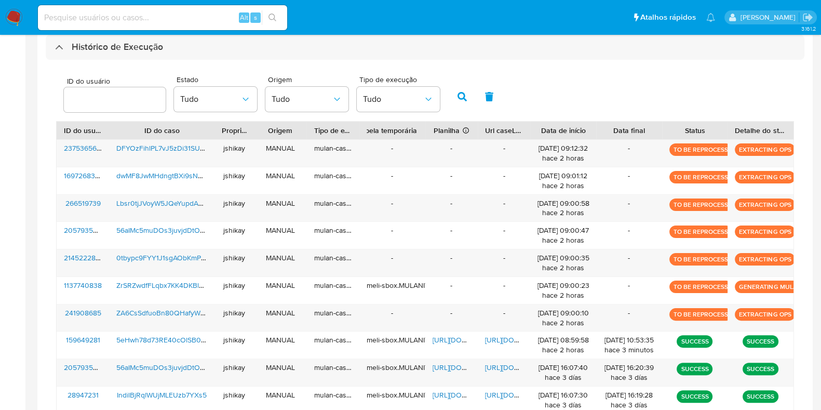
scroll to position [399, 0]
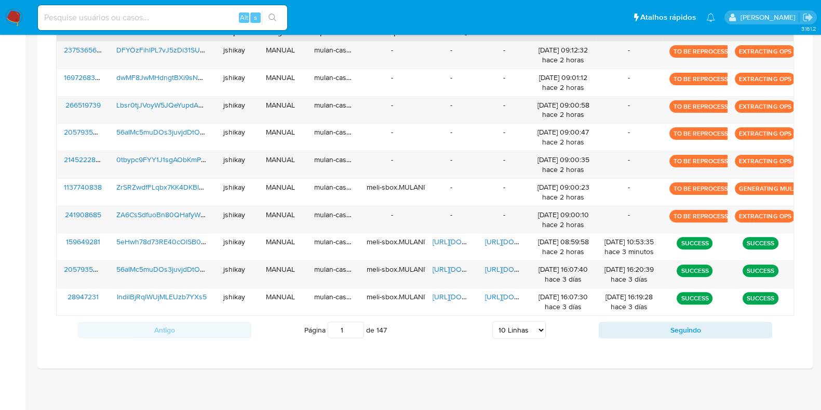
click at [505, 358] on div "Histórico de Execução ID do usuário Estado Tudo Origem Tudo Tipo de execução Tu…" at bounding box center [424, 146] width 775 height 446
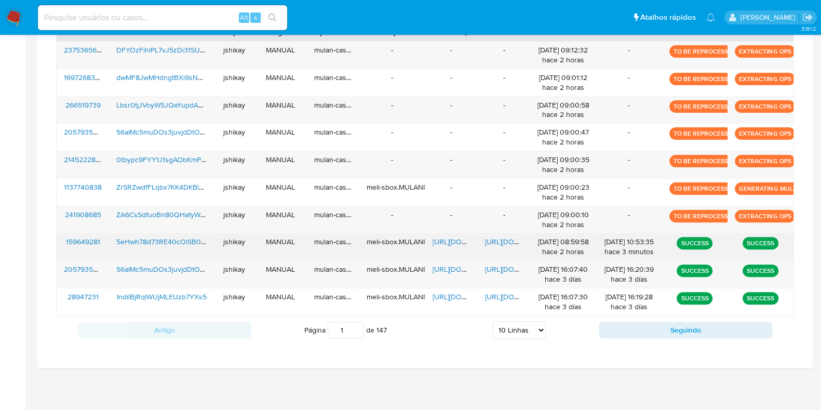
click at [451, 244] on span "https://docs.google.com/spreadsheets/d/1v_H1VVmwByrATPuQj2nBl0Q8E533fw6vQFzgfss…" at bounding box center [469, 241] width 72 height 10
click at [491, 238] on span "https://docs.google.com/document/d/1Q53awAvKGXyv9gbo51QmEtoHOOINwLEDpZWl3veZXfI…" at bounding box center [521, 241] width 72 height 10
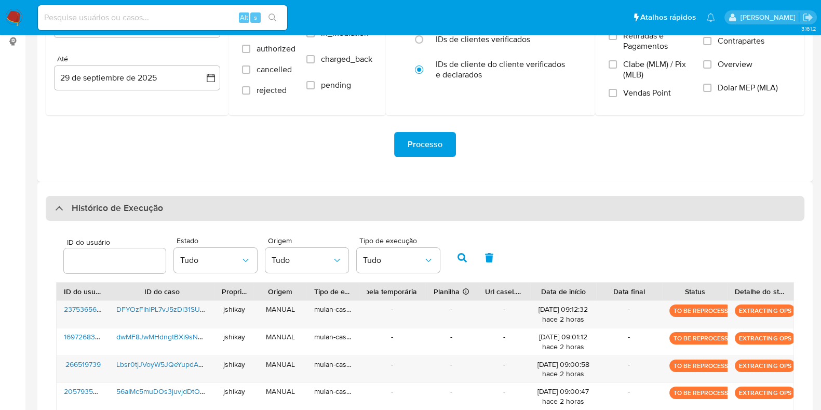
click at [74, 213] on h3 "Histórico de Execução" at bounding box center [117, 208] width 91 height 12
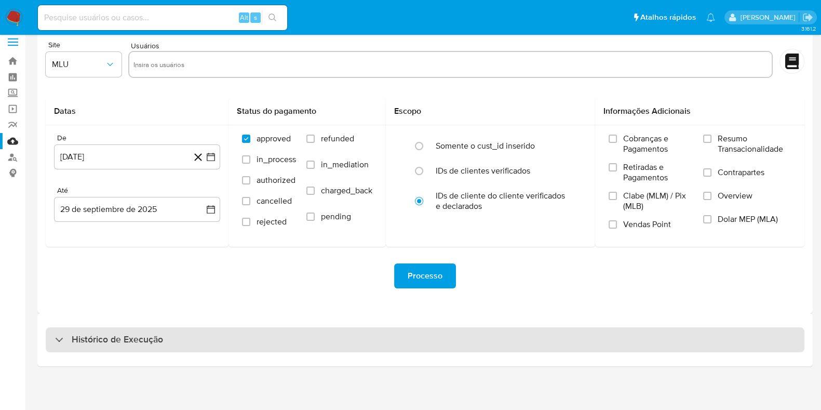
click at [96, 330] on div "Histórico de Execução" at bounding box center [425, 339] width 759 height 25
select select "10"
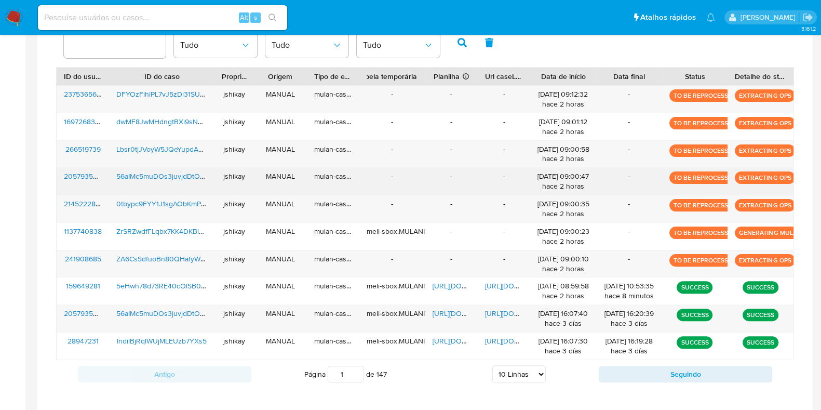
scroll to position [335, 0]
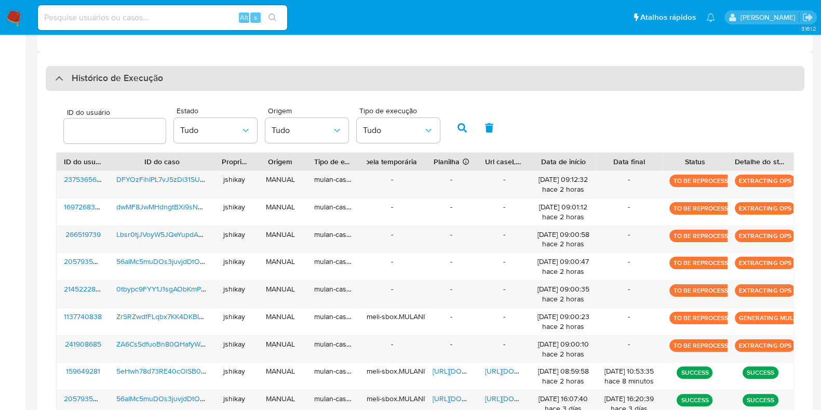
click at [100, 75] on h3 "Histórico de Execução" at bounding box center [117, 78] width 91 height 12
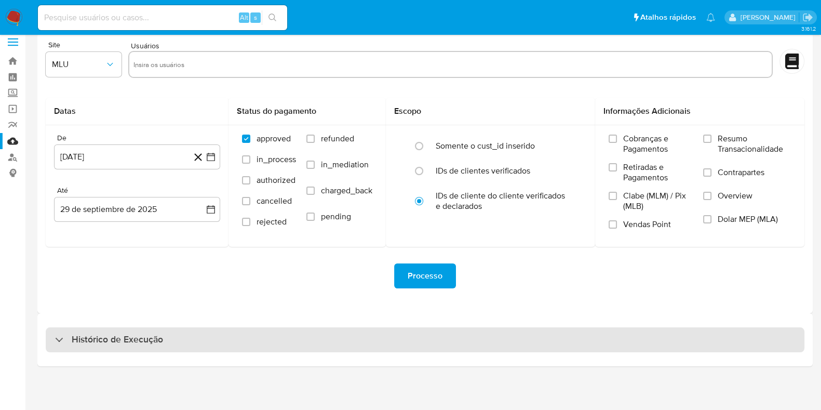
click at [102, 334] on h3 "Histórico de Execução" at bounding box center [117, 339] width 91 height 12
select select "10"
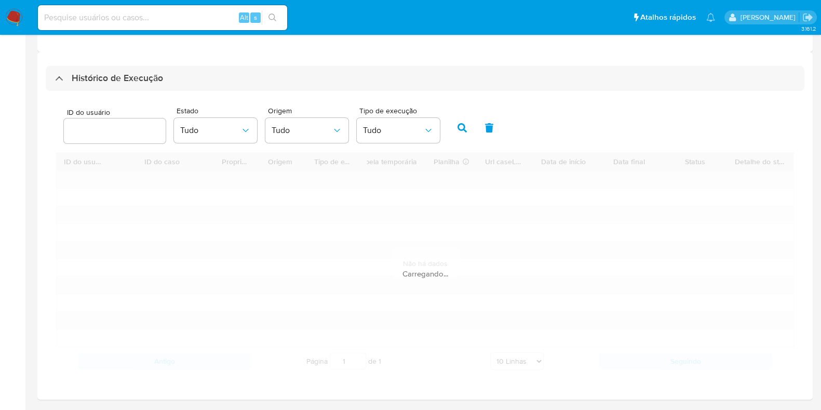
scroll to position [301, 0]
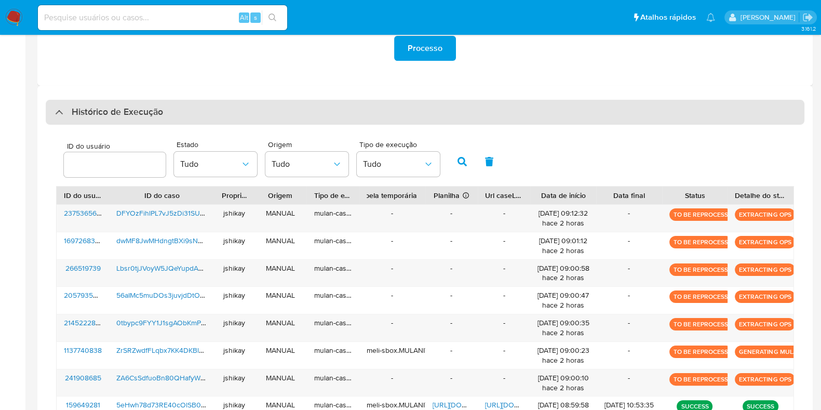
click at [95, 116] on h3 "Histórico de Execução" at bounding box center [117, 112] width 91 height 12
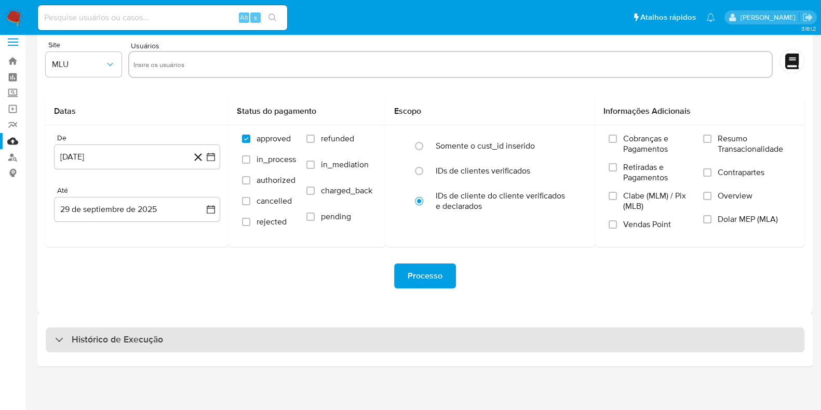
click at [91, 336] on h3 "Histórico de Execução" at bounding box center [117, 339] width 91 height 12
select select "10"
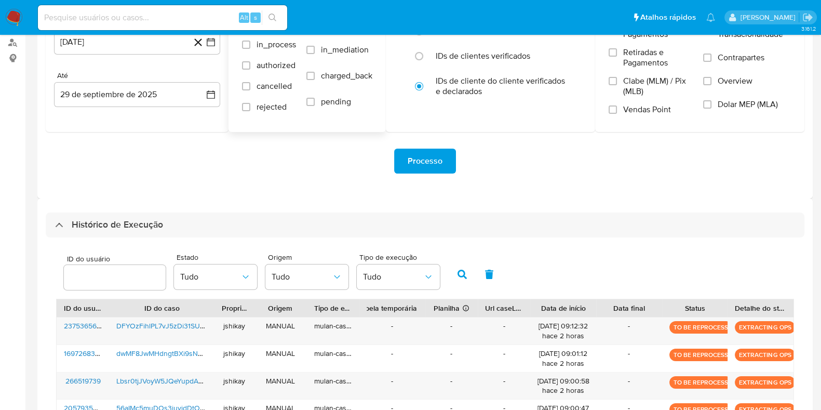
scroll to position [0, 0]
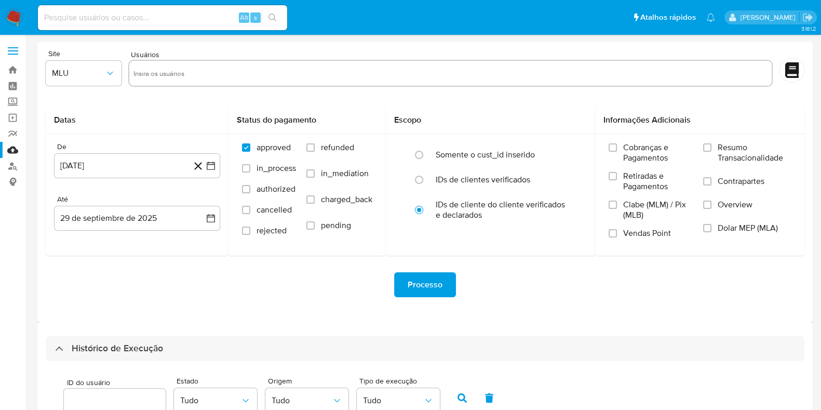
click at [24, 14] on nav "Pausado Ver notificaciones Alt s Atalhos rápidos Presiona las siguientes teclas…" at bounding box center [410, 17] width 821 height 35
click at [9, 17] on img at bounding box center [14, 18] width 18 height 18
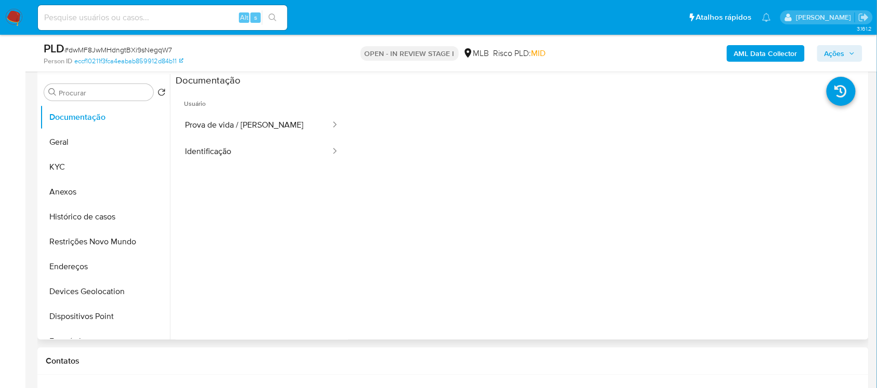
scroll to position [195, 0]
click at [65, 129] on button "Documentação" at bounding box center [101, 117] width 122 height 25
click at [72, 139] on button "Geral" at bounding box center [101, 142] width 122 height 25
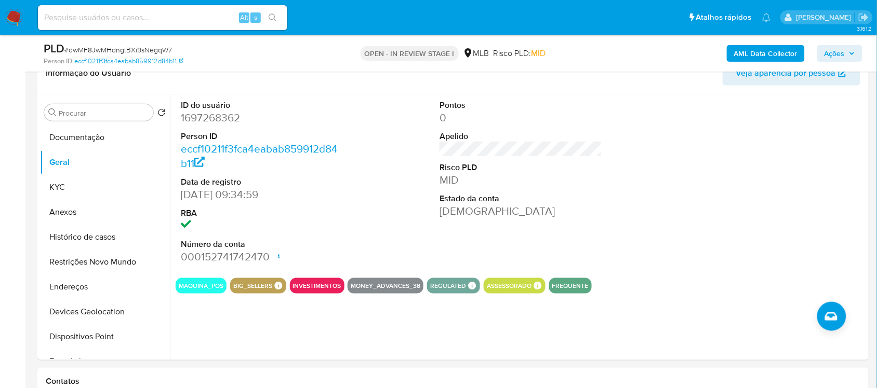
scroll to position [171, 0]
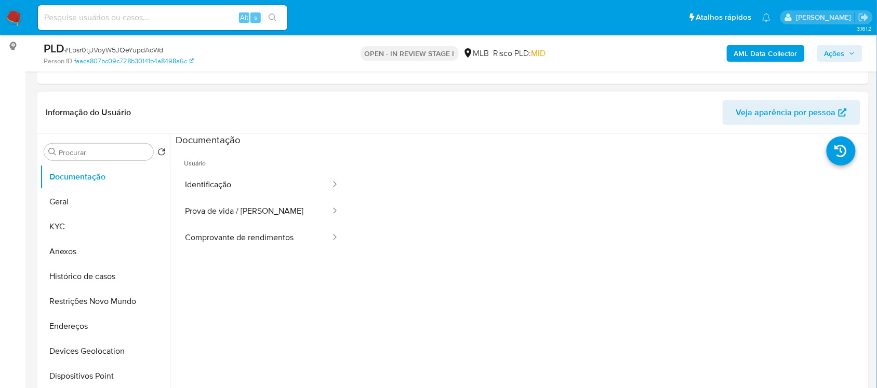
scroll to position [130, 0]
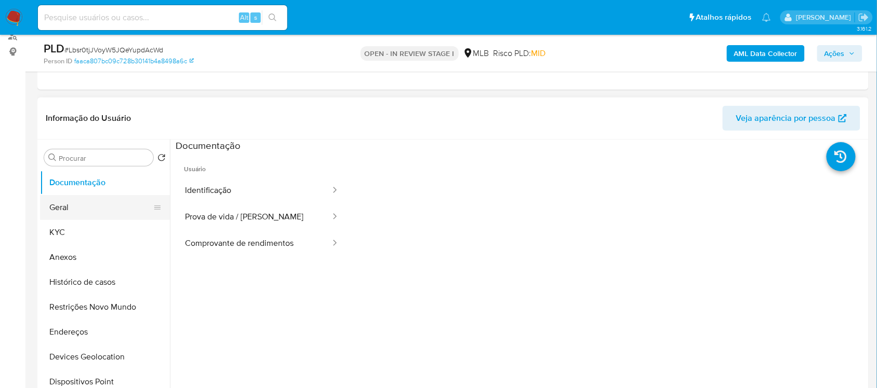
click at [70, 202] on button "Geral" at bounding box center [101, 207] width 122 height 25
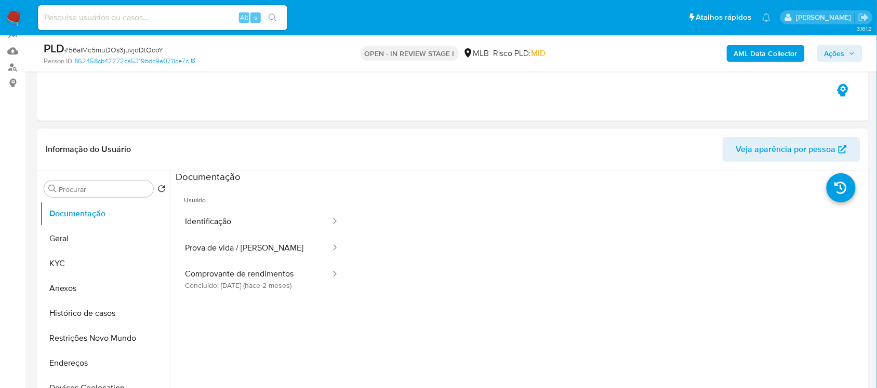
scroll to position [65, 0]
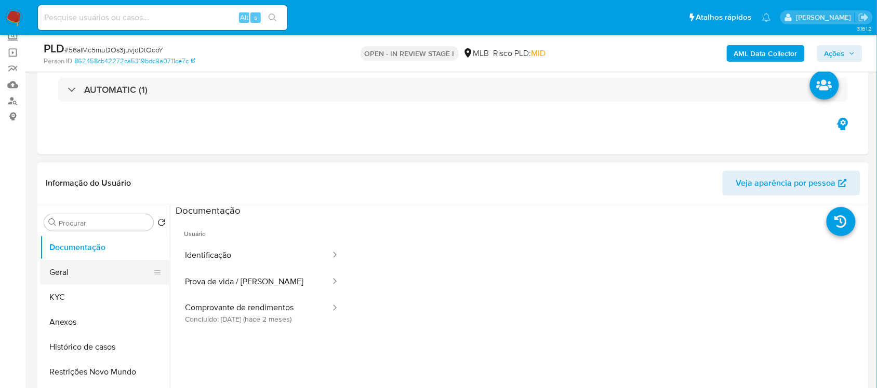
click at [81, 268] on button "Geral" at bounding box center [101, 272] width 122 height 25
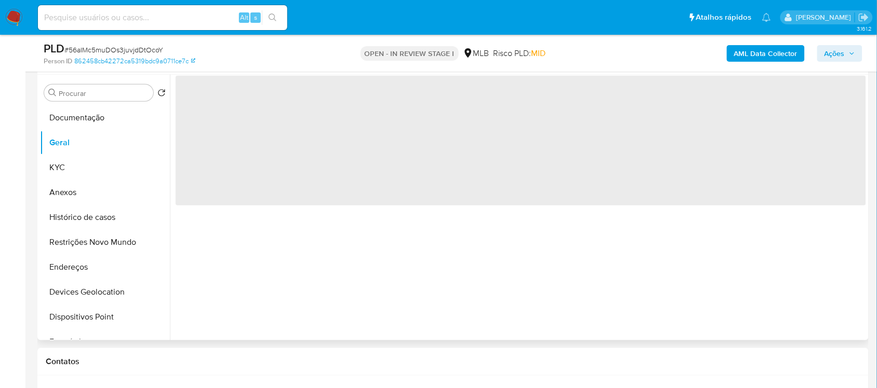
scroll to position [130, 0]
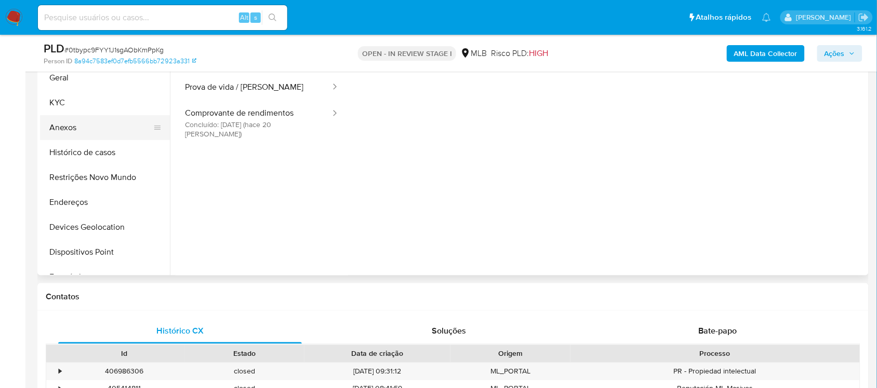
scroll to position [195, 0]
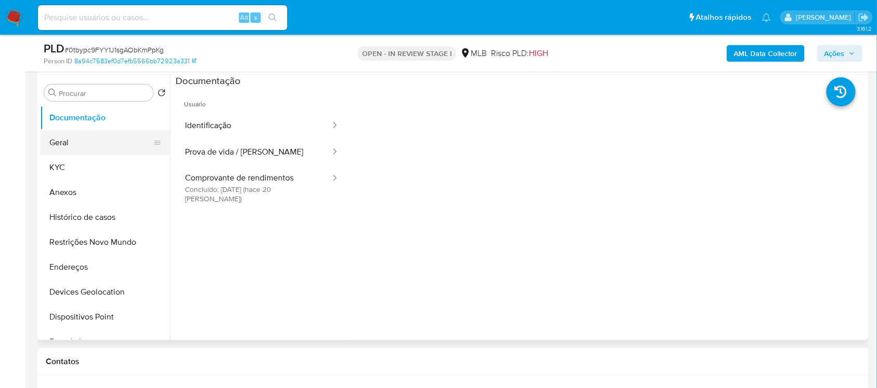
click at [74, 133] on button "Geral" at bounding box center [101, 142] width 122 height 25
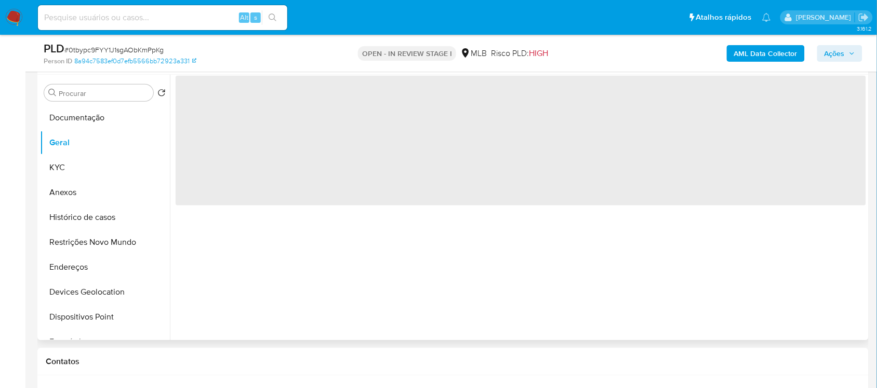
scroll to position [130, 0]
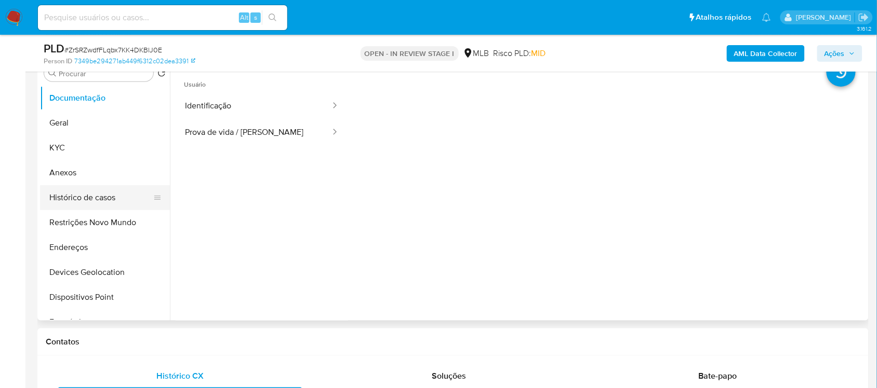
scroll to position [195, 0]
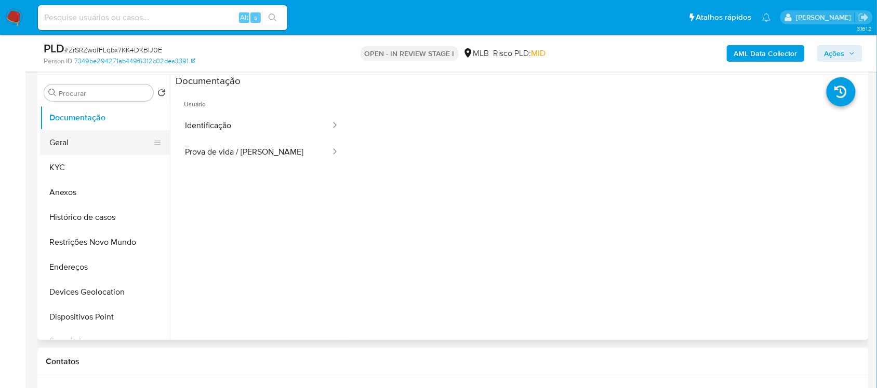
click at [77, 149] on button "Geral" at bounding box center [101, 142] width 122 height 25
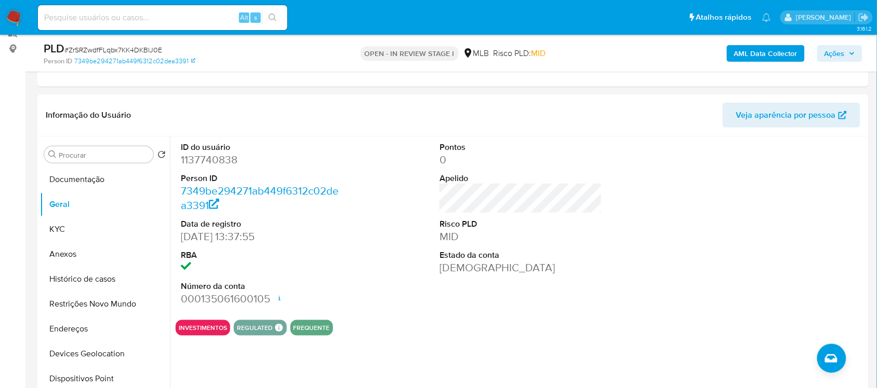
scroll to position [142, 0]
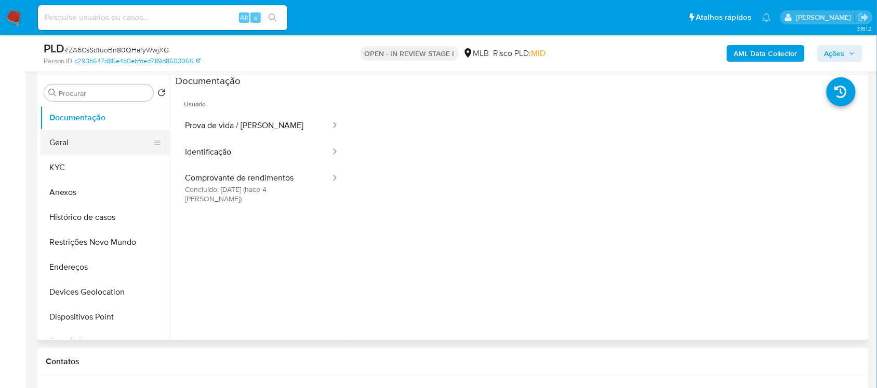
click at [65, 138] on button "Geral" at bounding box center [101, 142] width 122 height 25
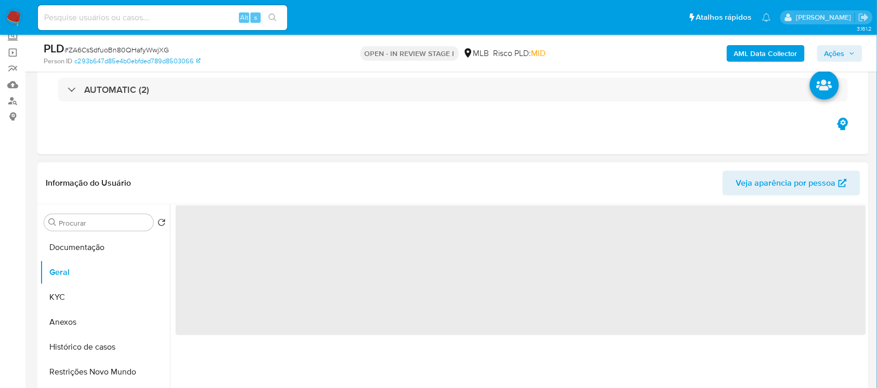
scroll to position [130, 0]
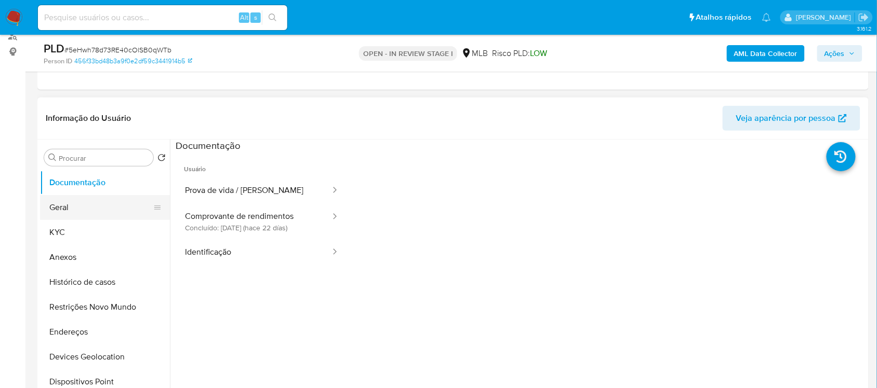
click at [74, 204] on button "Geral" at bounding box center [101, 207] width 122 height 25
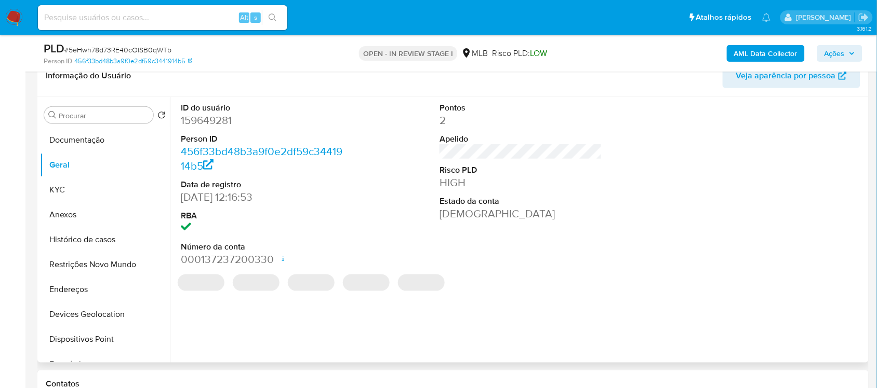
scroll to position [167, 0]
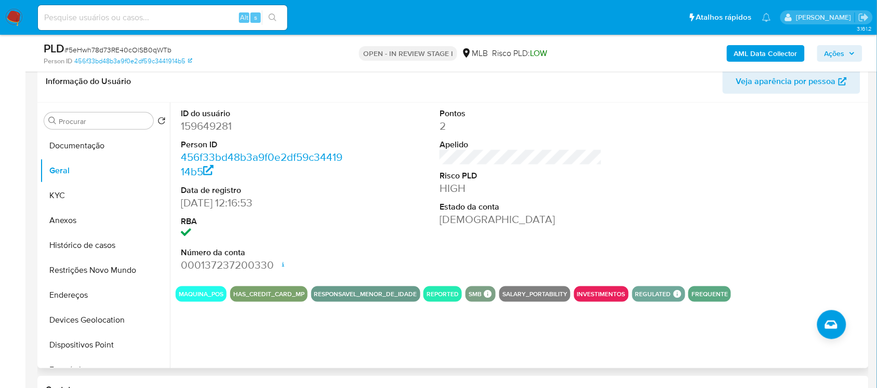
click at [223, 128] on dd "159649281" at bounding box center [262, 126] width 162 height 15
copy dd "159649281"
click at [85, 140] on button "Documentação" at bounding box center [101, 145] width 122 height 25
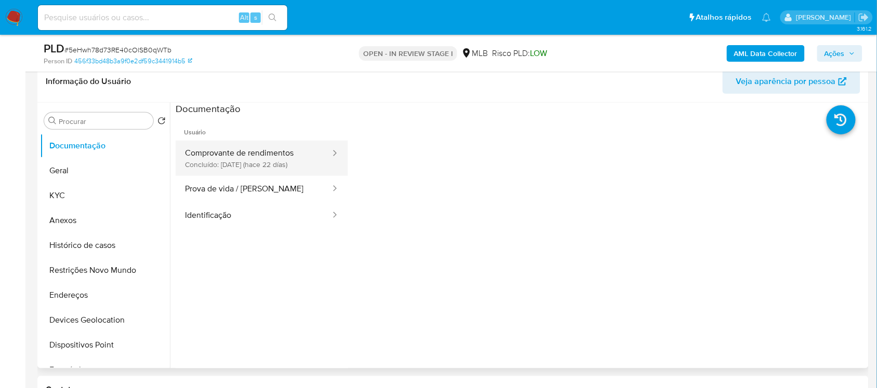
click at [188, 153] on button "Comprovante de rendimentos Concluído: 07/09/2025 (hace 22 días)" at bounding box center [254, 158] width 156 height 35
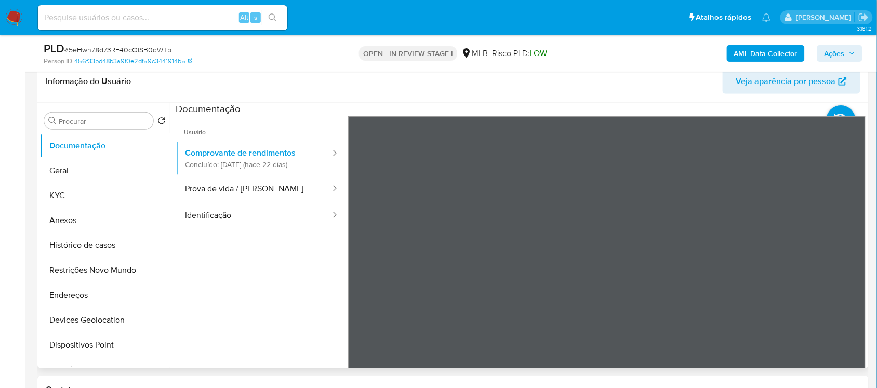
click at [588, 89] on div "Informação do Usuário Veja aparência por pessoa Procurar Retornar ao pedido pad…" at bounding box center [452, 215] width 831 height 308
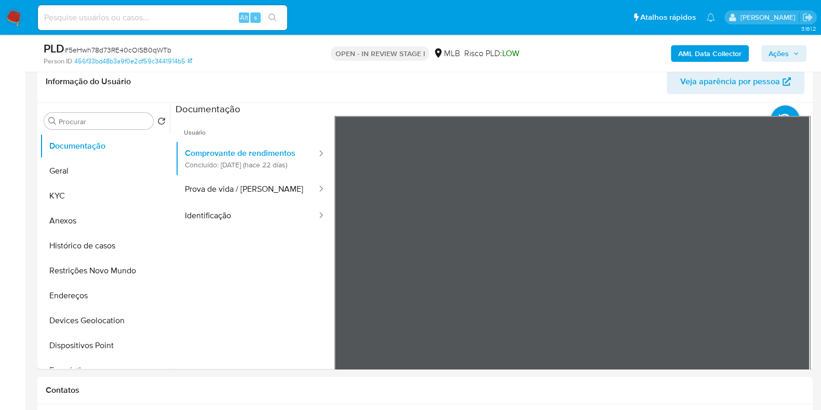
click at [93, 235] on button "Histórico de casos" at bounding box center [101, 245] width 122 height 25
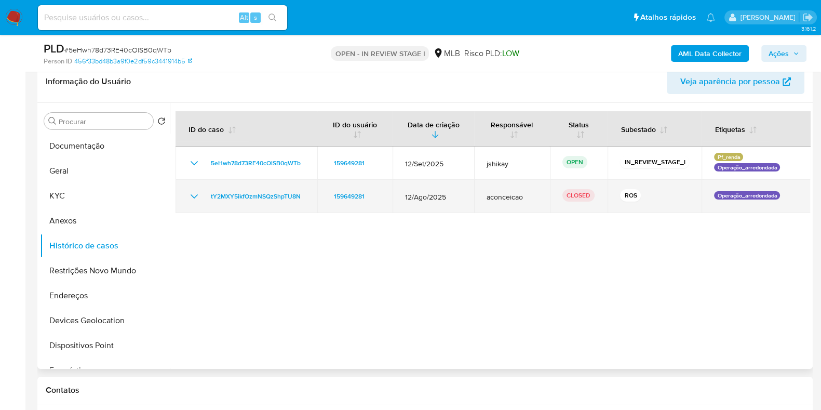
click at [194, 204] on td "tY2MXY5ikfOzmNSQzShpTU8N" at bounding box center [247, 196] width 142 height 33
click at [189, 194] on icon "Mostrar/Ocultar" at bounding box center [194, 196] width 12 height 12
click at [193, 195] on icon "Mostrar/Ocultar" at bounding box center [194, 196] width 12 height 12
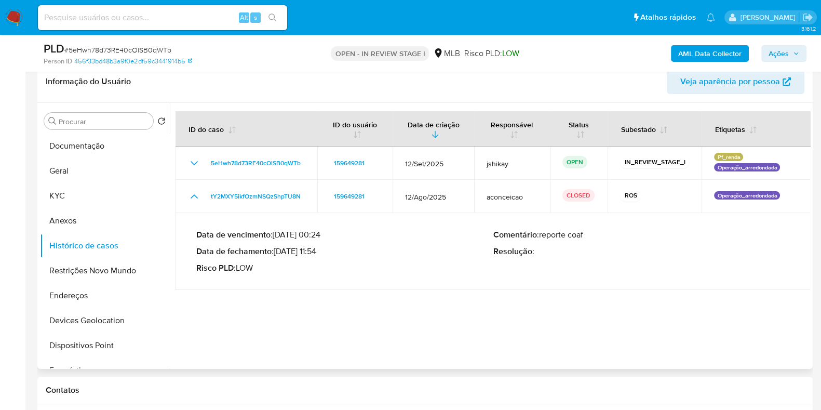
drag, startPoint x: 295, startPoint y: 251, endPoint x: 322, endPoint y: 251, distance: 27.0
click at [322, 251] on p "Data de fechamento : 22/09/2025 11:54" at bounding box center [344, 251] width 297 height 10
click at [92, 219] on button "Anexos" at bounding box center [101, 220] width 122 height 25
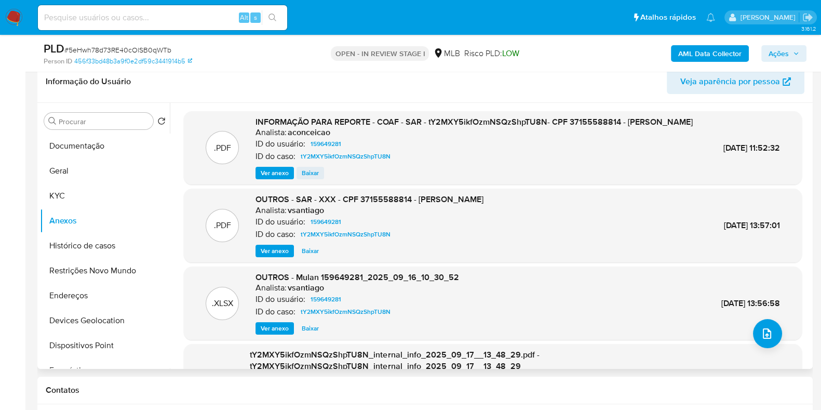
drag, startPoint x: 273, startPoint y: 186, endPoint x: 307, endPoint y: 185, distance: 34.3
click at [307, 179] on div "Ver anexo Baixar" at bounding box center [474, 173] width 437 height 12
click at [307, 178] on span "Baixar" at bounding box center [310, 173] width 17 height 10
click at [517, 163] on div "ID do caso: tY2MXY5ikfOzmNSQzShpTU8N" at bounding box center [474, 156] width 437 height 12
click at [518, 163] on div "ID do caso: tY2MXY5ikfOzmNSQzShpTU8N" at bounding box center [474, 156] width 437 height 12
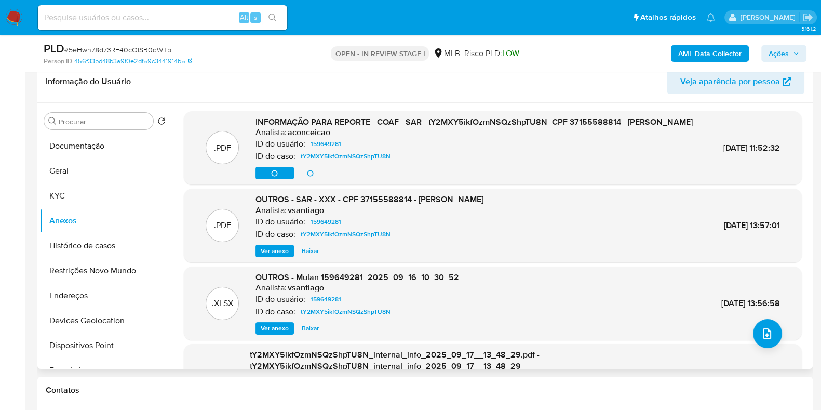
drag, startPoint x: 517, startPoint y: 168, endPoint x: 490, endPoint y: 84, distance: 88.4
click at [490, 84] on header "Informação do Usuário Veja aparência por pessoa" at bounding box center [425, 81] width 759 height 25
click at [83, 146] on button "Documentação" at bounding box center [101, 145] width 122 height 25
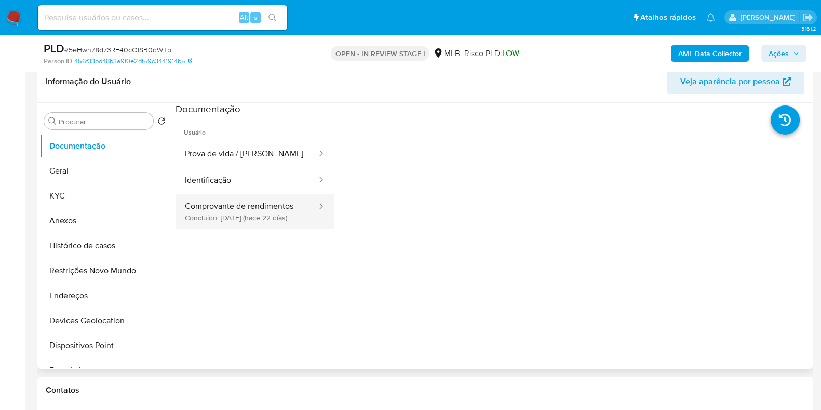
click at [235, 199] on button "Comprovante de rendimentos Concluído: 07/09/2025 (hace 22 días)" at bounding box center [247, 211] width 142 height 35
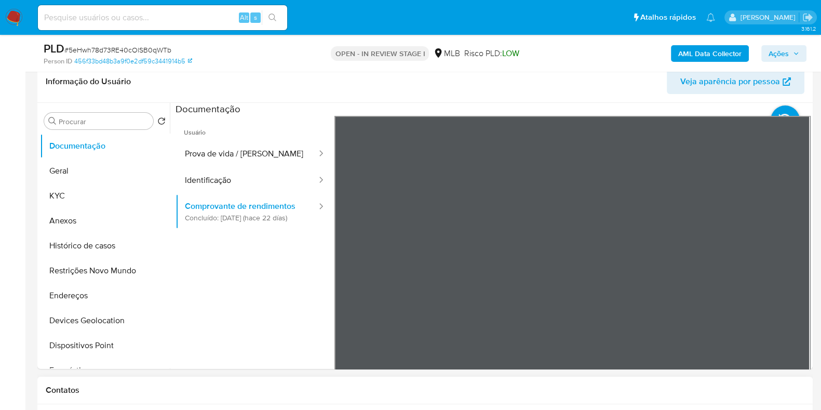
click at [96, 252] on button "Histórico de casos" at bounding box center [101, 245] width 122 height 25
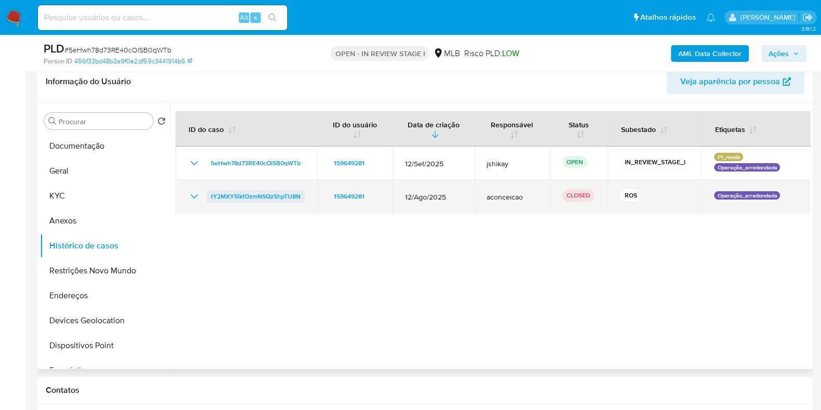
drag, startPoint x: 304, startPoint y: 198, endPoint x: 209, endPoint y: 196, distance: 94.6
click at [209, 196] on td "tY2MXY5ikfOzmNSQzShpTU8N" at bounding box center [247, 196] width 142 height 33
drag, startPoint x: 449, startPoint y: 195, endPoint x: 416, endPoint y: 197, distance: 33.8
click at [416, 197] on span "12/Ago/2025" at bounding box center [433, 196] width 56 height 9
click at [187, 195] on td "tY2MXY5ikfOzmNSQzShpTU8N" at bounding box center [247, 196] width 142 height 33
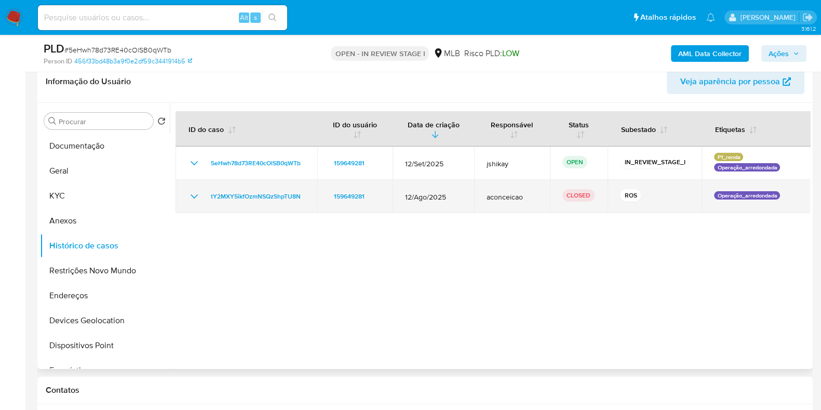
click at [189, 198] on icon "Mostrar/Ocultar" at bounding box center [194, 196] width 12 height 12
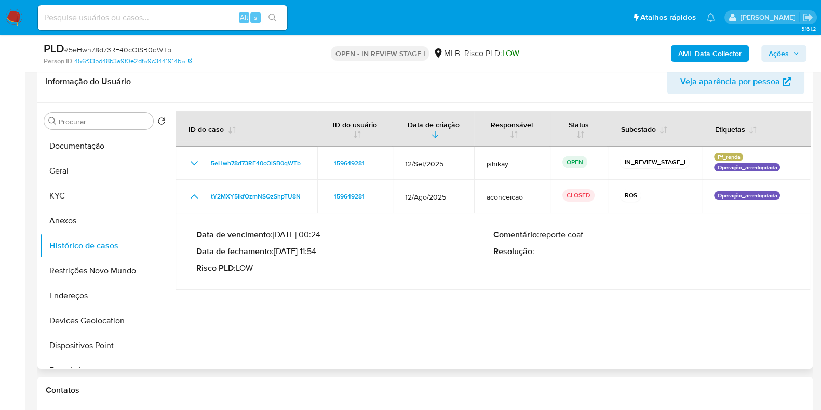
drag, startPoint x: 279, startPoint y: 253, endPoint x: 323, endPoint y: 253, distance: 44.1
click at [323, 253] on p "Data de fechamento : 22/09/2025 11:54" at bounding box center [344, 251] width 297 height 10
drag, startPoint x: 322, startPoint y: 250, endPoint x: 278, endPoint y: 253, distance: 43.7
click at [278, 253] on p "Data de fechamento : 22/09/2025 11:54" at bounding box center [344, 251] width 297 height 10
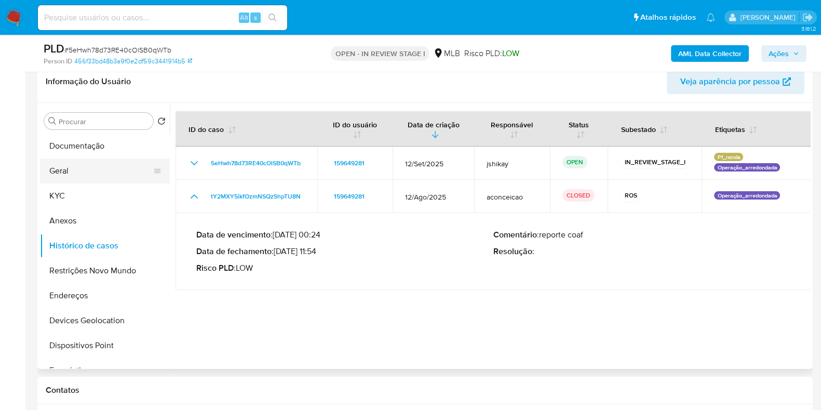
click at [59, 172] on button "Geral" at bounding box center [101, 170] width 122 height 25
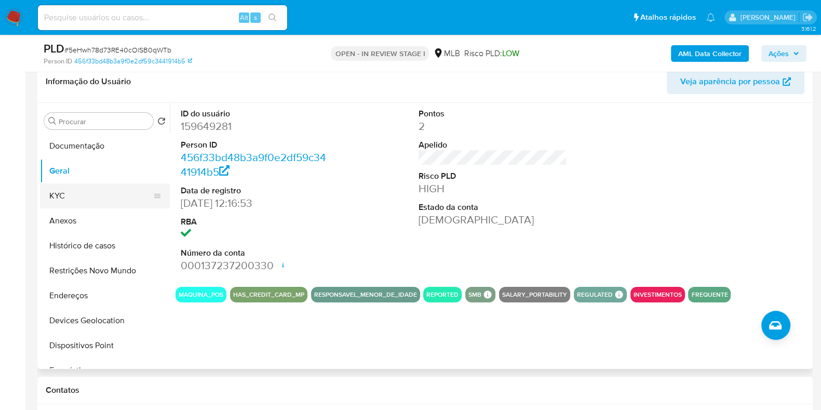
click at [47, 196] on button "KYC" at bounding box center [101, 195] width 122 height 25
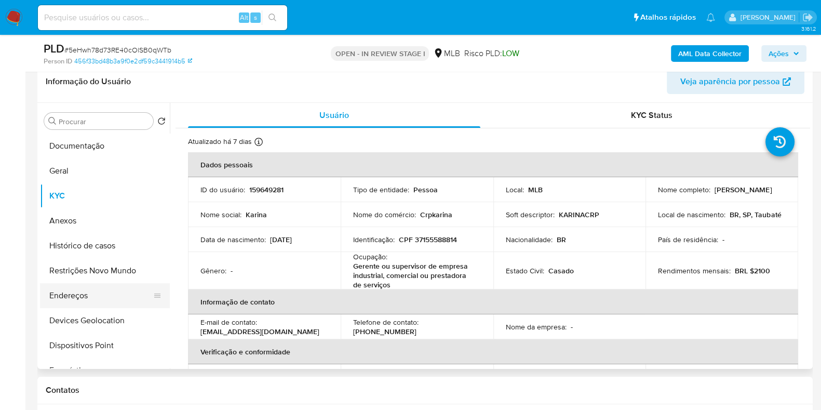
click at [72, 292] on button "Endereços" at bounding box center [101, 295] width 122 height 25
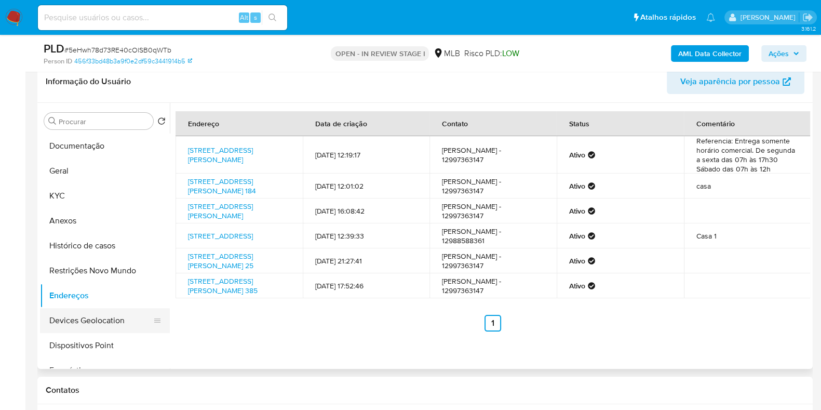
drag, startPoint x: 89, startPoint y: 320, endPoint x: 133, endPoint y: 324, distance: 43.8
click at [89, 320] on button "Devices Geolocation" at bounding box center [101, 320] width 122 height 25
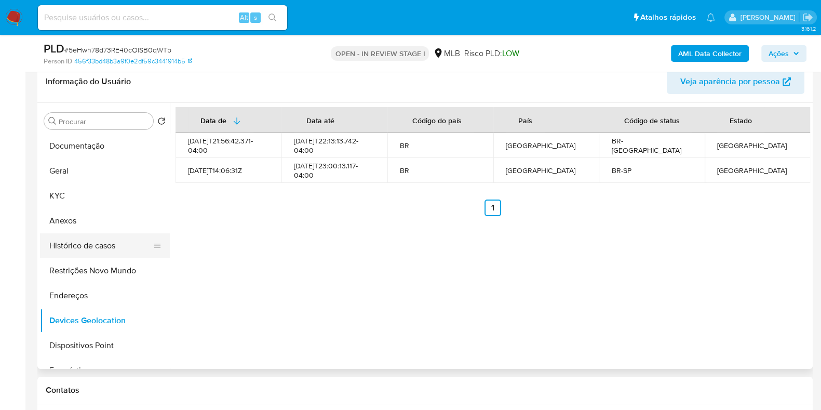
click at [83, 257] on button "Histórico de casos" at bounding box center [101, 245] width 122 height 25
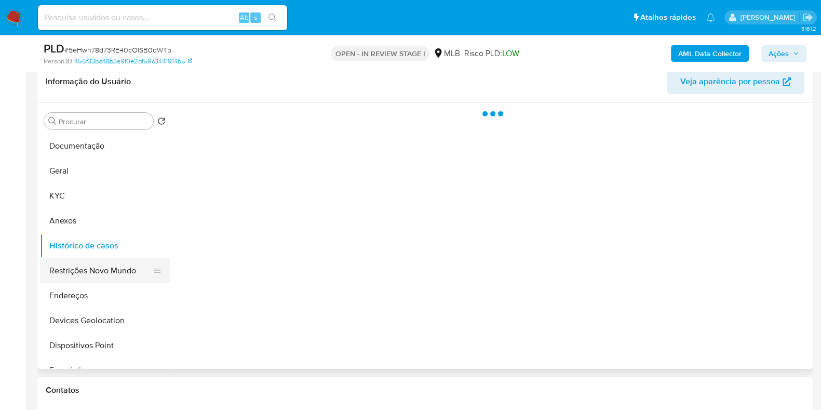
click at [113, 280] on button "Restrições Novo Mundo" at bounding box center [101, 270] width 122 height 25
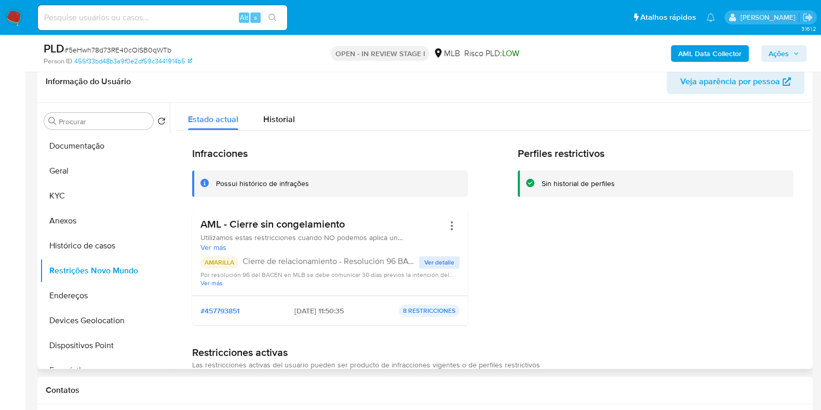
drag, startPoint x: 354, startPoint y: 221, endPoint x: 199, endPoint y: 224, distance: 154.8
click at [199, 224] on div "AML - Cierre sin congelamiento Utilizamos estas restricciones cuando NO podemos…" at bounding box center [330, 252] width 276 height 86
drag, startPoint x: 91, startPoint y: 347, endPoint x: 115, endPoint y: 340, distance: 25.1
click at [91, 347] on button "Dispositivos Point" at bounding box center [101, 345] width 122 height 25
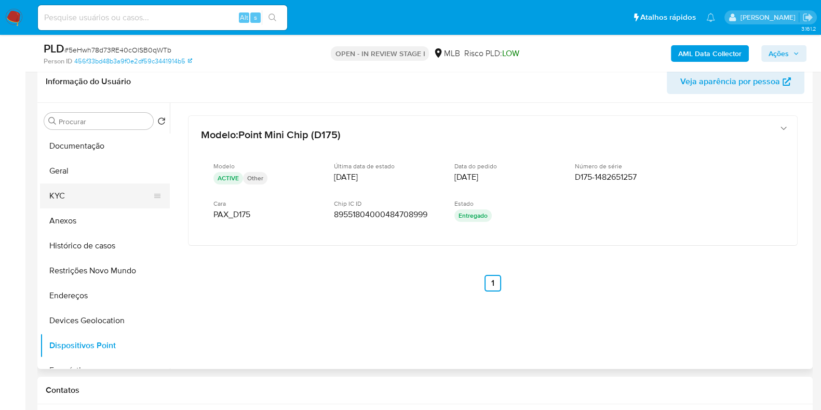
click at [85, 201] on button "KYC" at bounding box center [101, 195] width 122 height 25
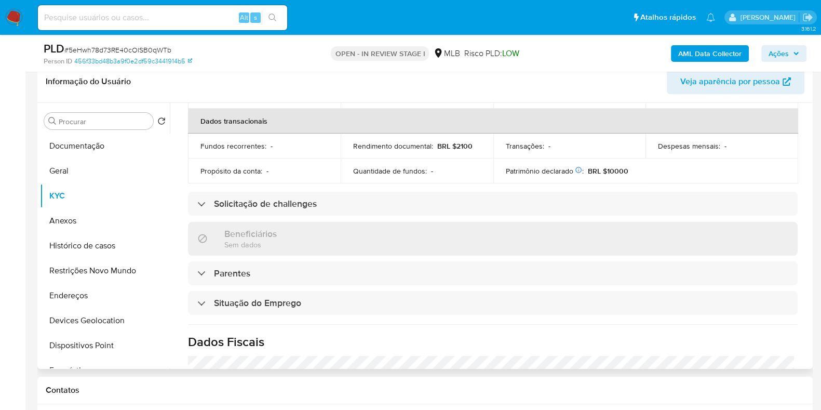
scroll to position [463, 0]
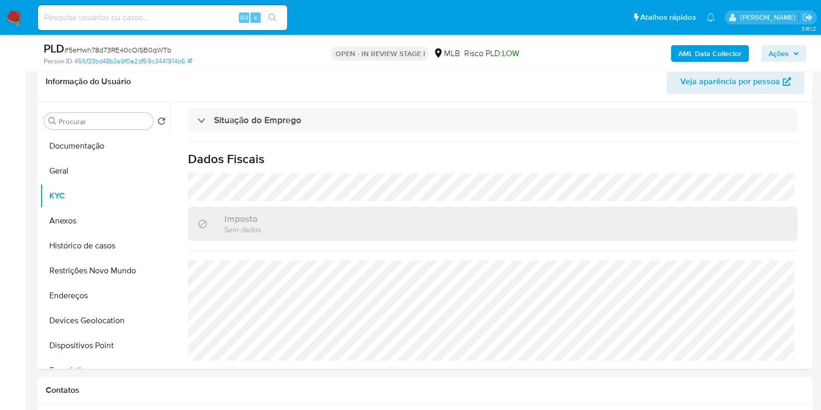
click at [681, 55] on b "AML Data Collector" at bounding box center [709, 53] width 63 height 17
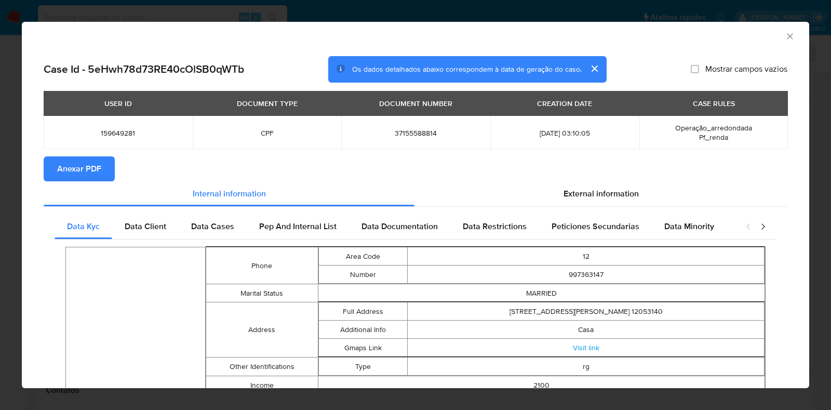
click at [65, 167] on span "Anexar PDF" at bounding box center [79, 168] width 44 height 23
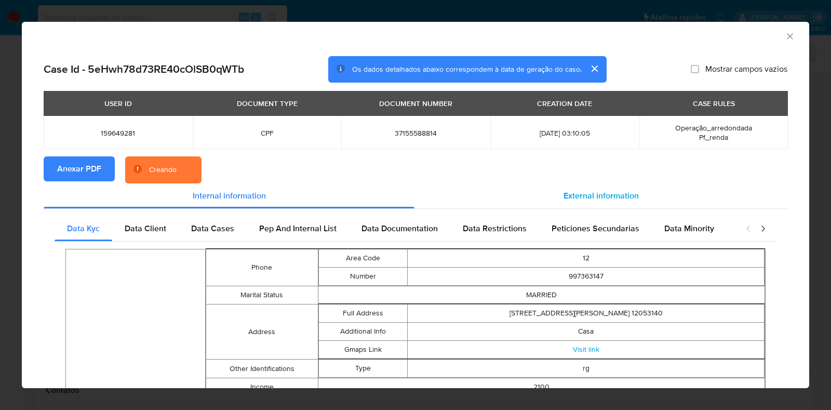
click at [604, 193] on span "External information" at bounding box center [601, 196] width 75 height 12
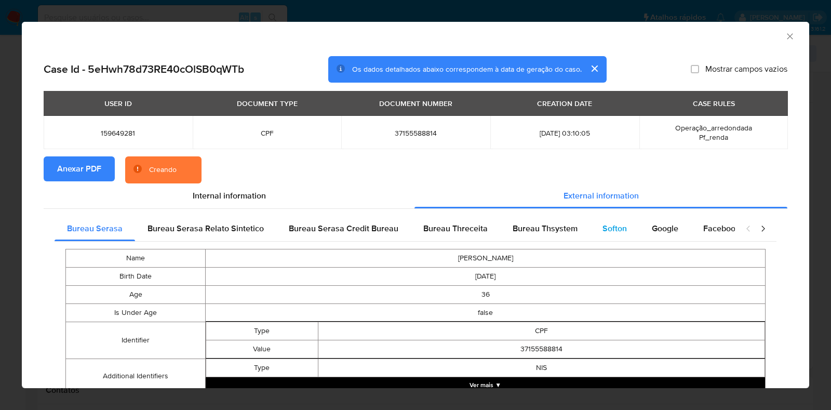
click at [592, 226] on div "Softon" at bounding box center [614, 228] width 49 height 25
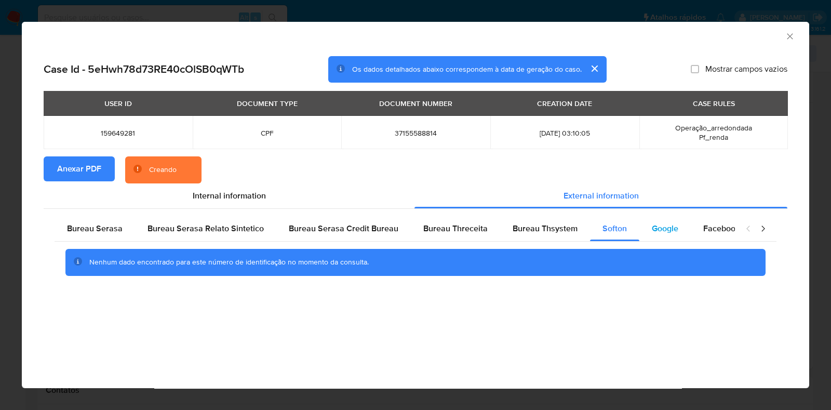
click at [639, 226] on div "Google" at bounding box center [664, 228] width 51 height 25
click at [513, 226] on span "Bureau Thsystem" at bounding box center [545, 228] width 65 height 12
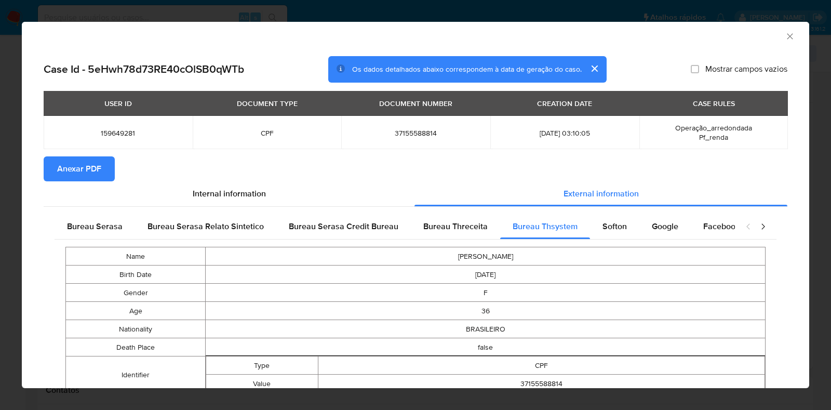
click at [785, 33] on icon "Fechar a janela" at bounding box center [790, 36] width 10 height 10
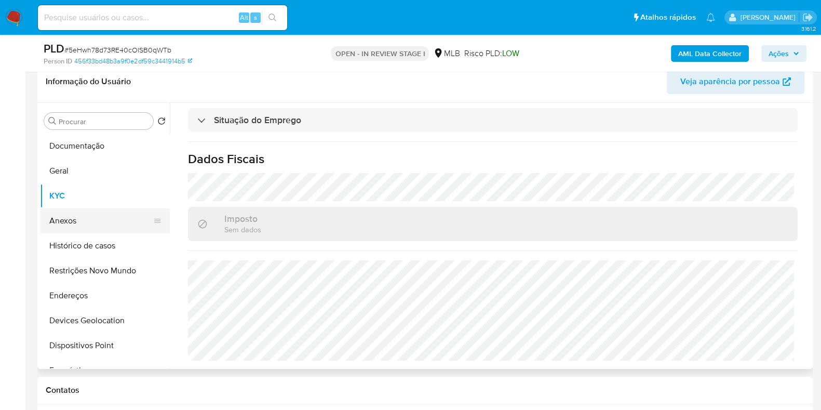
click at [73, 216] on button "Anexos" at bounding box center [101, 220] width 122 height 25
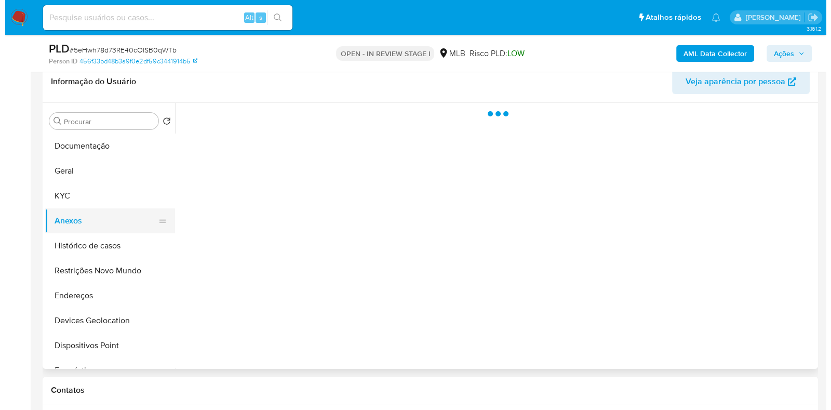
scroll to position [0, 0]
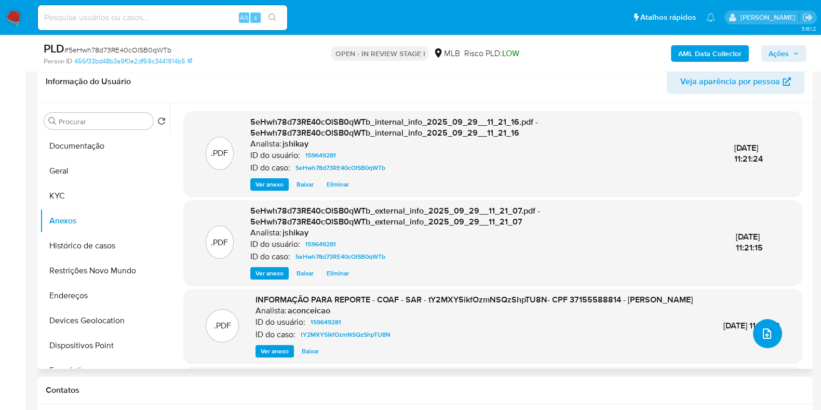
click at [761, 342] on button "upload-file" at bounding box center [767, 333] width 29 height 29
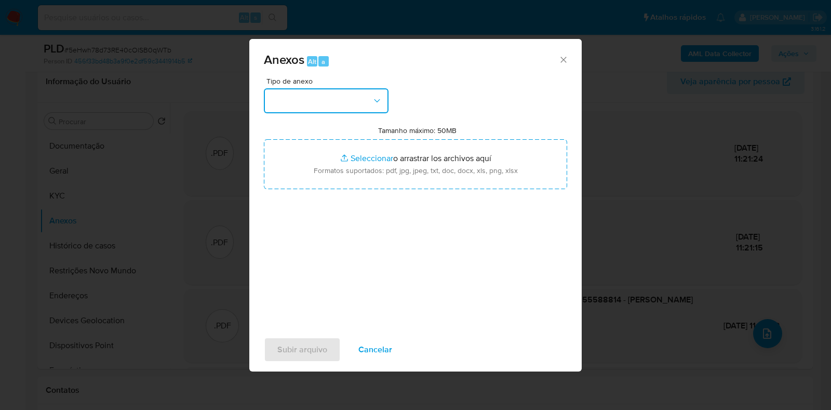
drag, startPoint x: 348, startPoint y: 102, endPoint x: 348, endPoint y: 110, distance: 7.8
click at [348, 102] on button "button" at bounding box center [326, 100] width 125 height 25
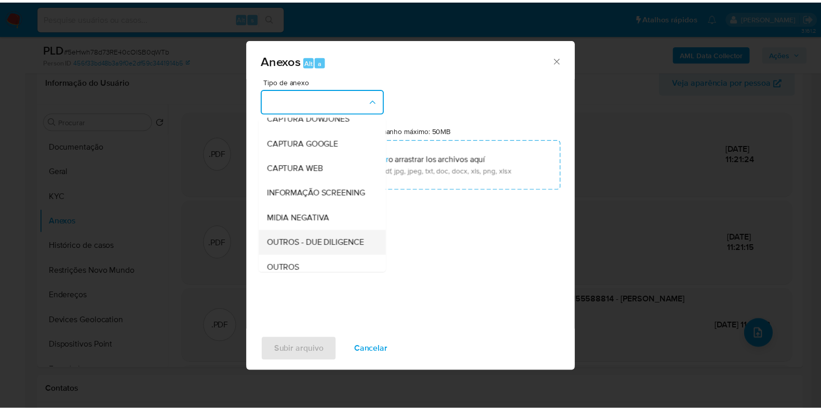
scroll to position [64, 0]
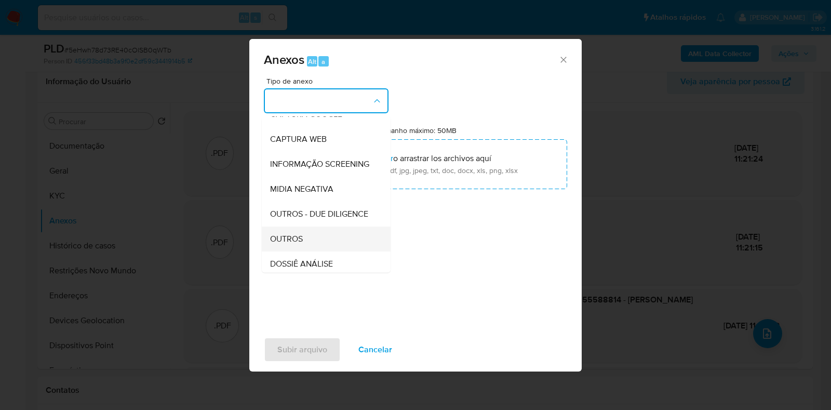
click at [297, 250] on div "OUTROS" at bounding box center [323, 238] width 106 height 25
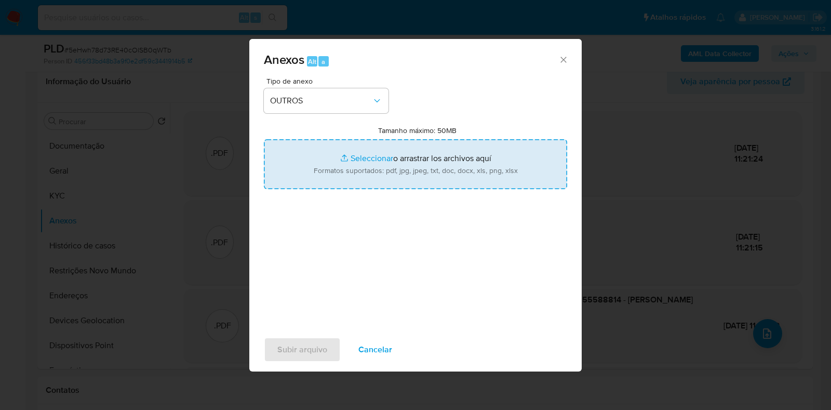
click at [334, 159] on input "Tamanho máximo: 50MB Seleccionar archivos" at bounding box center [415, 164] width 303 height 50
type input "C:\fakepath\Declinio - 5eHwh78d73RE40cOlSB0qWTb - CPF 37155588814 - KARINA CORR…"
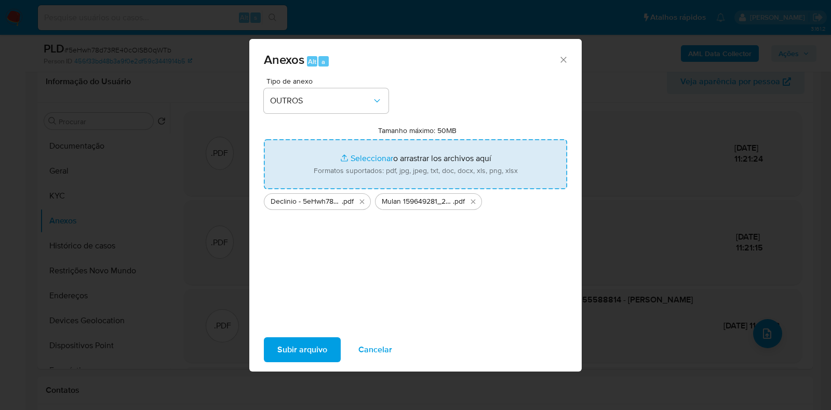
click at [323, 352] on span "Subir arquivo" at bounding box center [302, 349] width 50 height 23
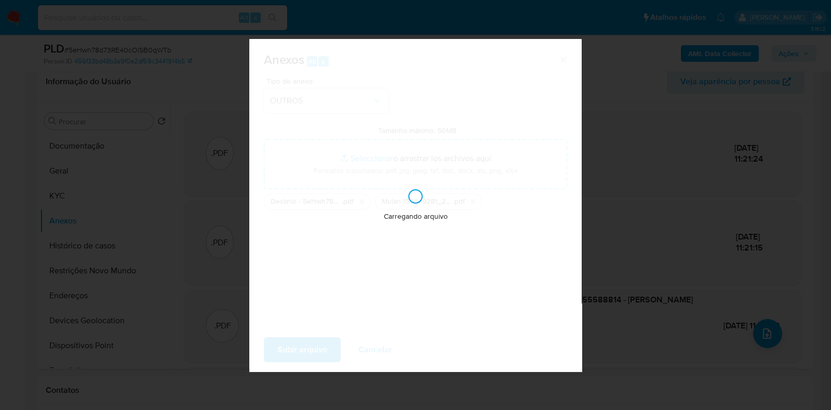
click at [75, 191] on div "Anexos Alt a Tipo de anexo OUTROS Tamanho máximo: 50MB Seleccionar archivos Sel…" at bounding box center [415, 205] width 831 height 410
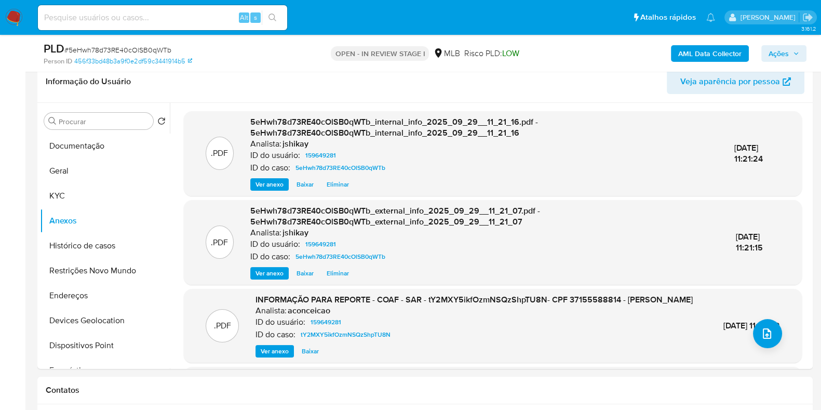
click at [75, 191] on button "KYC" at bounding box center [105, 195] width 130 height 25
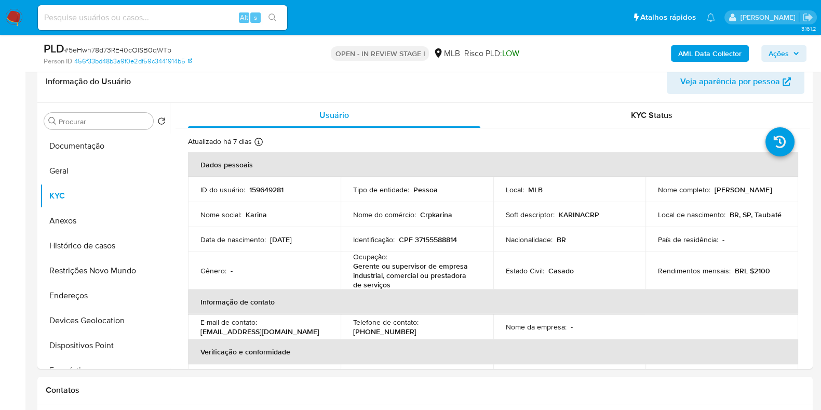
drag, startPoint x: 782, startPoint y: 56, endPoint x: 759, endPoint y: 60, distance: 22.7
click at [782, 56] on span "Ações" at bounding box center [779, 53] width 20 height 17
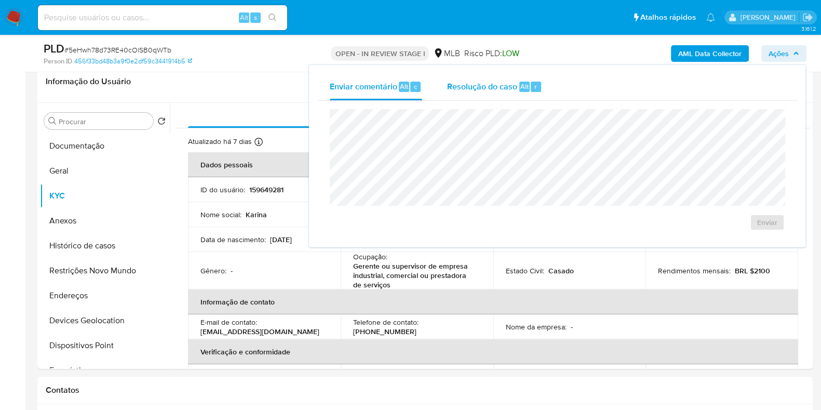
click at [519, 89] on div "Alt" at bounding box center [524, 87] width 10 height 10
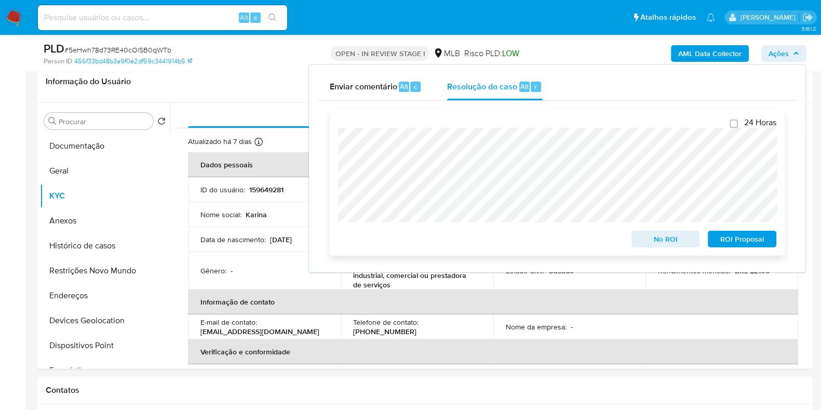
click at [678, 238] on span "No ROI" at bounding box center [666, 239] width 54 height 15
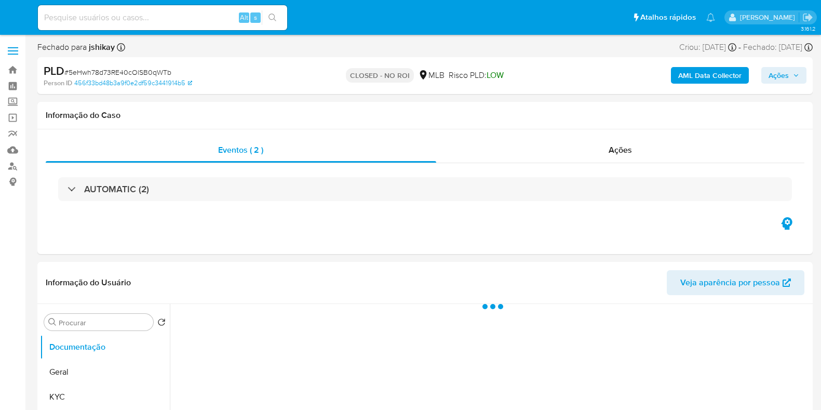
select select "10"
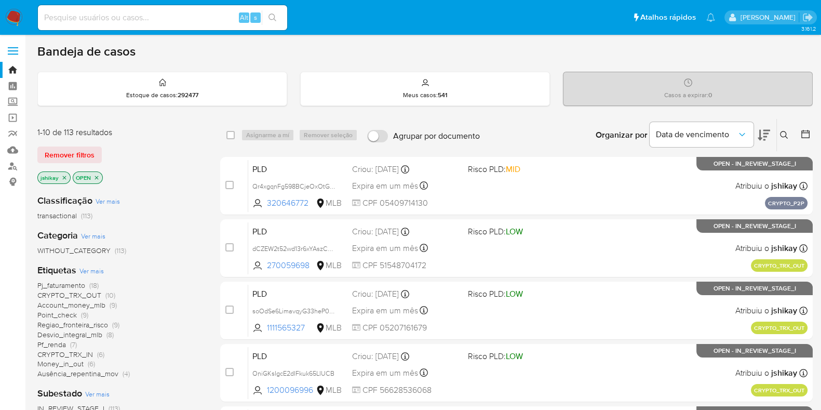
click at [95, 276] on div "Etiquetas Ver mais Pj_faturamento (18) CRYPTO_TRX_OUT (10) Account_money_mlb (9…" at bounding box center [120, 321] width 166 height 115
click at [14, 139] on link "relatórios" at bounding box center [62, 134] width 124 height 16
click at [14, 151] on link "Mulan" at bounding box center [62, 150] width 124 height 16
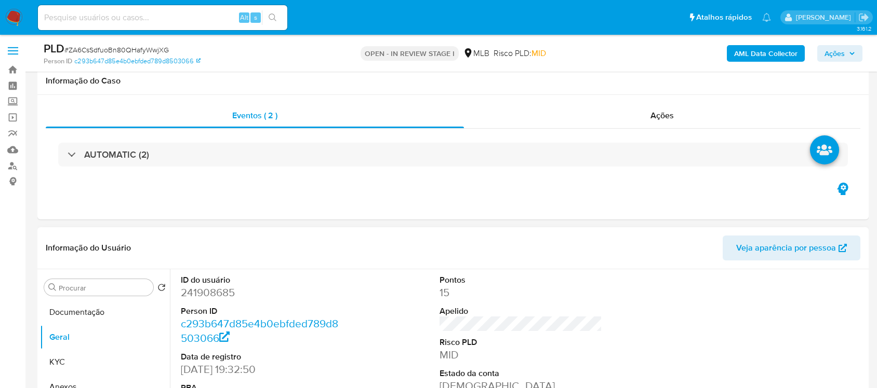
scroll to position [130, 0]
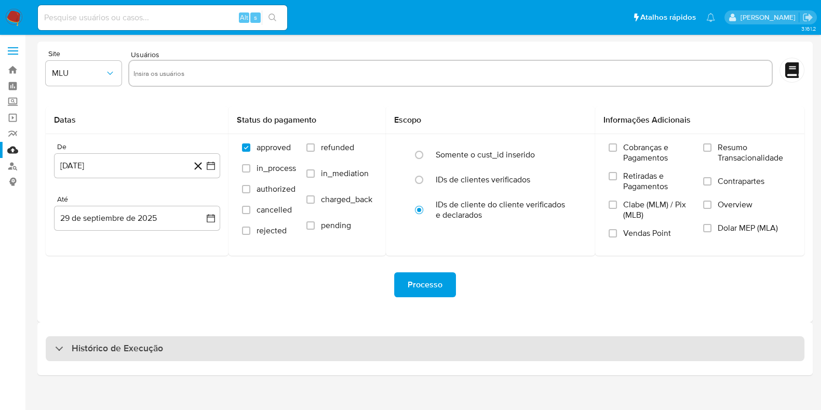
click at [109, 340] on div "Histórico de Execução" at bounding box center [425, 348] width 759 height 25
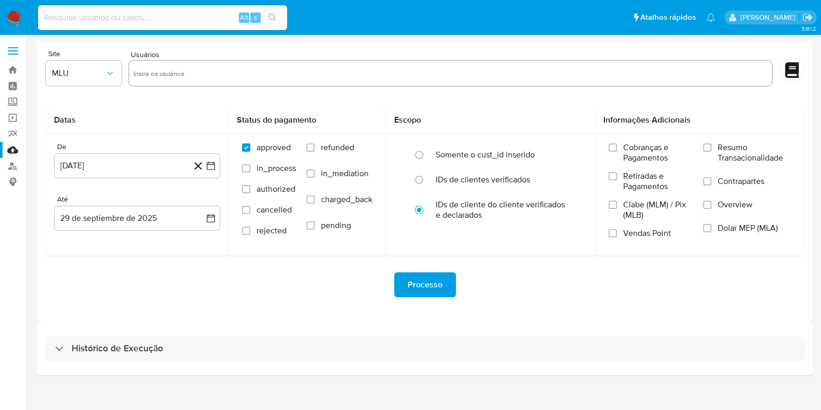
select select "10"
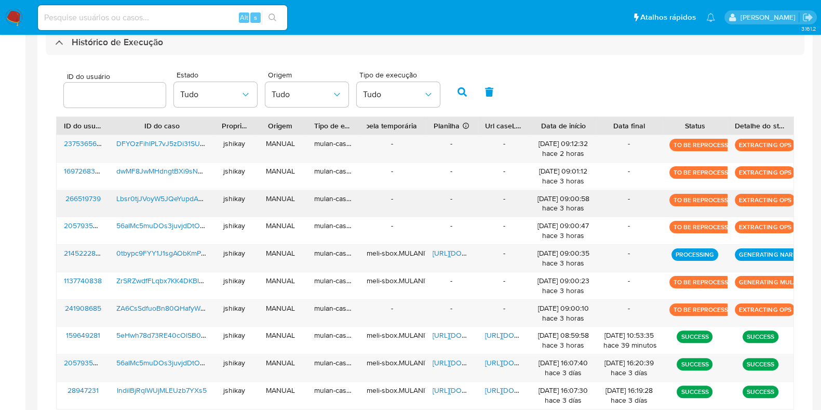
scroll to position [325, 0]
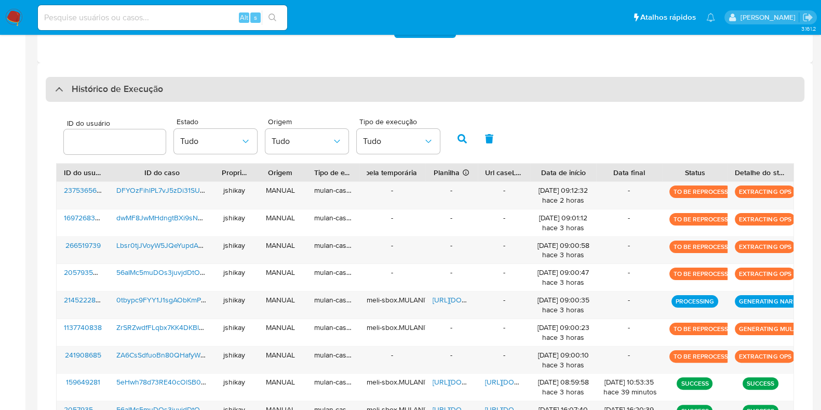
click at [110, 79] on div "Histórico de Execução" at bounding box center [425, 89] width 759 height 25
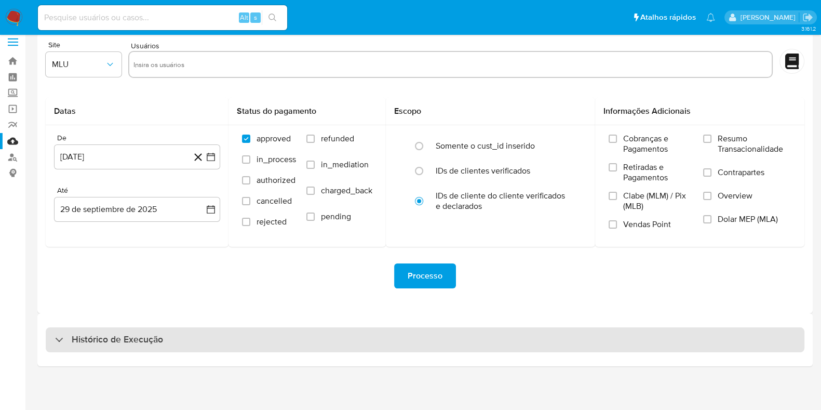
click at [81, 331] on div "Histórico de Execução" at bounding box center [425, 339] width 759 height 25
select select "10"
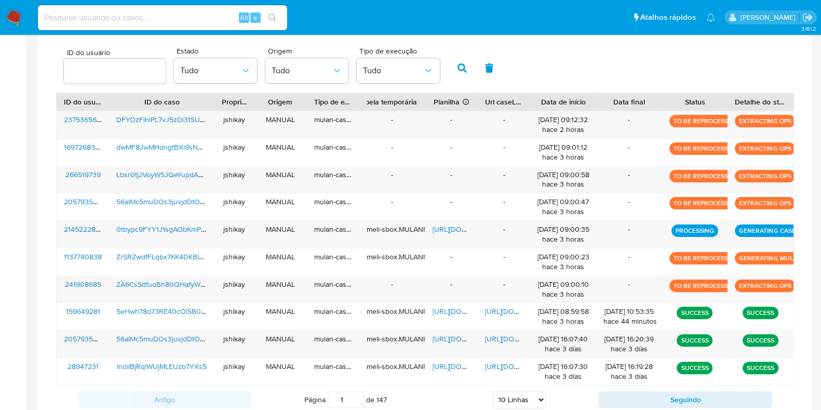
scroll to position [301, 0]
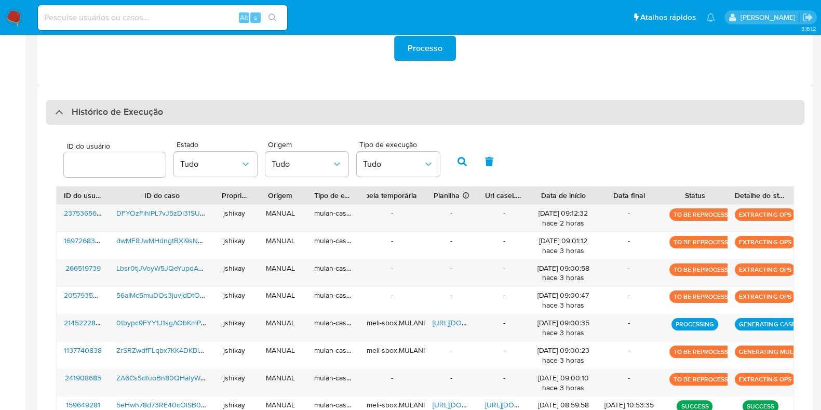
drag, startPoint x: 83, startPoint y: 110, endPoint x: 106, endPoint y: 232, distance: 124.3
click at [83, 111] on h3 "Histórico de Execução" at bounding box center [117, 112] width 91 height 12
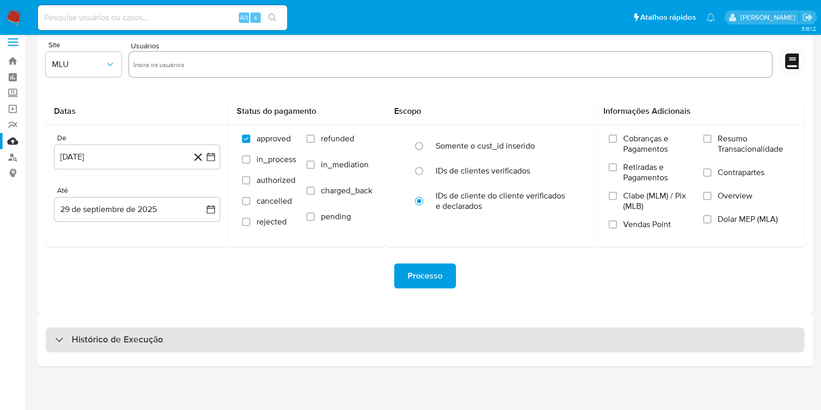
click at [92, 336] on h3 "Histórico de Execução" at bounding box center [117, 339] width 91 height 12
select select "10"
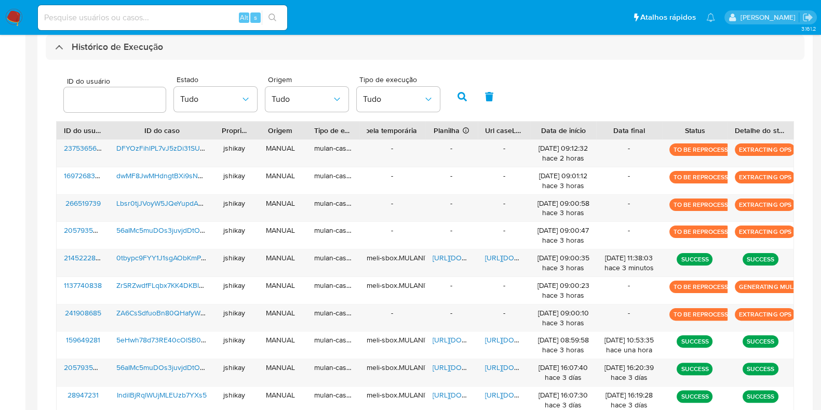
drag, startPoint x: 68, startPoint y: 42, endPoint x: 93, endPoint y: 185, distance: 146.2
click at [67, 42] on div "Histórico de Execução" at bounding box center [109, 47] width 108 height 12
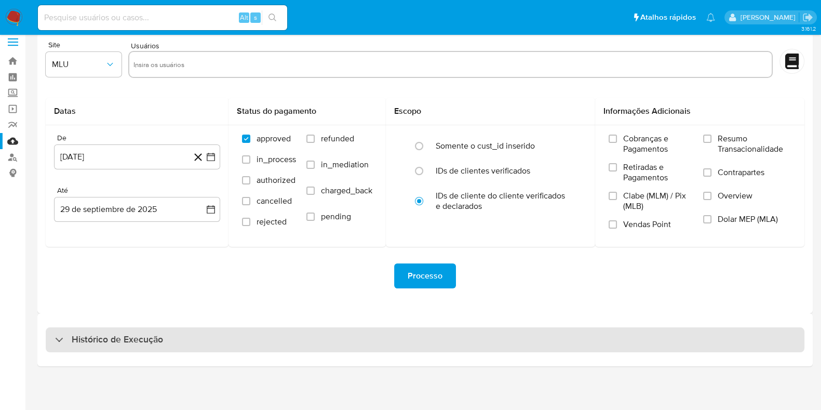
click at [99, 335] on h3 "Histórico de Execução" at bounding box center [117, 339] width 91 height 12
select select "10"
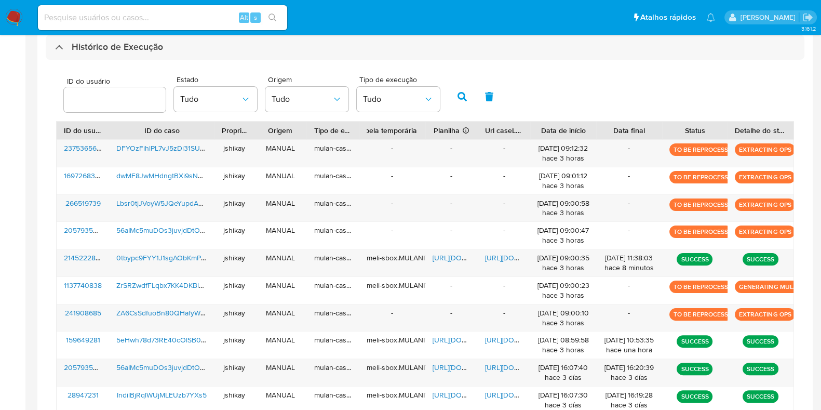
scroll to position [366, 0]
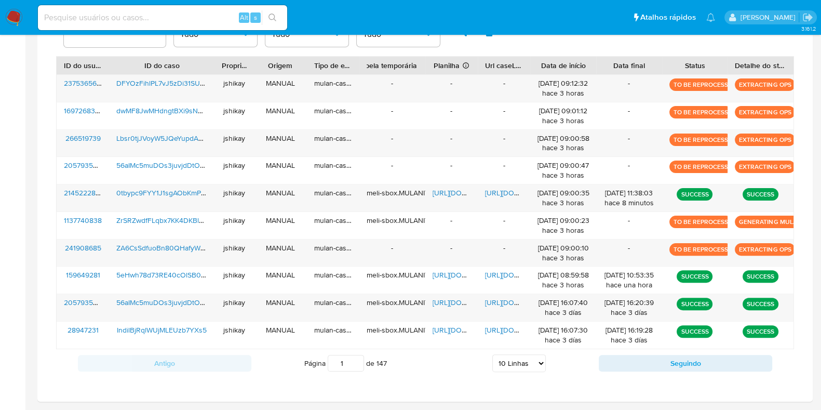
click at [573, 50] on div "ID do usuário Estado Tudo Origem Tudo Tipo de execução Tudo" at bounding box center [425, 30] width 738 height 51
click at [446, 191] on span "https://docs.google.com/spreadsheets/d/1h8BO9Kl5OPGTYKt2-AJ9KLpTHsn4c9Oh_RmLJS1…" at bounding box center [469, 192] width 72 height 10
click at [499, 189] on span "https://docs.google.com/document/d/1HM-EDiptUtcXwDMuA2rsDTlfQ-prS5JpKJceod2Eve4…" at bounding box center [521, 192] width 72 height 10
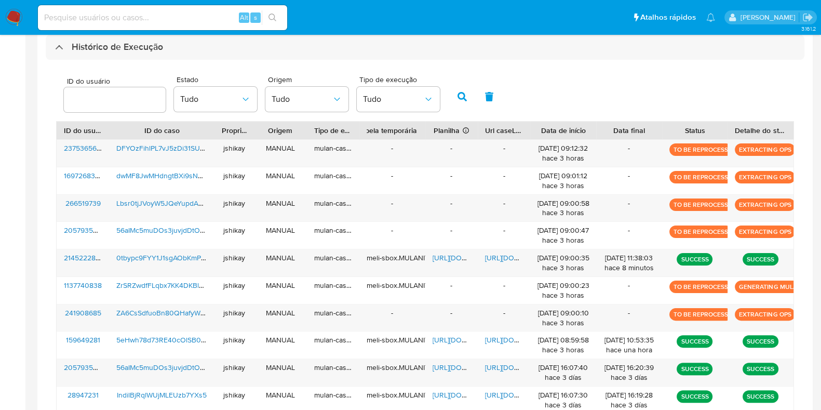
click at [112, 61] on div "ID do usuário Estado Tudo Origem Tudo Tipo de execução Tudo ID do usuário ID do…" at bounding box center [425, 256] width 759 height 393
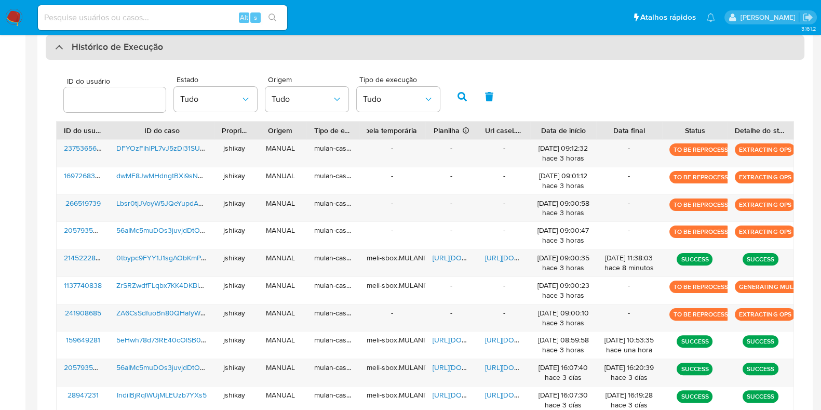
click at [114, 47] on h3 "Histórico de Execução" at bounding box center [117, 47] width 91 height 12
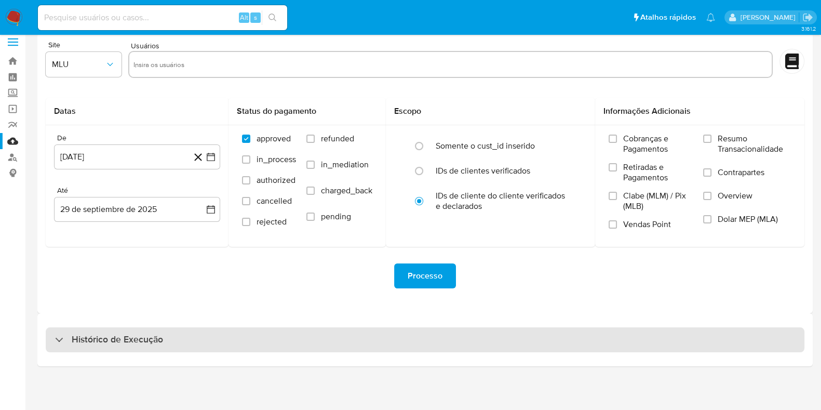
click at [103, 329] on div "Histórico de Execução" at bounding box center [425, 339] width 759 height 25
select select "10"
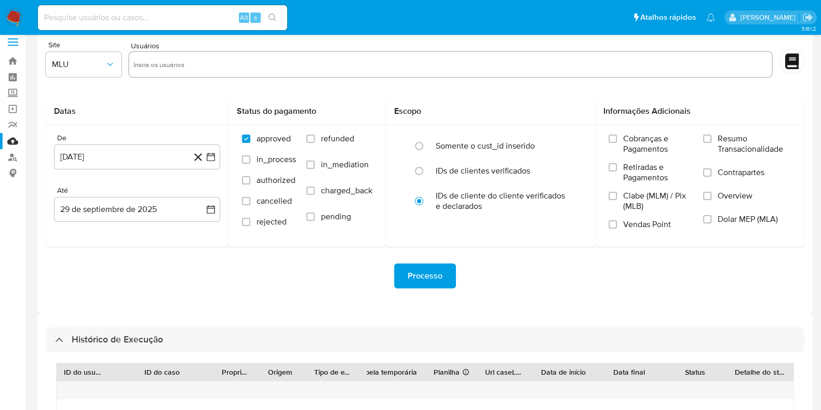
scroll to position [301, 0]
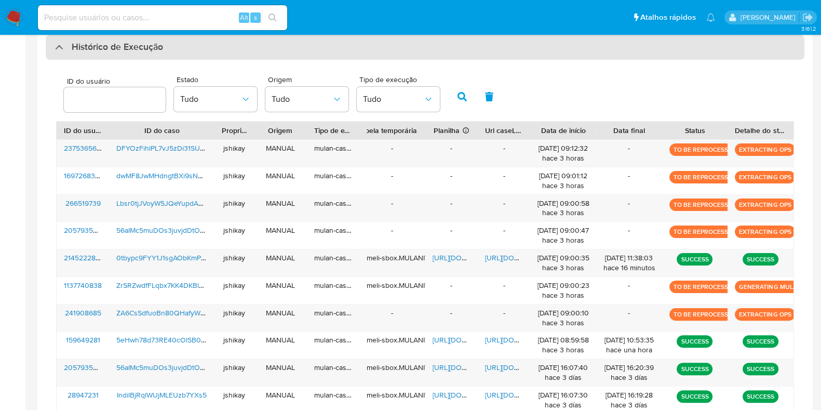
click at [81, 38] on div "Histórico de Execução" at bounding box center [425, 47] width 759 height 25
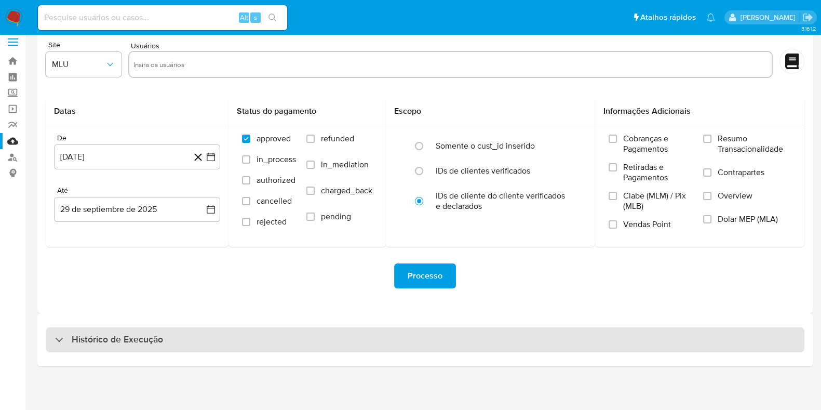
click at [126, 333] on h3 "Histórico de Execução" at bounding box center [117, 339] width 91 height 12
select select "10"
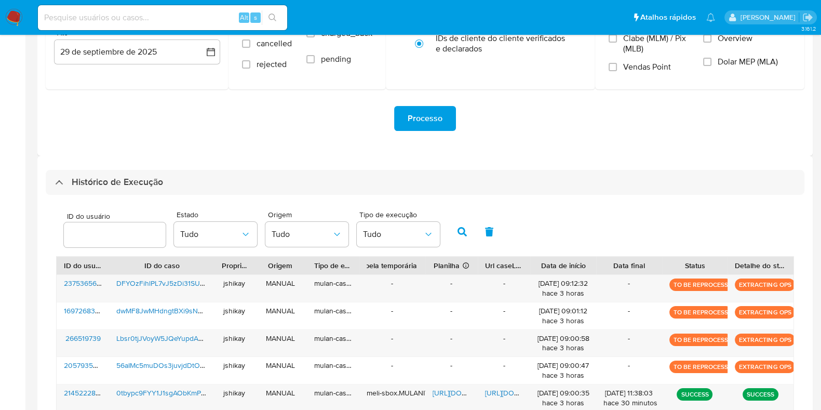
scroll to position [0, 0]
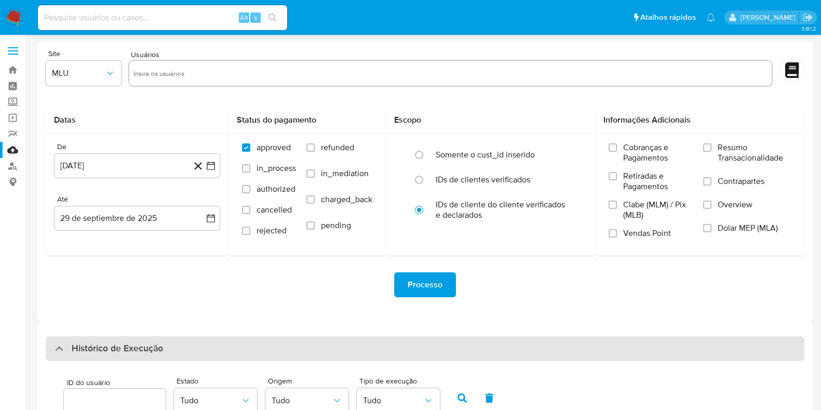
click at [143, 357] on div "Histórico de Execução" at bounding box center [425, 348] width 759 height 25
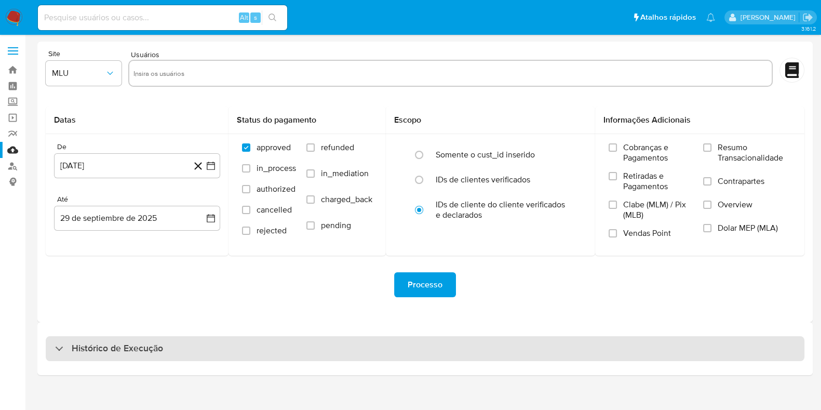
click at [143, 357] on div "Histórico de Execução" at bounding box center [425, 348] width 759 height 25
select select "10"
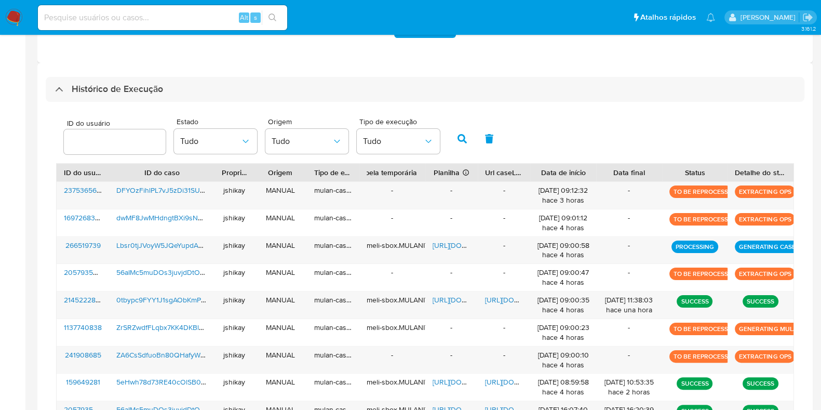
scroll to position [325, 0]
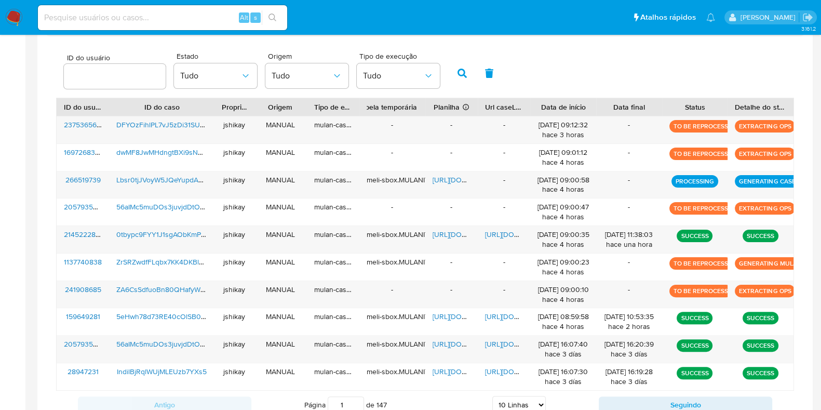
click at [554, 71] on div "ID do usuário Estado Tudo Origem Tudo Tipo de execução Tudo" at bounding box center [425, 72] width 738 height 51
click at [447, 179] on span "https://docs.google.com/spreadsheets/d/1X9kbgW3v81rXUh3opdZIjuhJL-ZB1YaFY-oyKGW…" at bounding box center [469, 180] width 72 height 10
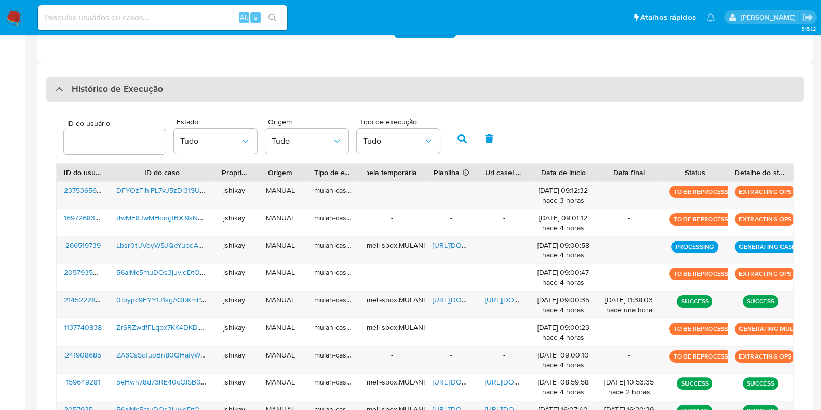
click at [98, 77] on div "Histórico de Execução" at bounding box center [425, 89] width 759 height 25
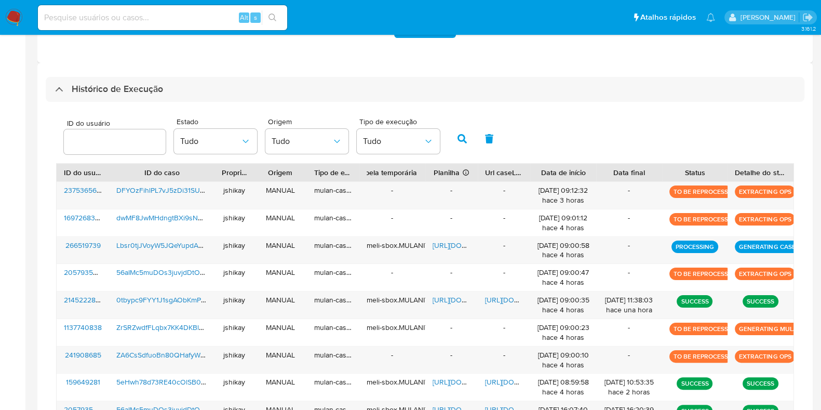
scroll to position [9, 0]
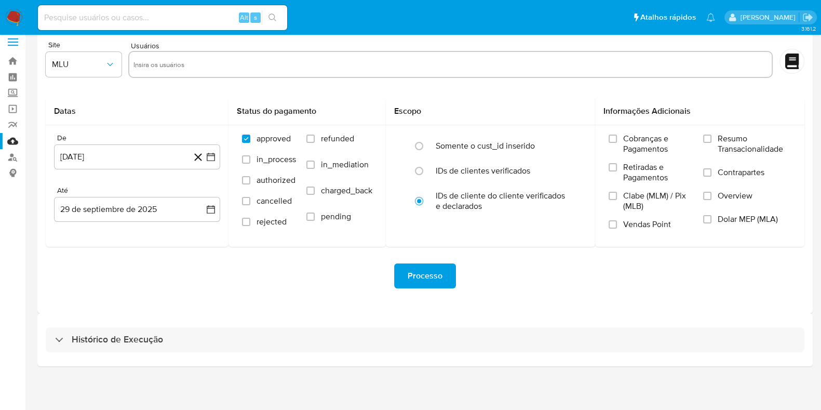
click at [96, 353] on div "Histórico de Execução" at bounding box center [424, 339] width 775 height 53
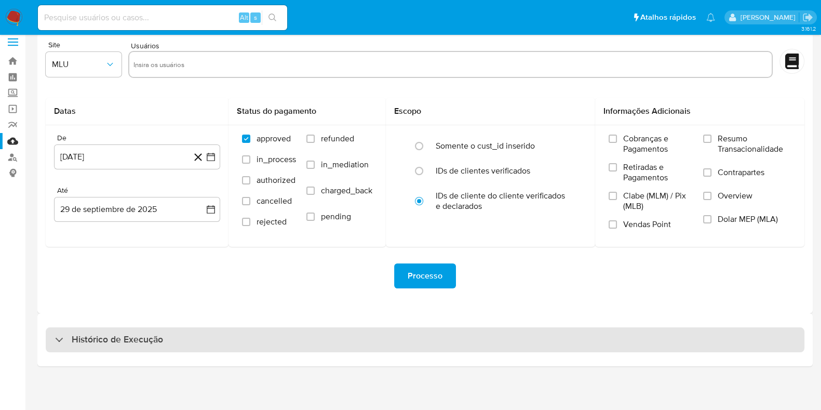
click at [96, 346] on div "Histórico de Execução" at bounding box center [425, 339] width 759 height 25
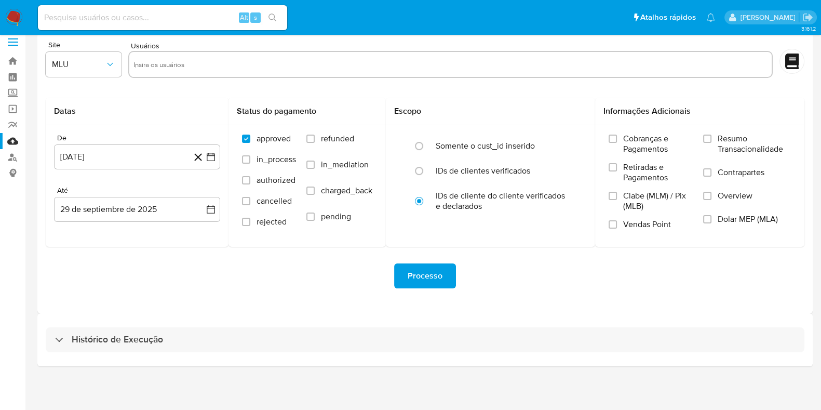
select select "10"
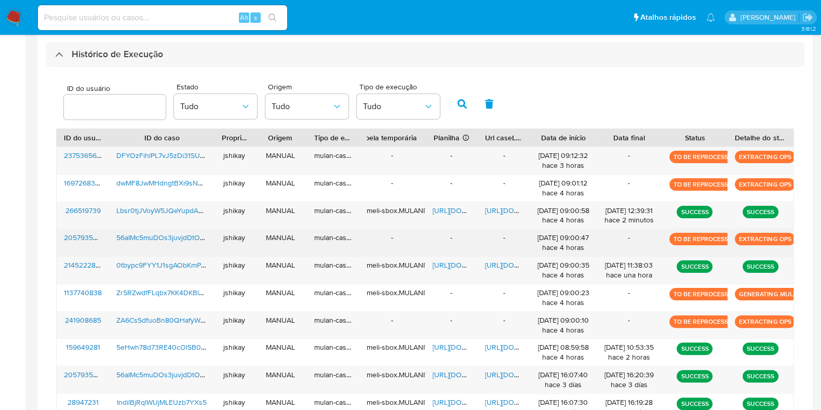
scroll to position [333, 0]
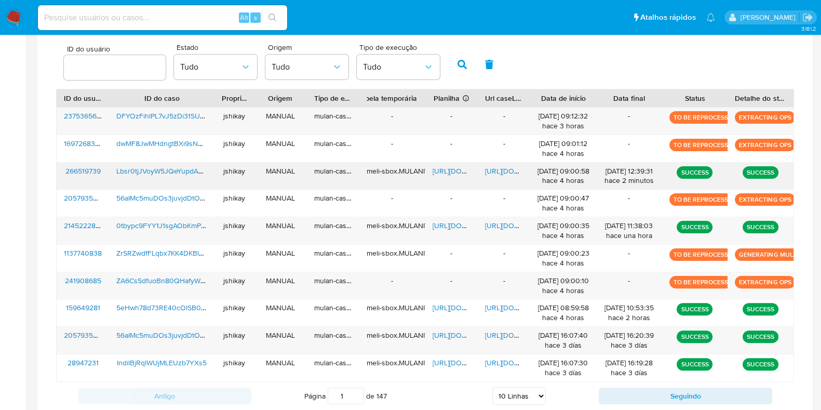
click at [511, 167] on span "https://docs.google.com/document/d/1a1MmBKG37gaPw-cwztJNfEFKDeIFIYxlrC5OQwGGGNI…" at bounding box center [521, 171] width 72 height 10
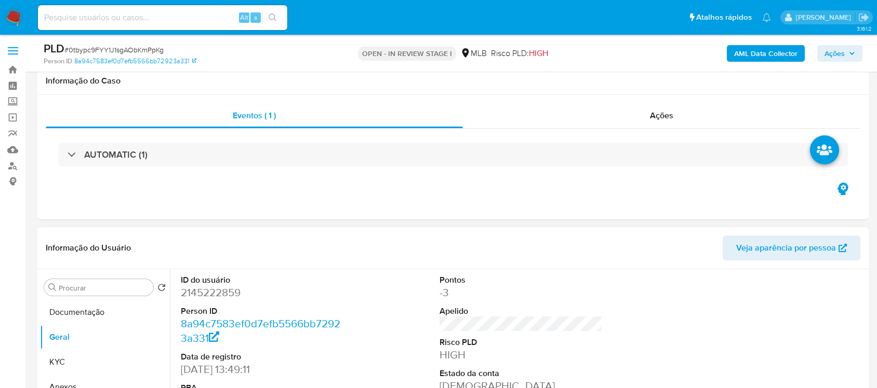
scroll to position [130, 0]
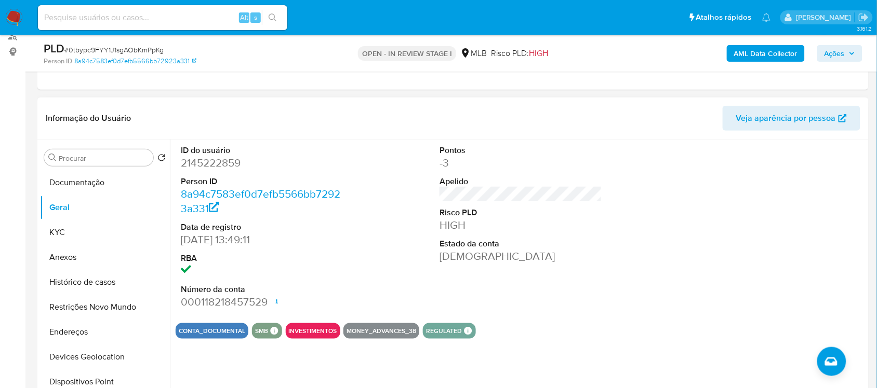
click at [229, 160] on dd "2145222859" at bounding box center [262, 163] width 162 height 15
copy dd "2145222859"
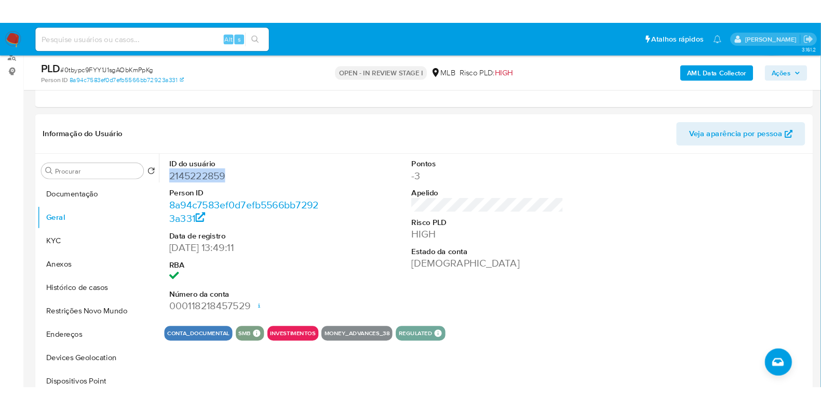
scroll to position [129, 0]
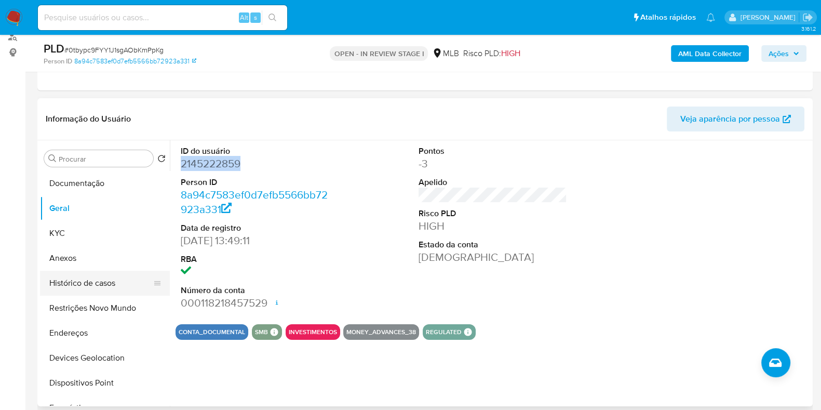
click at [119, 284] on button "Histórico de casos" at bounding box center [101, 283] width 122 height 25
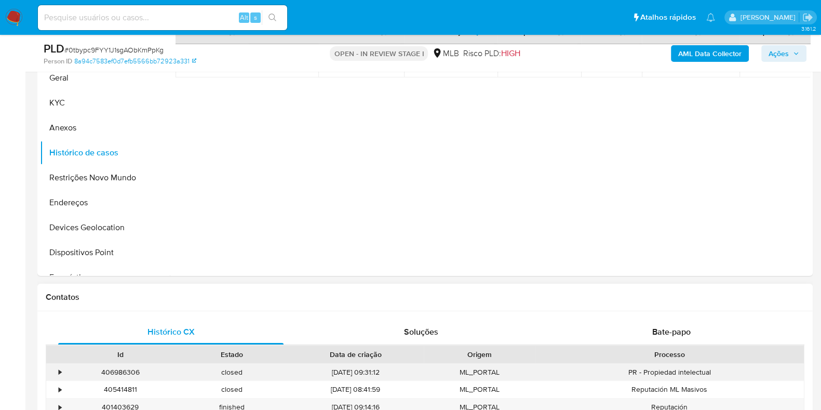
scroll to position [454, 0]
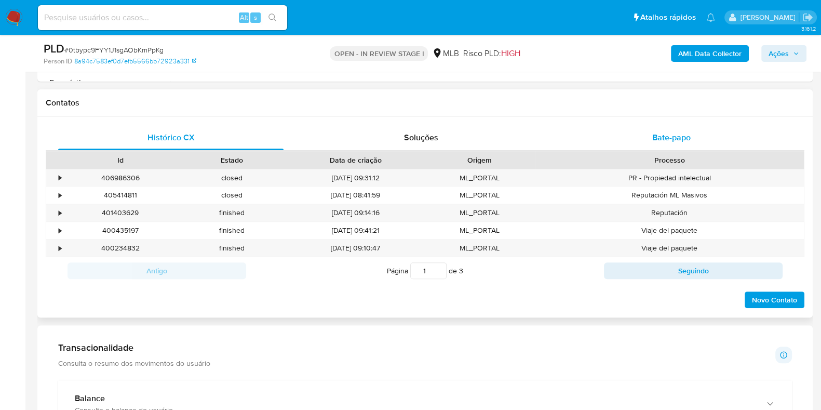
click at [644, 137] on div "Bate-papo" at bounding box center [671, 137] width 225 height 25
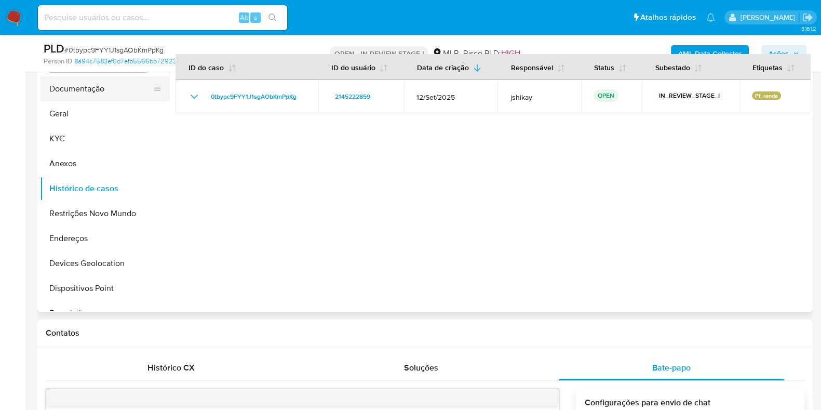
scroll to position [195, 0]
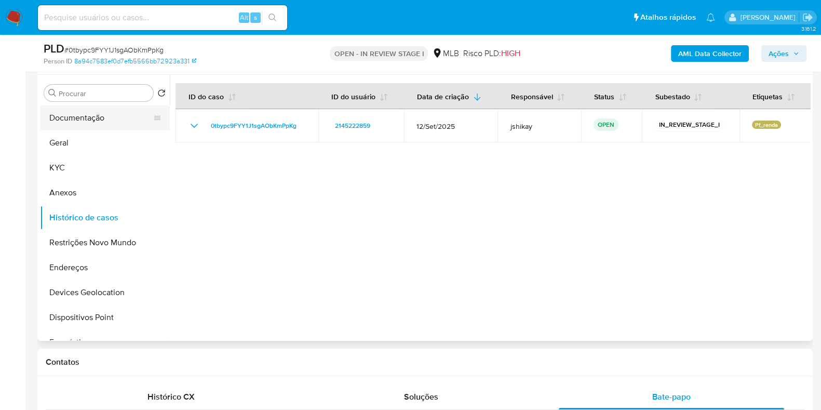
click at [91, 118] on button "Documentação" at bounding box center [101, 117] width 122 height 25
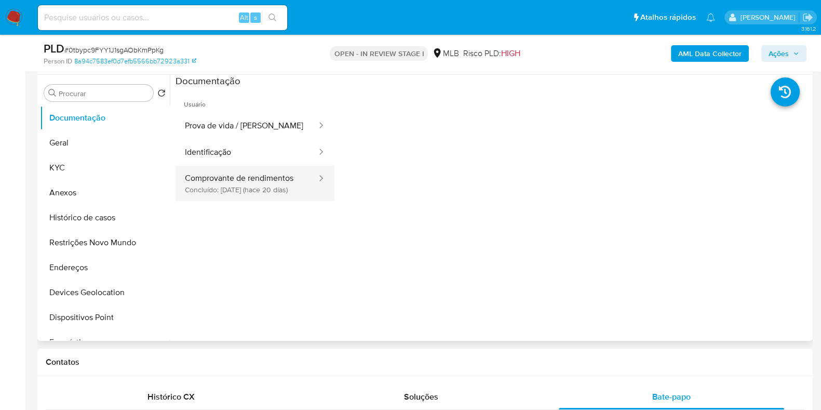
click at [236, 193] on button "Comprovante de rendimentos Concluído: [DATE] (hace 20 días)" at bounding box center [247, 183] width 142 height 35
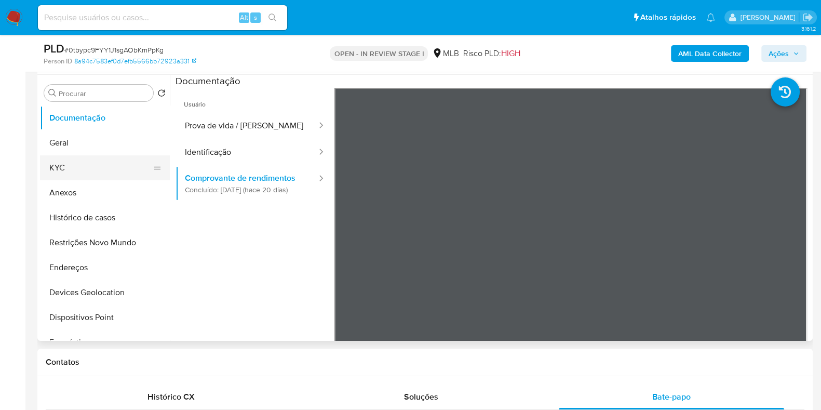
click at [113, 168] on button "KYC" at bounding box center [101, 167] width 122 height 25
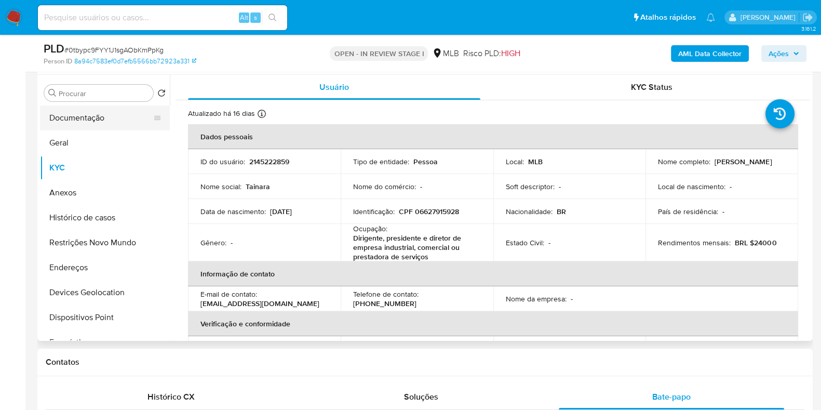
click at [78, 116] on button "Documentação" at bounding box center [101, 117] width 122 height 25
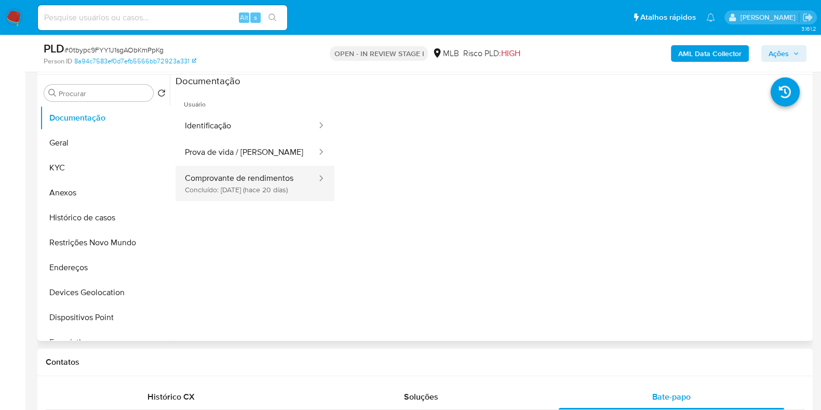
click at [267, 193] on button "Comprovante de rendimentos Concluído: [DATE] (hace 20 días)" at bounding box center [247, 183] width 142 height 35
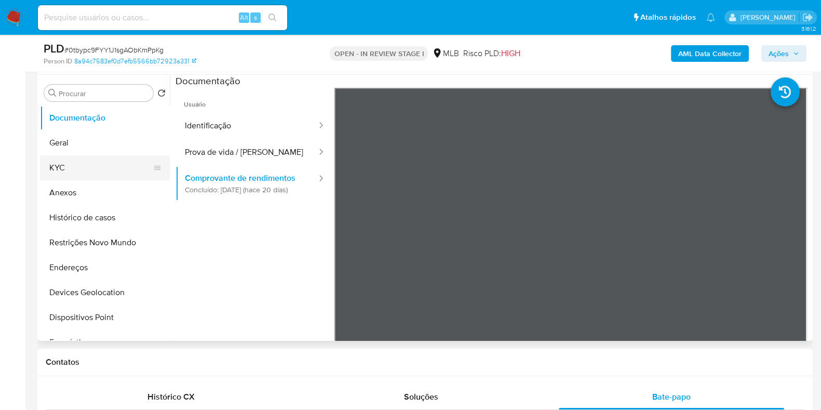
click at [106, 173] on button "KYC" at bounding box center [101, 167] width 122 height 25
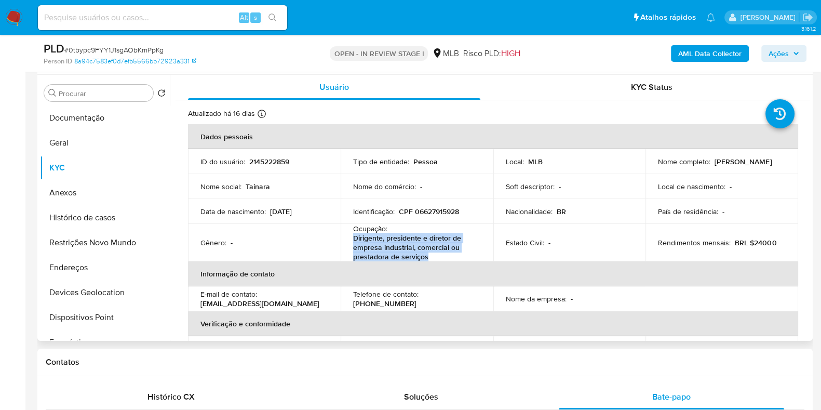
drag, startPoint x: 430, startPoint y: 254, endPoint x: 345, endPoint y: 238, distance: 86.3
click at [345, 238] on td "Ocupação : Dirigente, presidente e diretor de empresa industrial, comercial ou …" at bounding box center [417, 242] width 153 height 37
copy p "Dirigente, presidente e diretor de empresa industrial, comercial ou prestadora …"
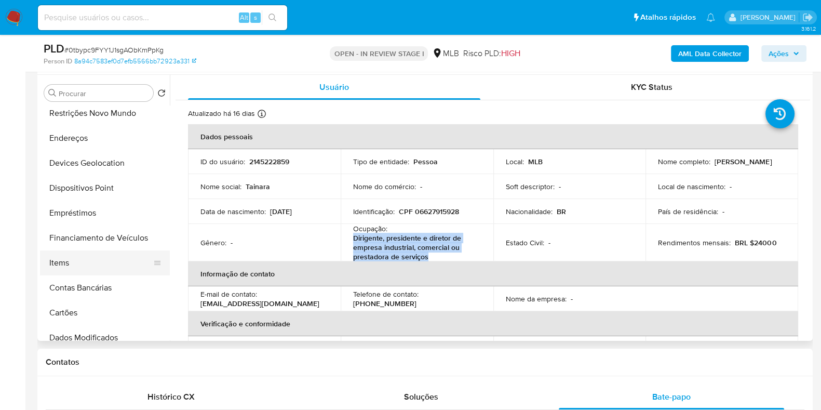
click at [93, 256] on button "Items" at bounding box center [101, 262] width 122 height 25
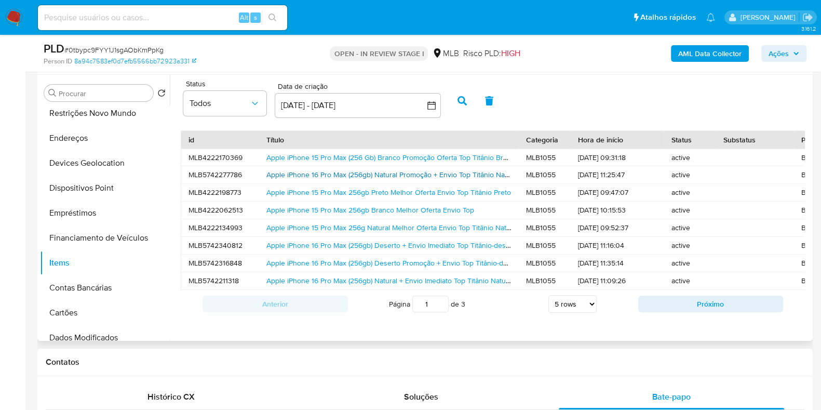
click at [393, 172] on link "Apple iPhone 16 Pro Max (256gb) Natural Promoção + Envio Top Titânio Natural" at bounding box center [392, 174] width 252 height 10
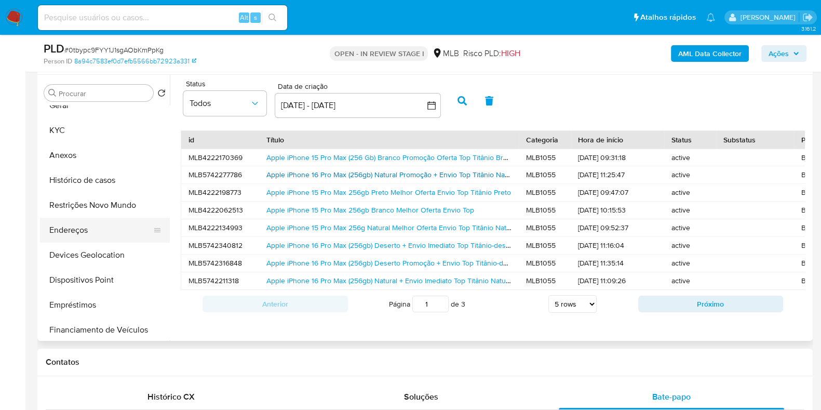
scroll to position [0, 0]
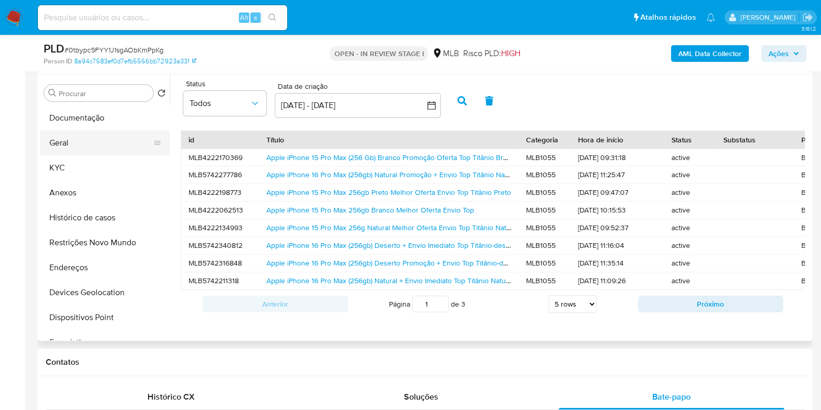
click at [88, 146] on button "Geral" at bounding box center [101, 142] width 122 height 25
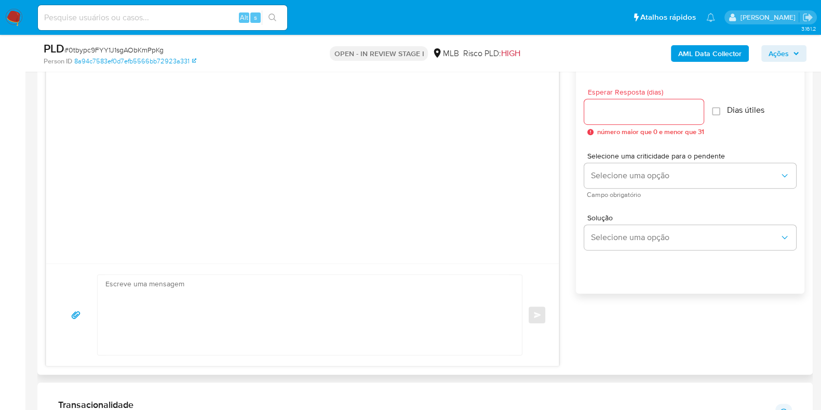
scroll to position [714, 0]
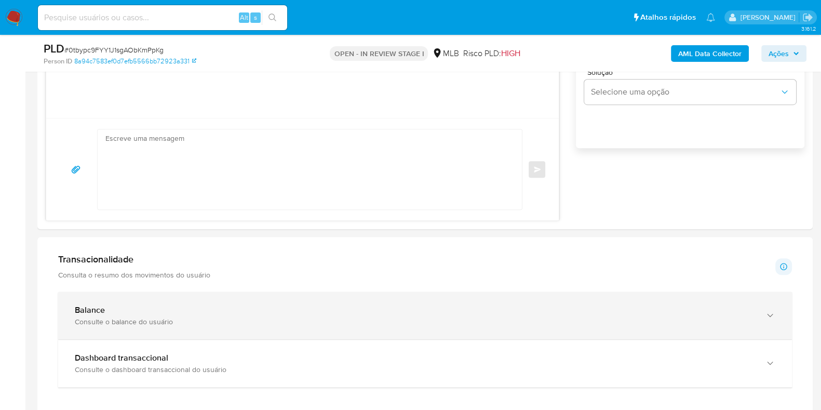
click at [205, 323] on div "Consulte o balance do usuário" at bounding box center [415, 321] width 680 height 9
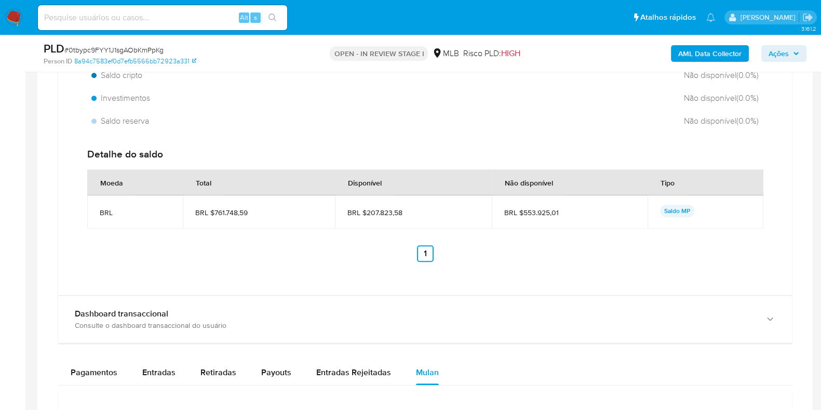
scroll to position [1104, 0]
drag, startPoint x: 408, startPoint y: 209, endPoint x: 366, endPoint y: 211, distance: 42.6
click at [366, 211] on span "BRL $207.823,58" at bounding box center [413, 210] width 132 height 9
click at [394, 129] on div "Total BRL $761.748,59 Disponível BRL $207.823,58 Não disponível BRL $553.925,01…" at bounding box center [424, 119] width 717 height 323
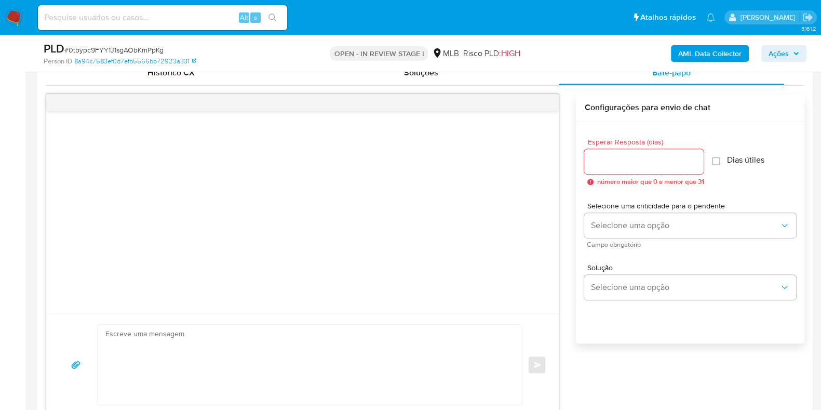
scroll to position [195, 0]
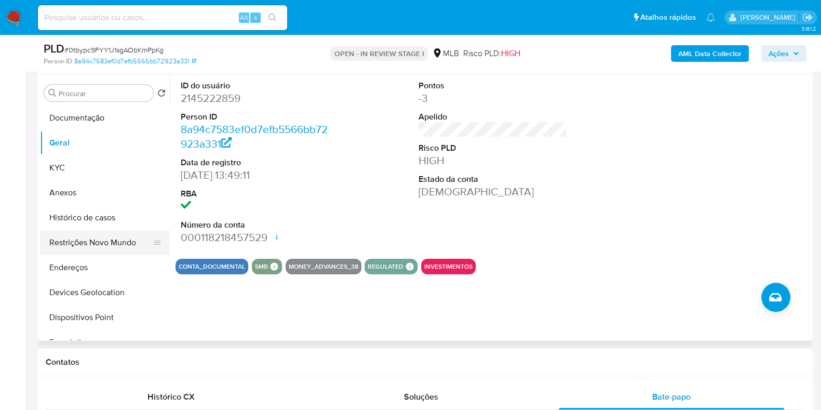
click at [114, 249] on button "Restrições Novo Mundo" at bounding box center [101, 242] width 122 height 25
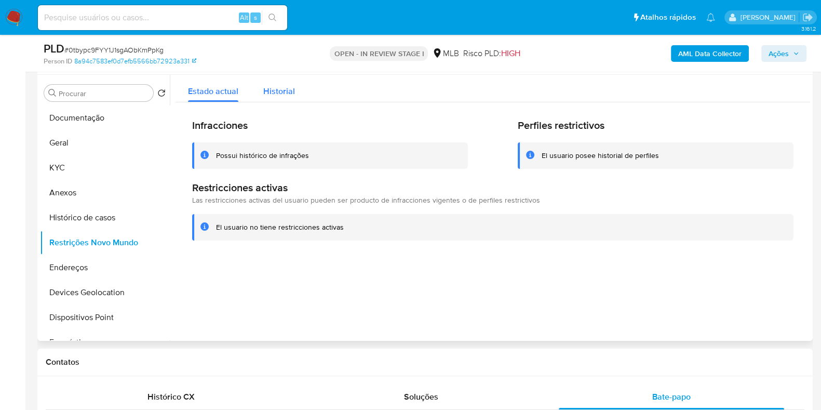
click at [266, 91] on span "Historial" at bounding box center [279, 91] width 32 height 12
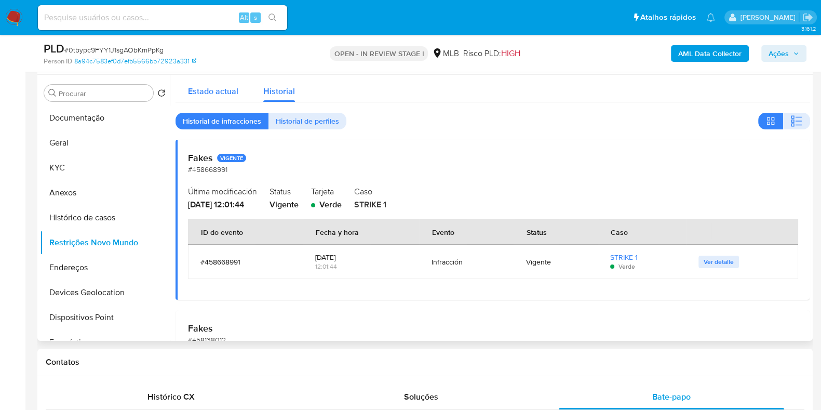
click at [218, 89] on span "Estado actual" at bounding box center [213, 91] width 50 height 12
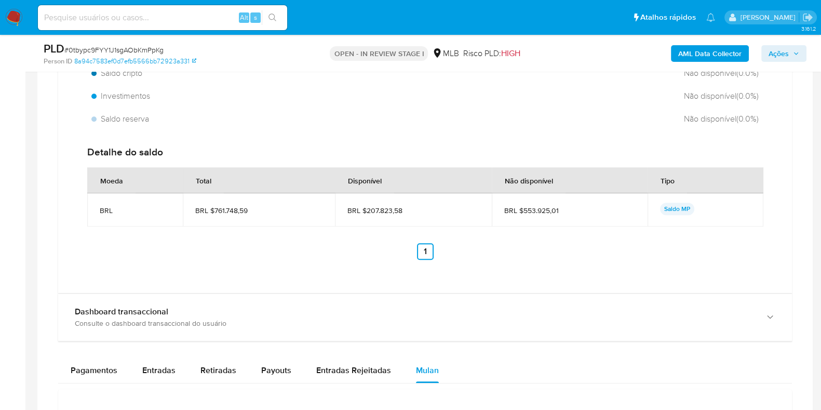
scroll to position [1234, 0]
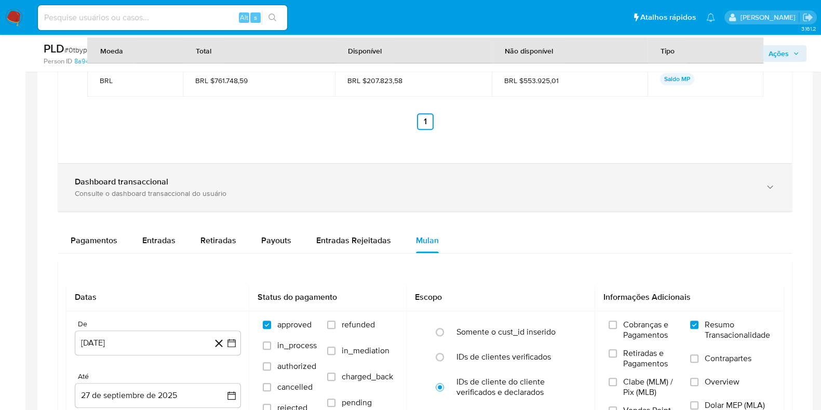
click at [187, 183] on div "Dashboard transaccional" at bounding box center [415, 182] width 680 height 10
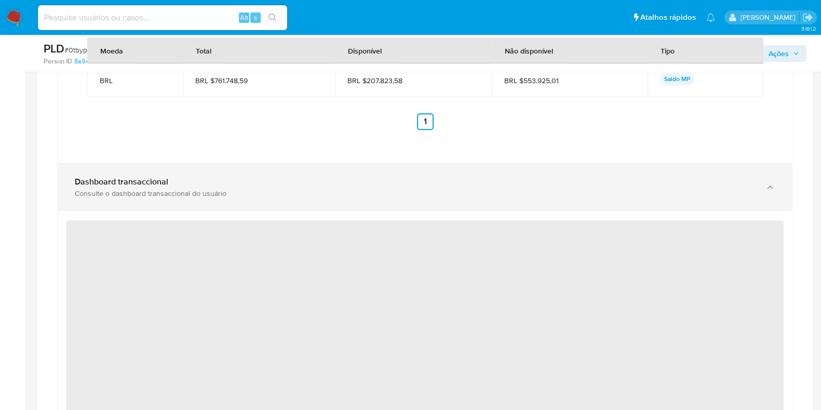
click at [256, 196] on div "Dashboard transaccional Consulte o dashboard transaccional do usuário" at bounding box center [425, 187] width 734 height 47
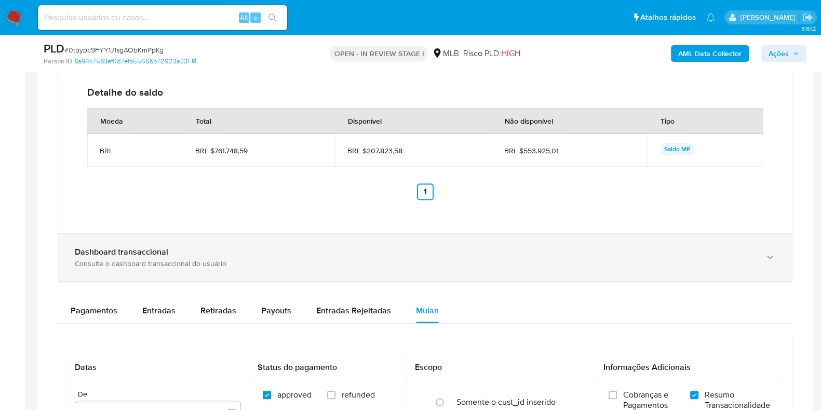
scroll to position [1104, 0]
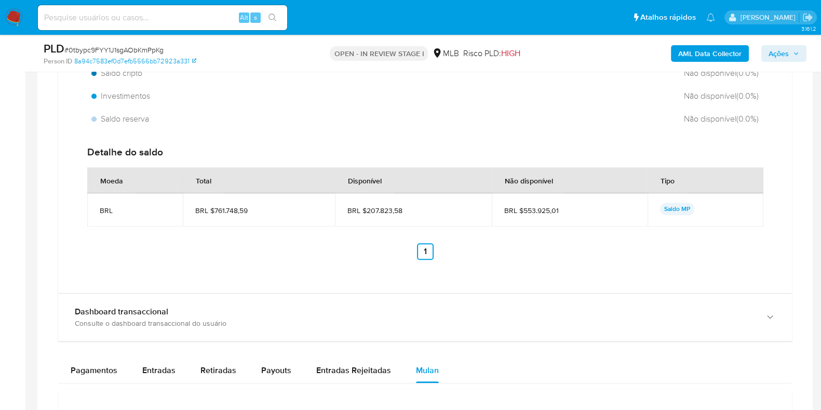
drag, startPoint x: 563, startPoint y: 209, endPoint x: 521, endPoint y: 213, distance: 41.8
click at [521, 213] on span "BRL $553.925,01" at bounding box center [569, 210] width 131 height 9
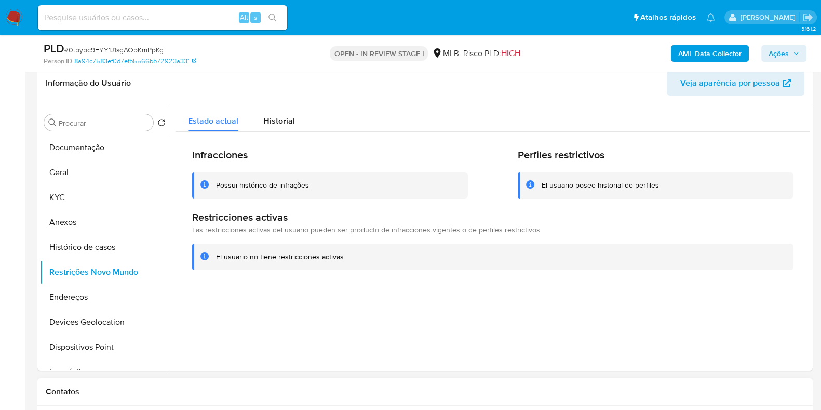
scroll to position [129, 0]
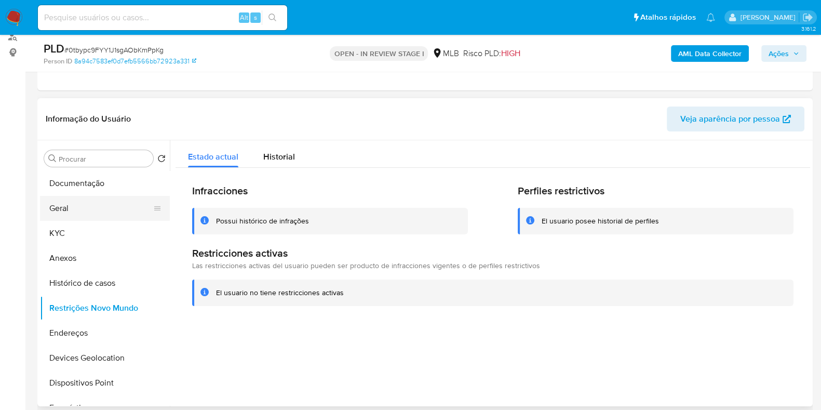
click at [87, 207] on button "Geral" at bounding box center [101, 208] width 122 height 25
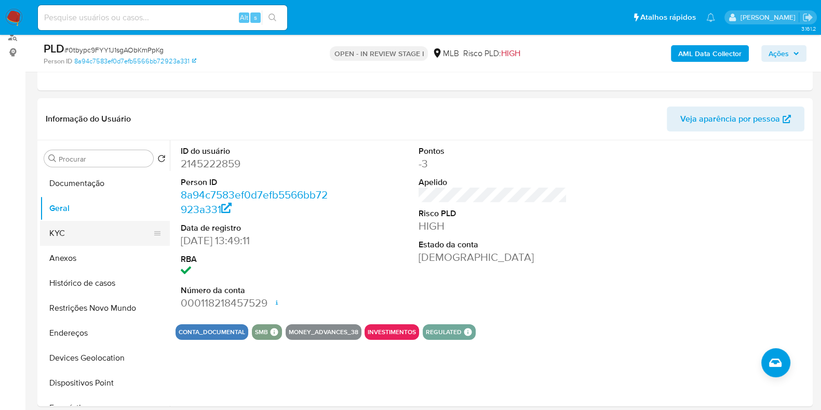
click at [45, 233] on button "KYC" at bounding box center [101, 233] width 122 height 25
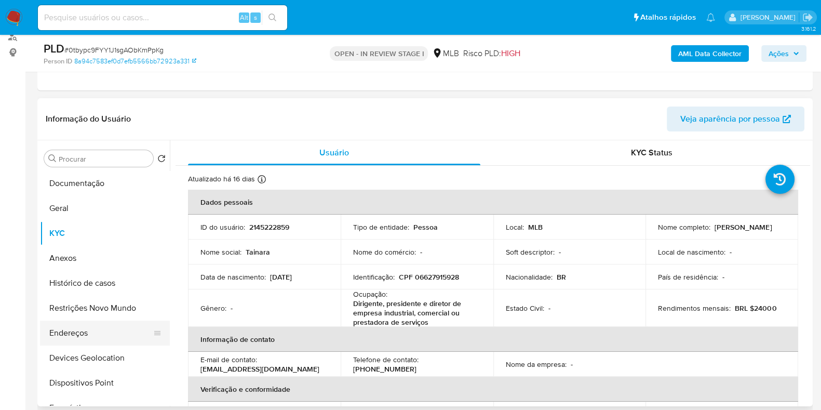
click at [117, 341] on button "Endereços" at bounding box center [101, 332] width 122 height 25
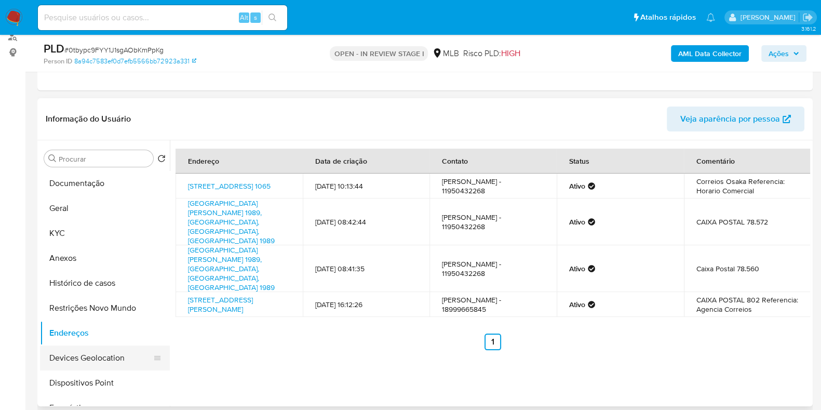
click at [105, 345] on button "Devices Geolocation" at bounding box center [101, 357] width 122 height 25
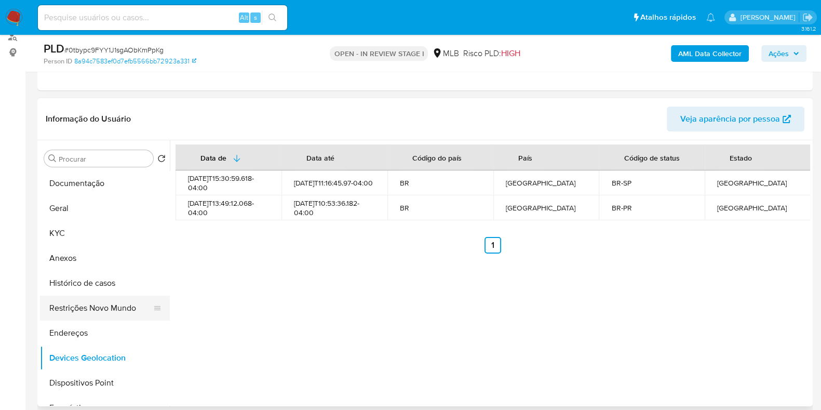
click at [102, 311] on button "Restrições Novo Mundo" at bounding box center [101, 308] width 122 height 25
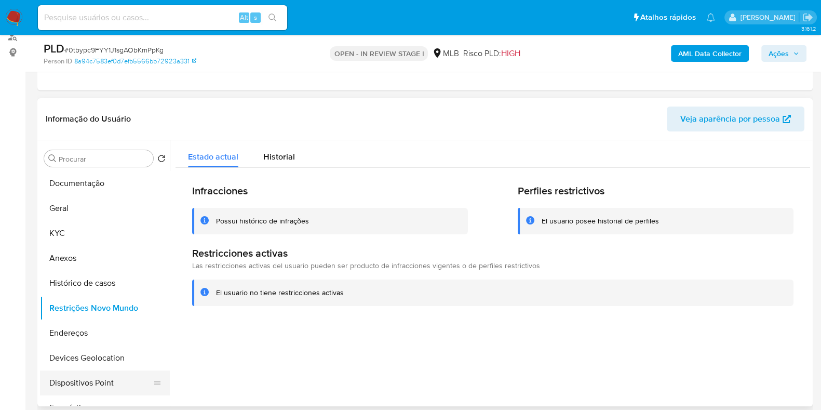
click at [119, 388] on button "Dispositivos Point" at bounding box center [101, 382] width 122 height 25
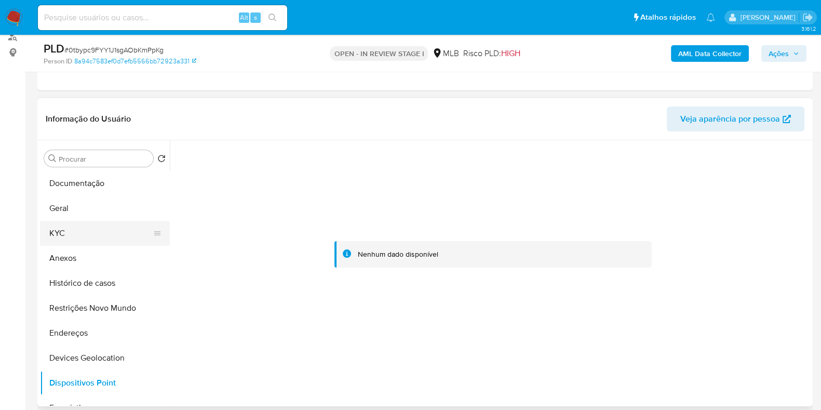
click at [73, 234] on button "KYC" at bounding box center [101, 233] width 122 height 25
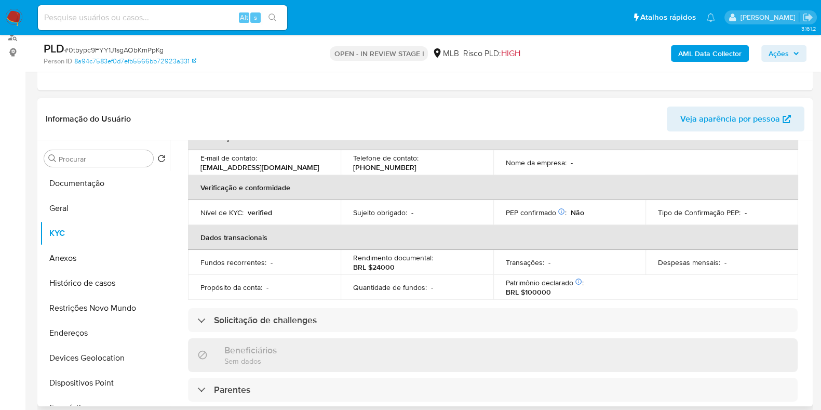
scroll to position [9, 0]
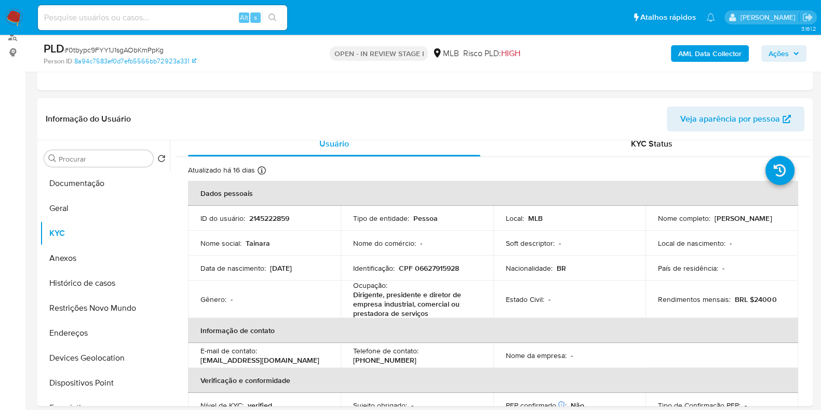
click at [680, 58] on b "AML Data Collector" at bounding box center [709, 53] width 63 height 17
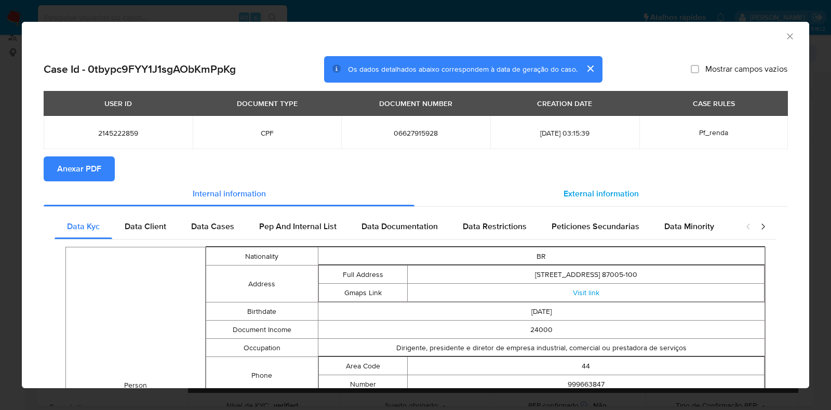
click at [599, 204] on div "External information" at bounding box center [600, 193] width 373 height 25
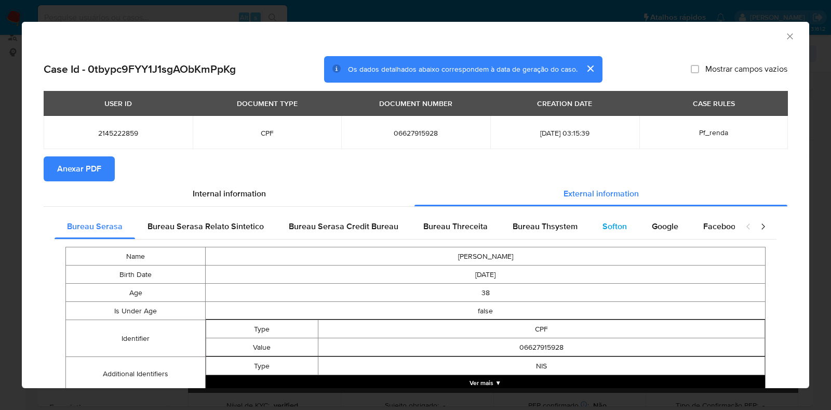
click at [602, 226] on span "Softon" at bounding box center [614, 226] width 24 height 12
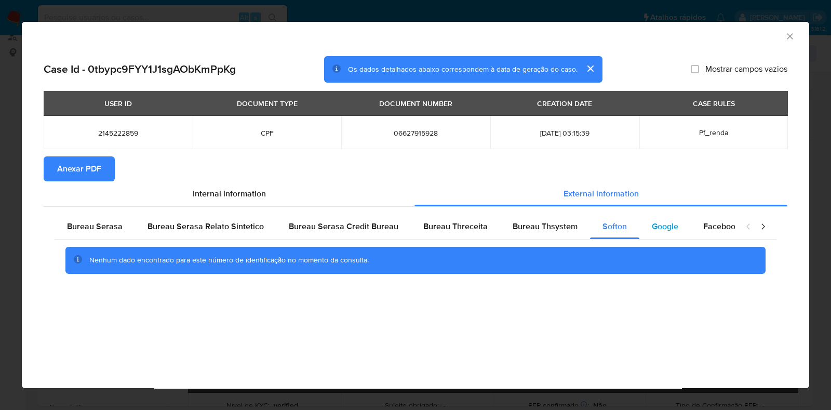
click at [652, 227] on span "Google" at bounding box center [665, 226] width 26 height 12
click at [541, 231] on span "Bureau Thsystem" at bounding box center [545, 226] width 65 height 12
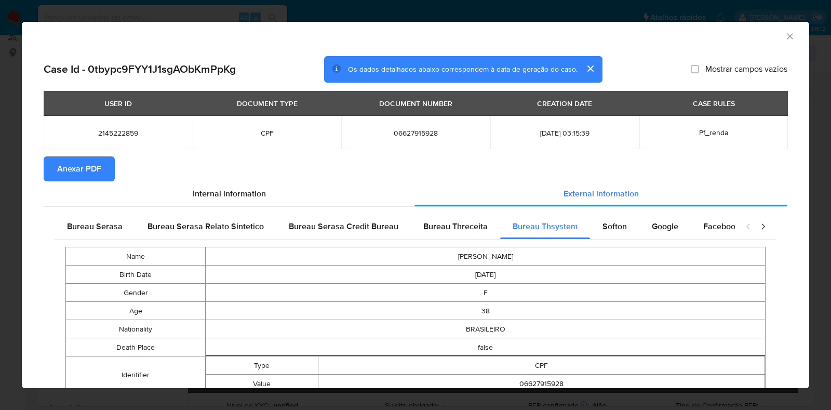
click at [68, 162] on span "Anexar PDF" at bounding box center [79, 168] width 44 height 23
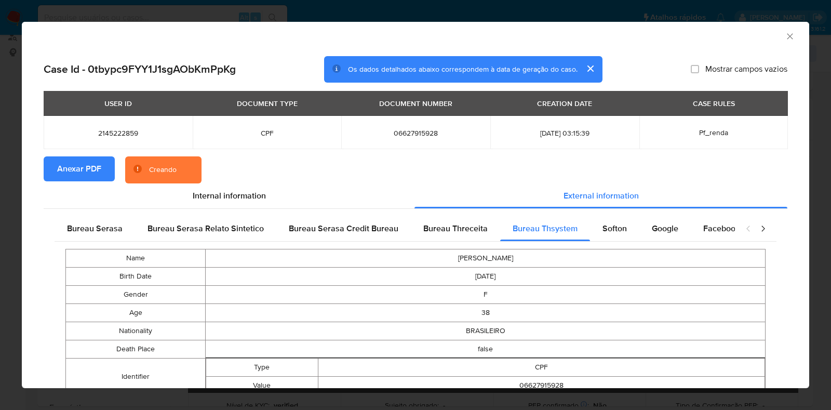
click at [785, 36] on icon "Fechar a janela" at bounding box center [790, 36] width 10 height 10
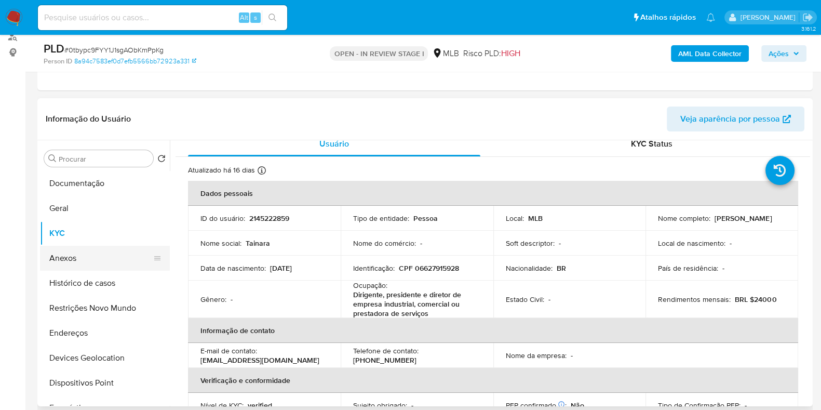
click at [78, 259] on button "Anexos" at bounding box center [101, 258] width 122 height 25
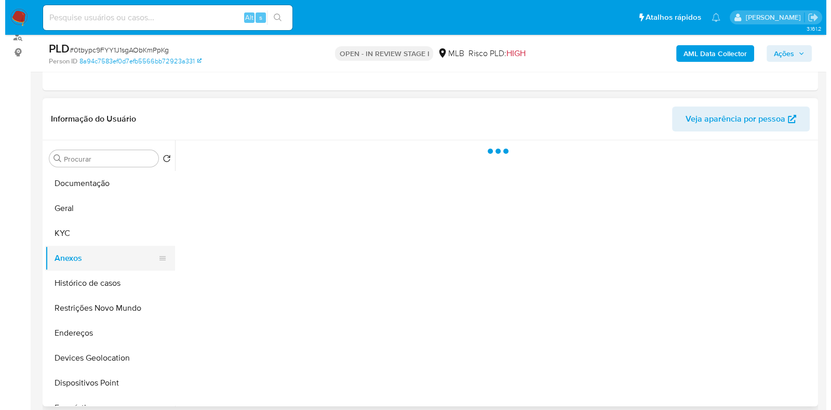
scroll to position [0, 0]
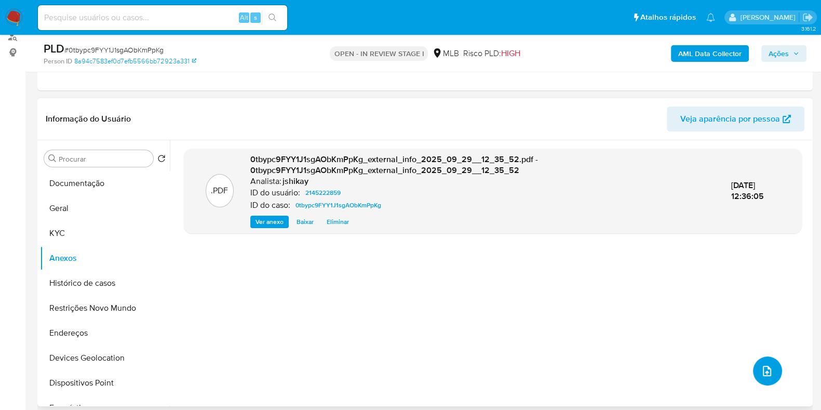
click at [774, 368] on button "upload-file" at bounding box center [767, 370] width 29 height 29
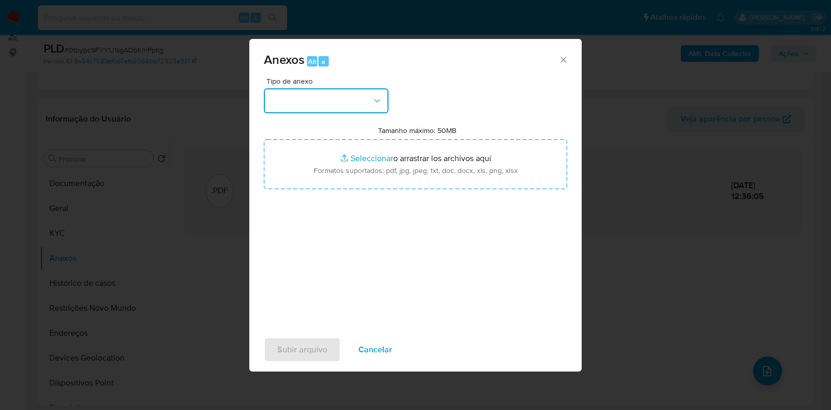
click at [330, 112] on button "button" at bounding box center [326, 100] width 125 height 25
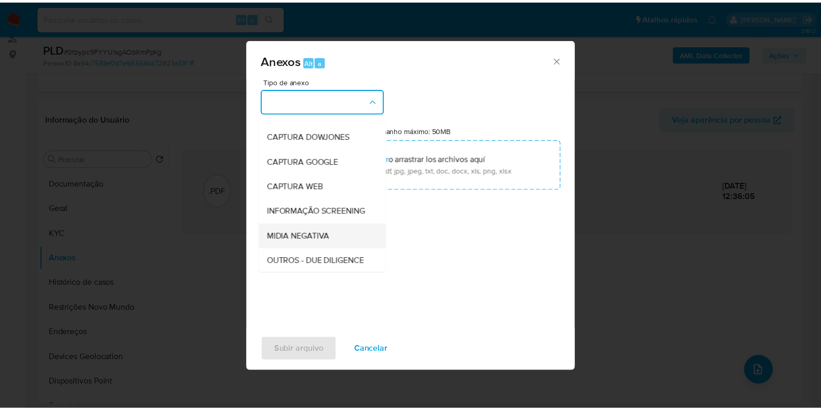
scroll to position [64, 0]
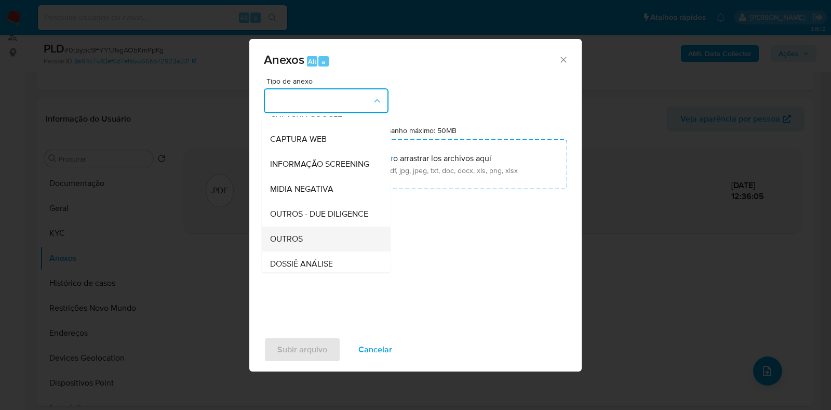
click at [304, 250] on div "OUTROS" at bounding box center [323, 238] width 106 height 25
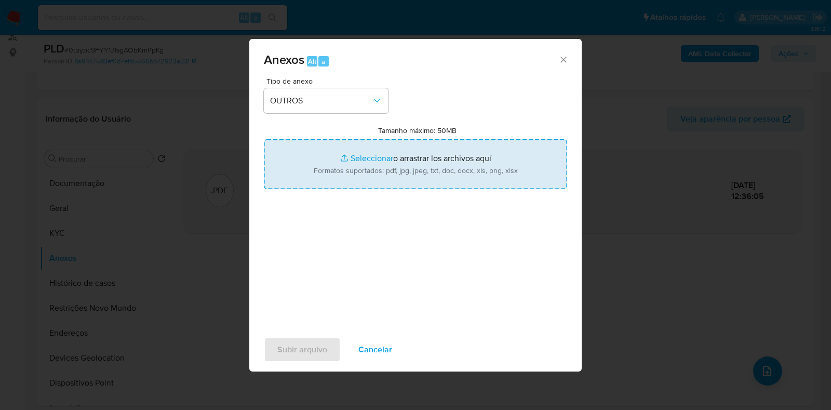
click at [324, 166] on input "Tamanho máximo: 50MB Seleccionar archivos" at bounding box center [415, 164] width 303 height 50
type input "C:\fakepath\SAR - XXXX - CPF 06627915928 - TAINARA OLIVEIRA RODRIGUES.pdf"
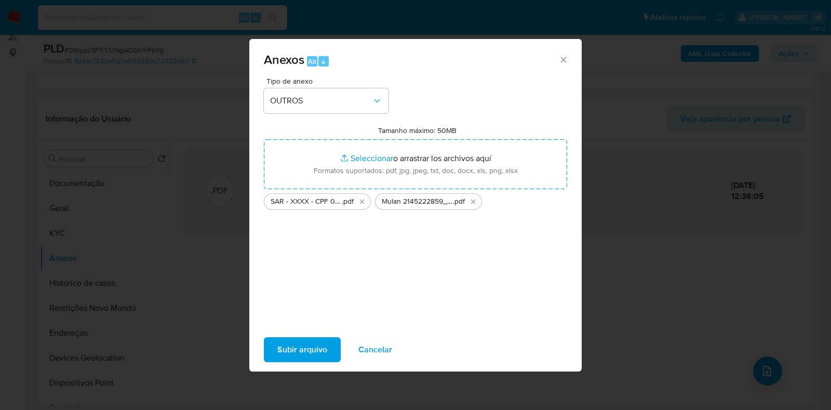
click at [319, 348] on span "Subir arquivo" at bounding box center [302, 349] width 50 height 23
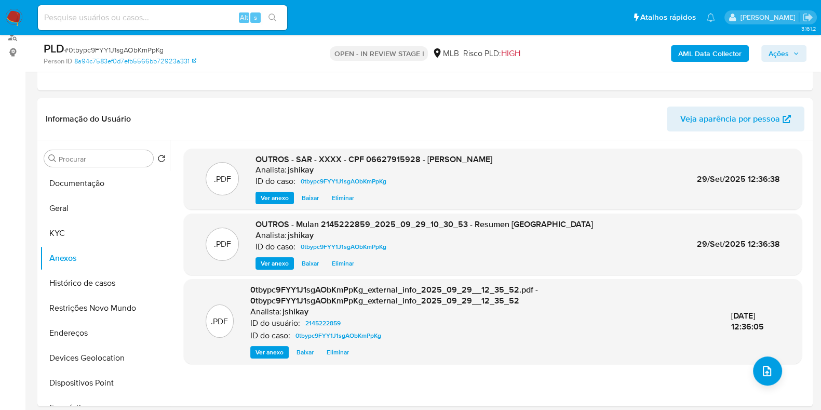
drag, startPoint x: 782, startPoint y: 50, endPoint x: 753, endPoint y: 55, distance: 28.9
click at [782, 50] on span "Ações" at bounding box center [779, 53] width 20 height 17
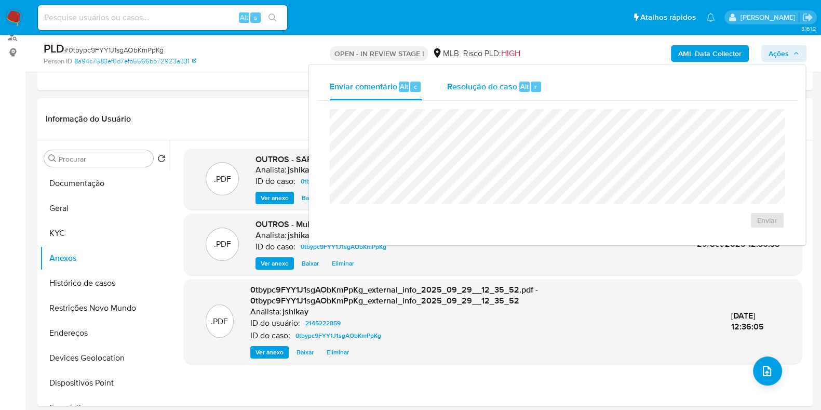
click at [501, 81] on span "Resolução do caso" at bounding box center [482, 86] width 70 height 12
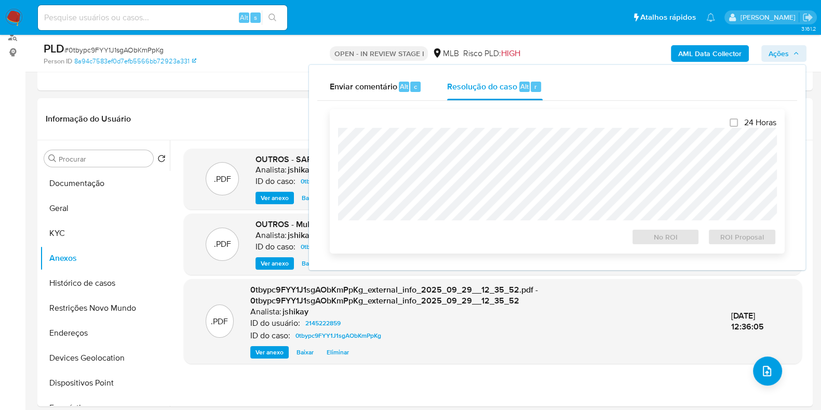
click at [434, 128] on div "24 Horas No ROI ROI Proposal" at bounding box center [557, 181] width 438 height 128
click at [757, 244] on span "ROI Proposal" at bounding box center [742, 237] width 54 height 15
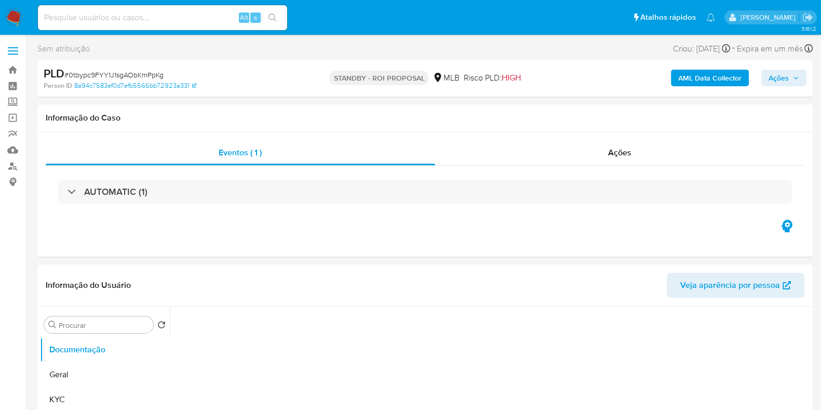
select select "10"
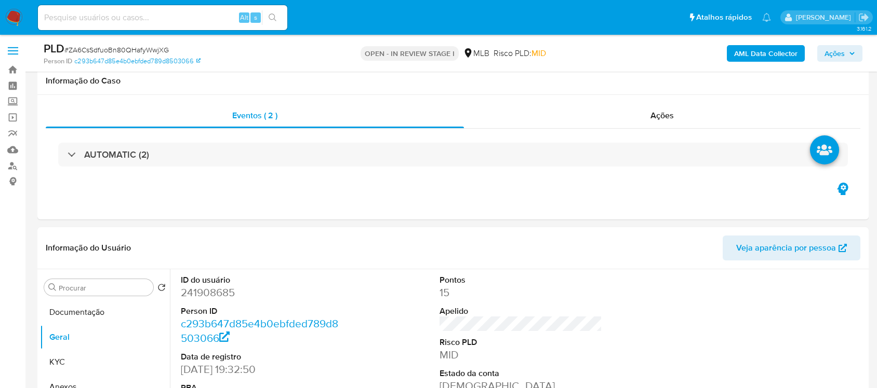
scroll to position [130, 0]
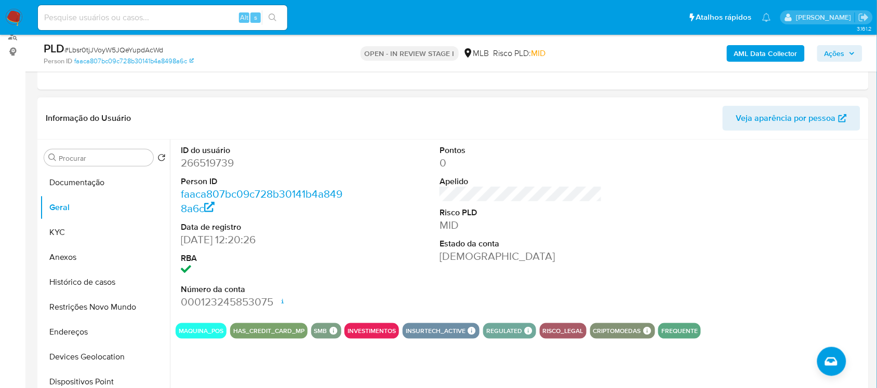
click at [222, 158] on dd "266519739" at bounding box center [262, 163] width 162 height 15
copy dd "266519739"
click at [58, 209] on button "Geral" at bounding box center [101, 207] width 122 height 25
click at [61, 225] on button "KYC" at bounding box center [101, 232] width 122 height 25
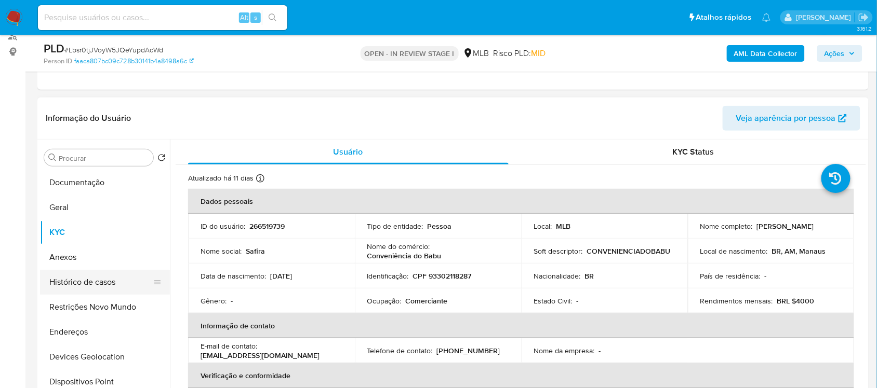
click at [100, 283] on button "Histórico de casos" at bounding box center [101, 282] width 122 height 25
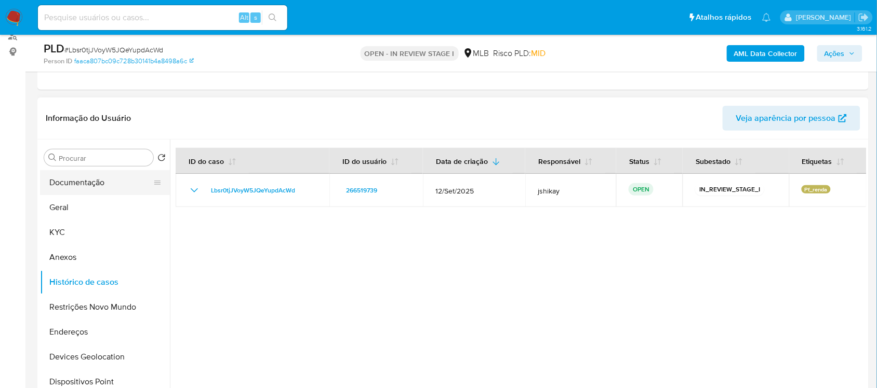
click at [97, 172] on button "Documentação" at bounding box center [101, 182] width 122 height 25
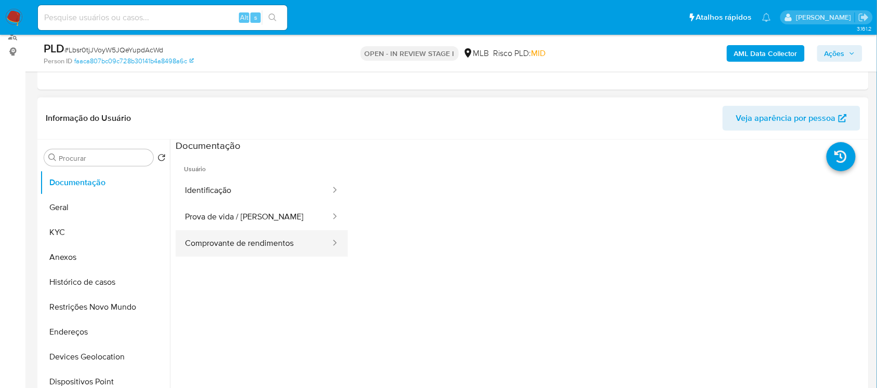
click at [305, 250] on button "Comprovante de rendimentos" at bounding box center [254, 244] width 156 height 26
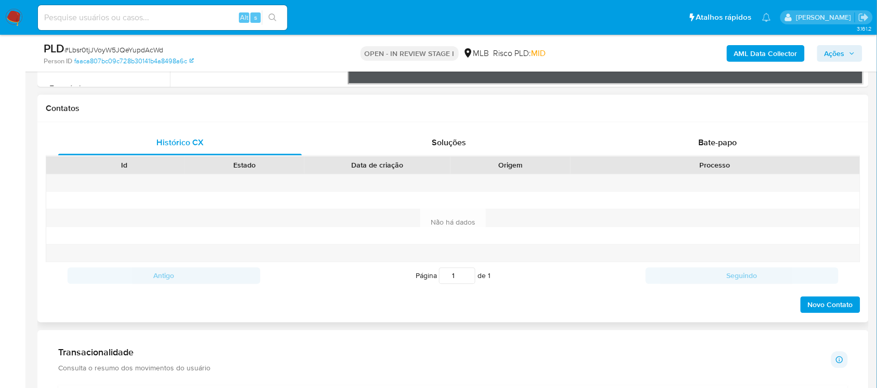
scroll to position [454, 0]
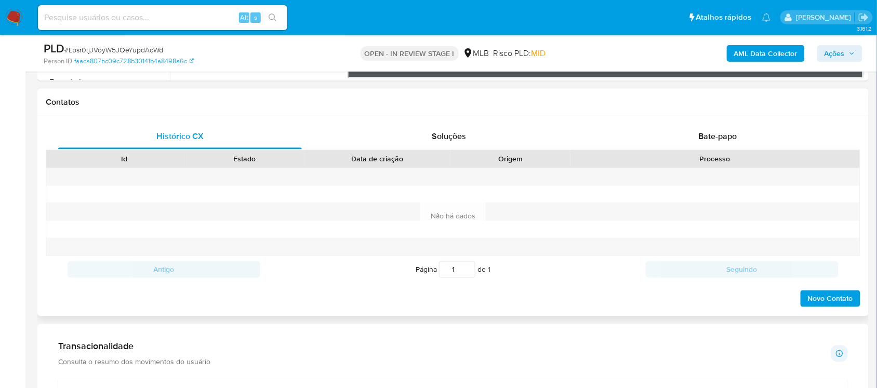
click at [728, 115] on div "Contatos" at bounding box center [452, 103] width 831 height 28
click at [728, 129] on div "Bate-papo" at bounding box center [718, 137] width 244 height 25
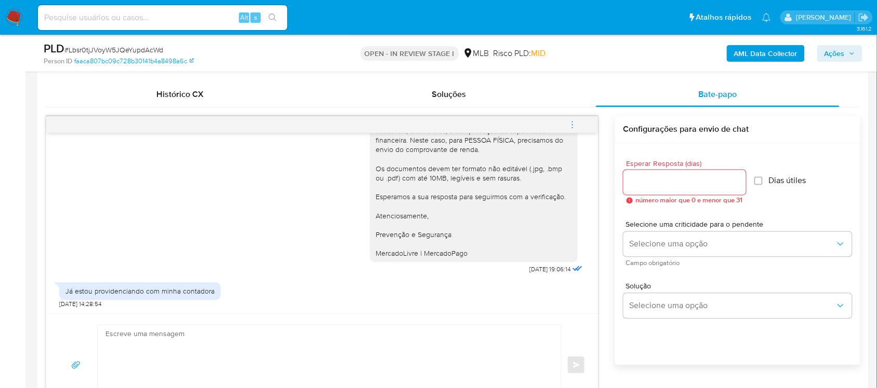
scroll to position [519, 0]
